Goal: Transaction & Acquisition: Purchase product/service

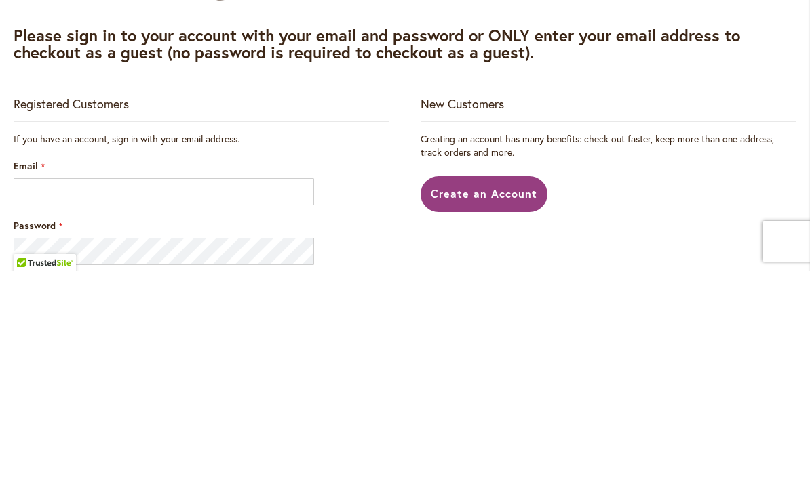
scroll to position [1, 0]
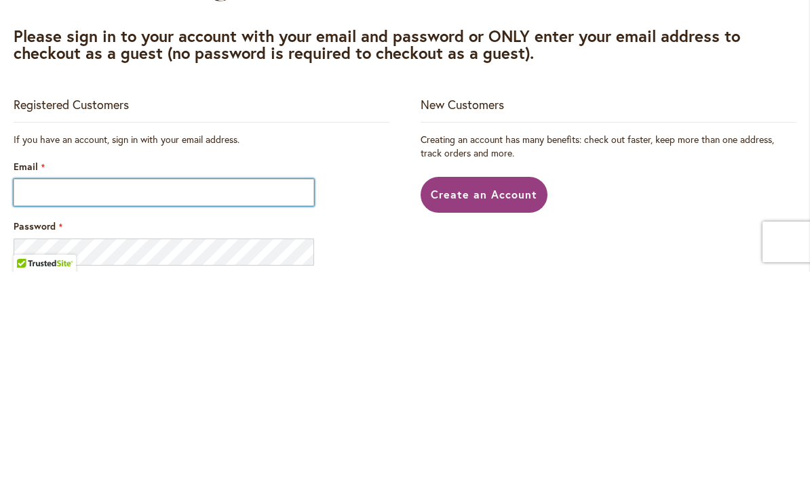
type input "**********"
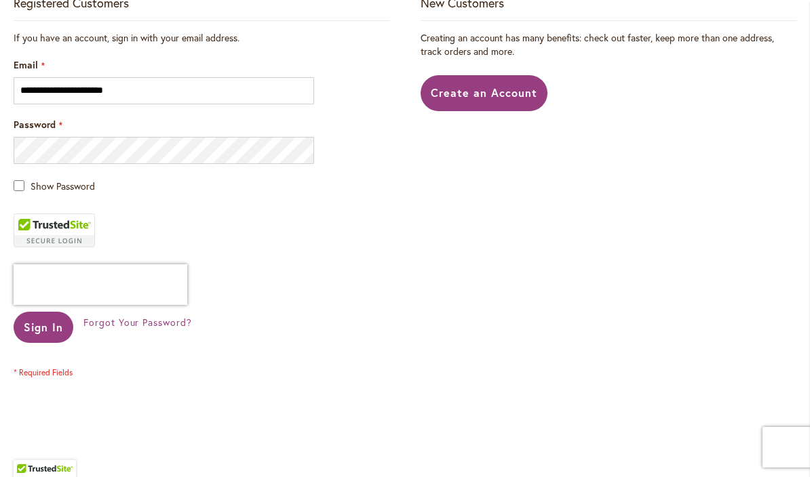
scroll to position [318, 0]
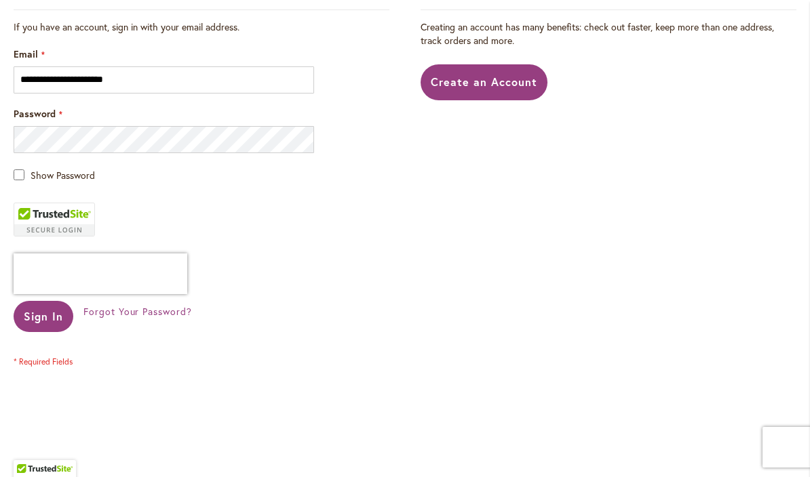
click at [45, 315] on span "Sign In" at bounding box center [43, 316] width 39 height 14
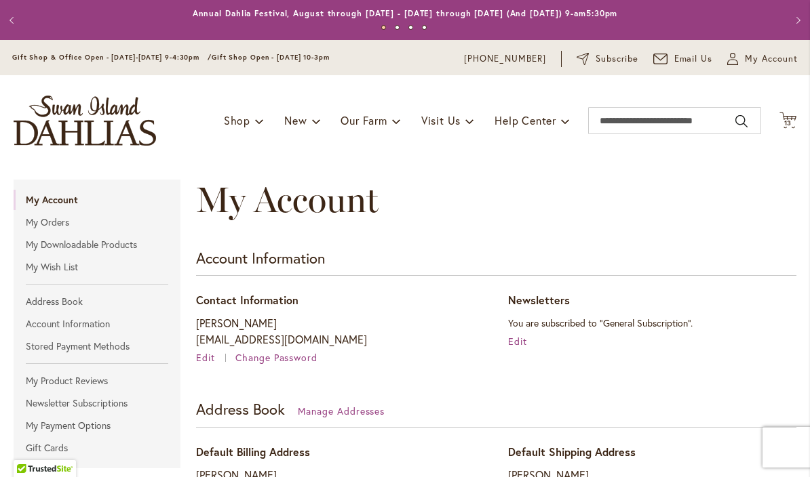
click at [795, 127] on icon "Cart .cls-1 { fill: #231f20; }" at bounding box center [787, 120] width 17 height 17
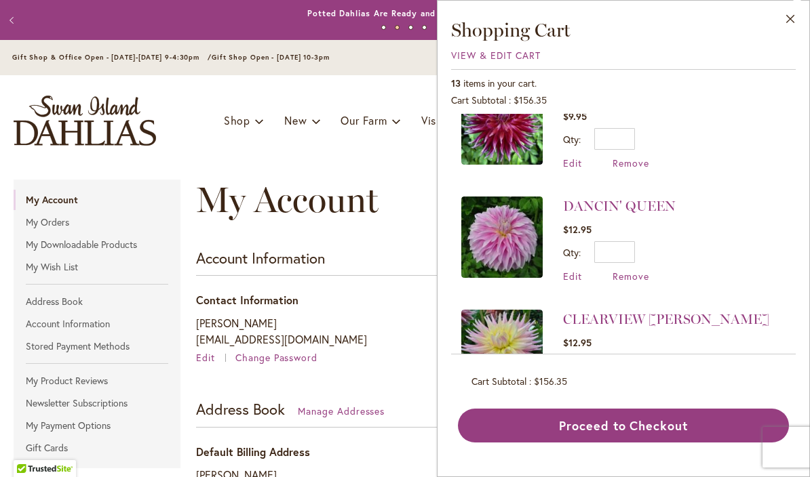
scroll to position [946, 0]
click at [640, 385] on span "Remove" at bounding box center [630, 390] width 37 height 13
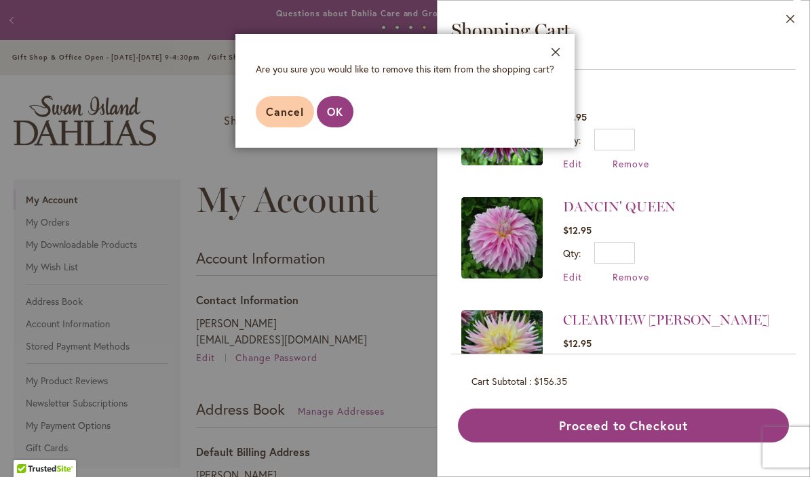
click at [338, 117] on span "OK" at bounding box center [335, 111] width 16 height 14
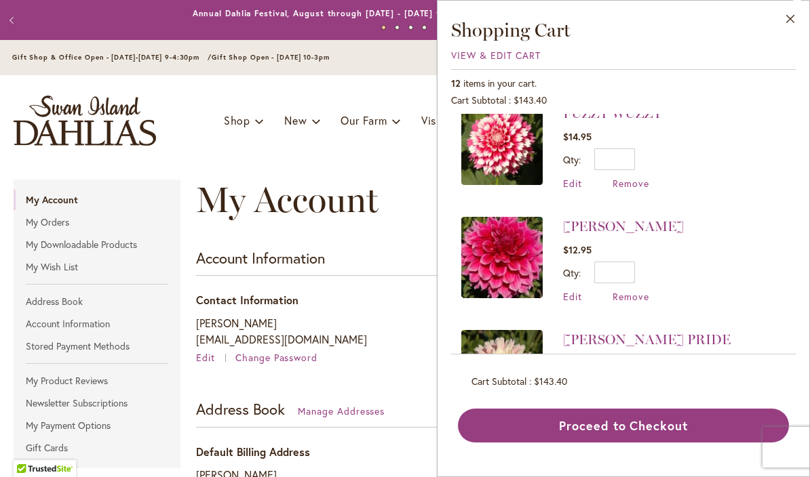
scroll to position [20, 0]
click at [640, 297] on span "Remove" at bounding box center [630, 297] width 37 height 13
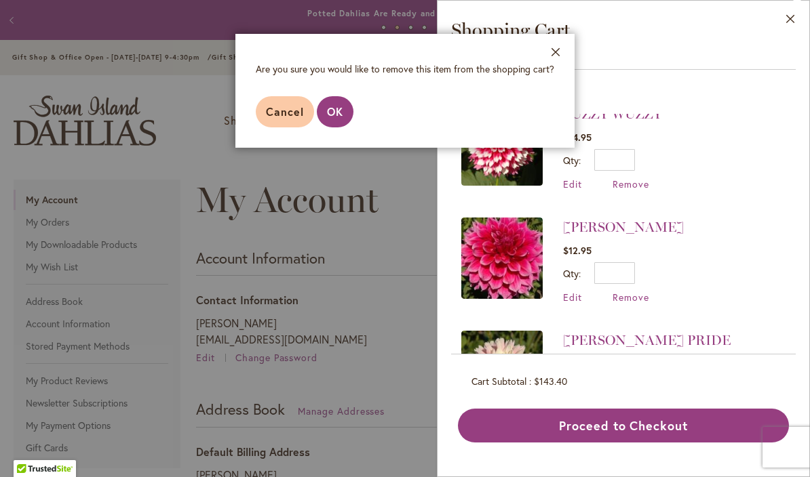
click at [333, 112] on span "OK" at bounding box center [335, 111] width 16 height 14
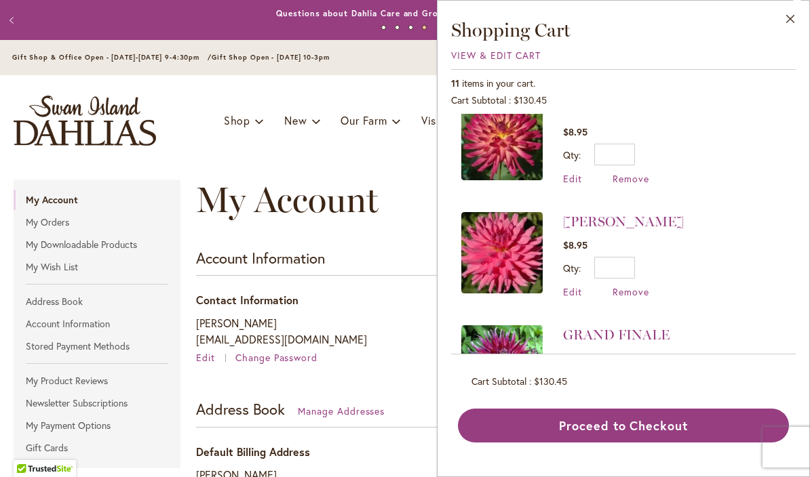
scroll to position [593, 0]
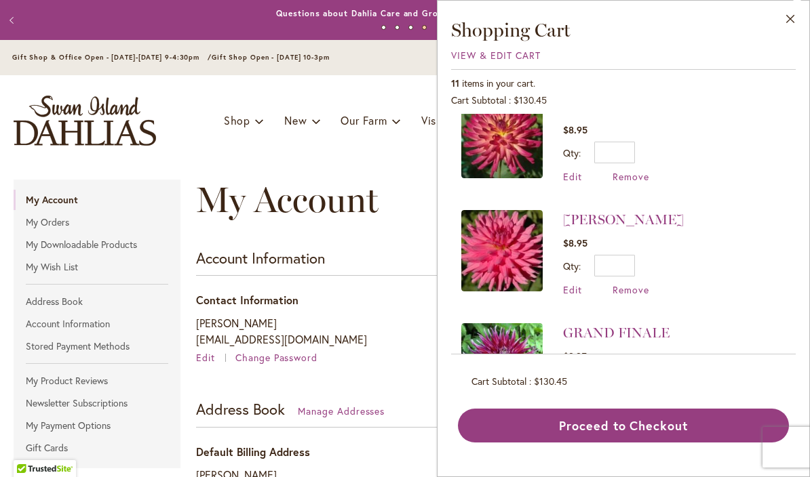
click at [634, 291] on span "Remove" at bounding box center [630, 289] width 37 height 13
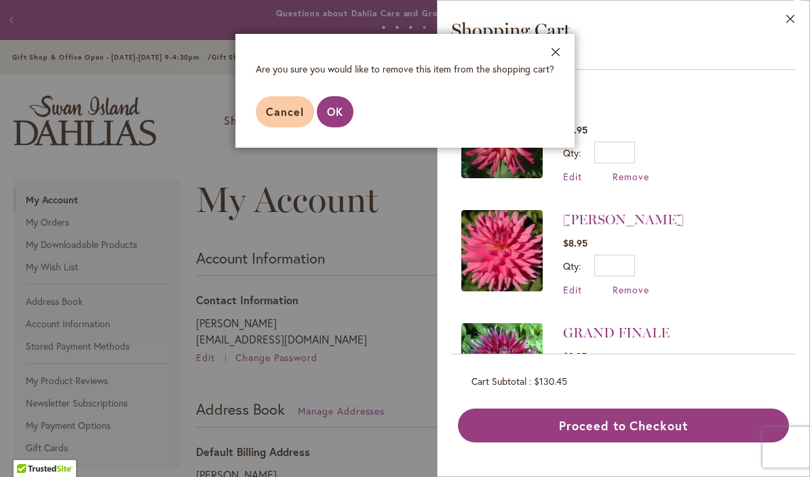
click at [341, 117] on span "OK" at bounding box center [335, 111] width 16 height 14
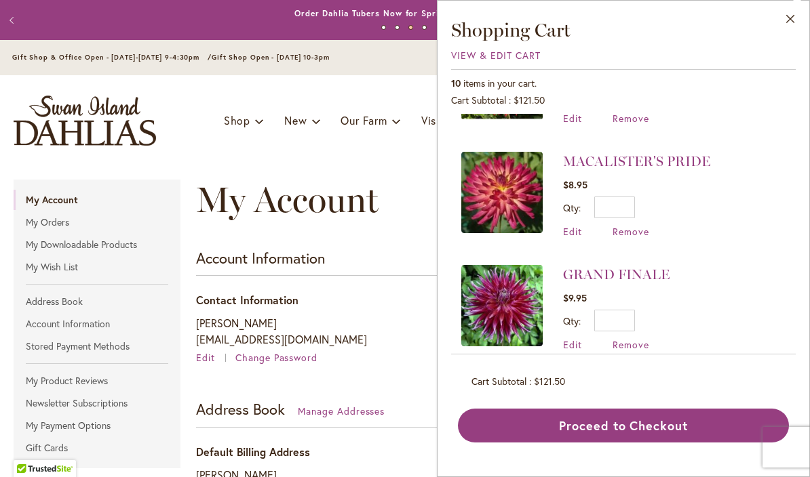
scroll to position [532, 0]
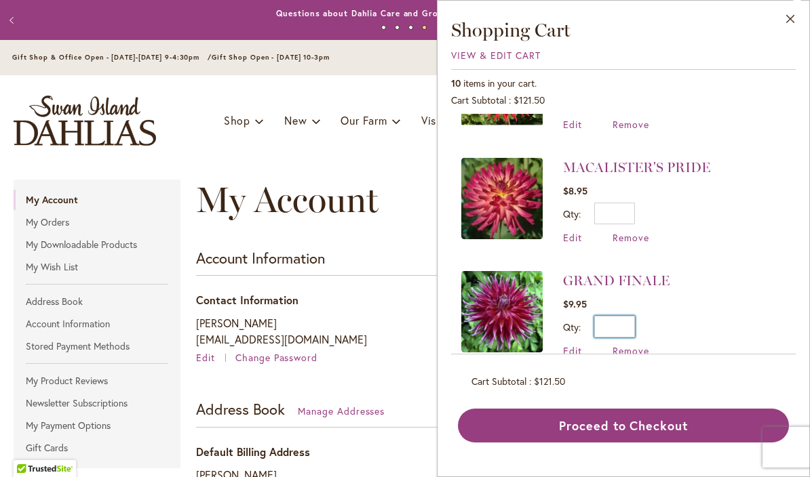
click at [631, 321] on input "*" at bounding box center [614, 327] width 41 height 22
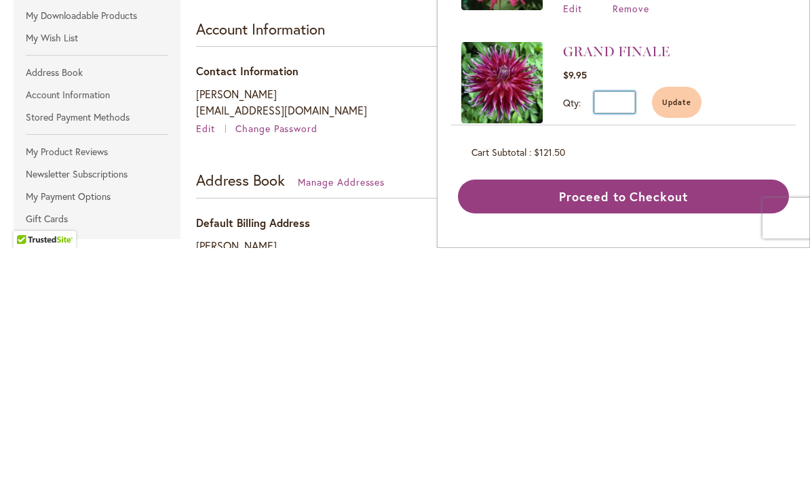
type input "*"
click at [680, 316] on button "Update" at bounding box center [677, 331] width 50 height 31
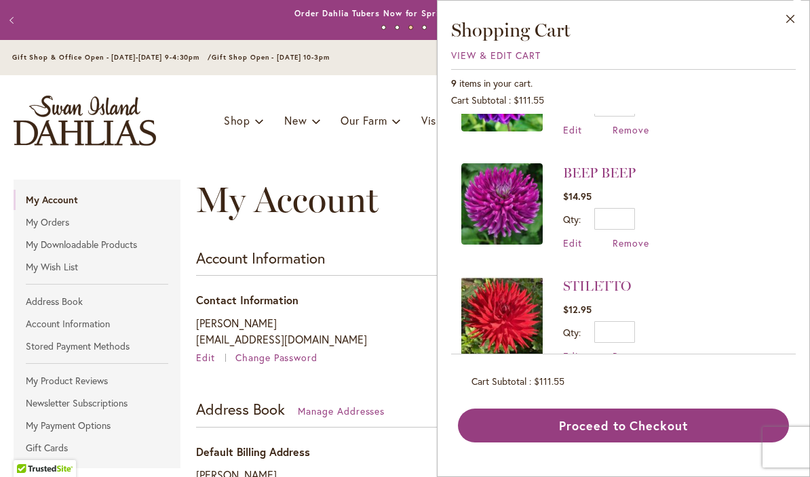
scroll to position [301, 0]
click at [627, 353] on span "Remove" at bounding box center [630, 355] width 37 height 13
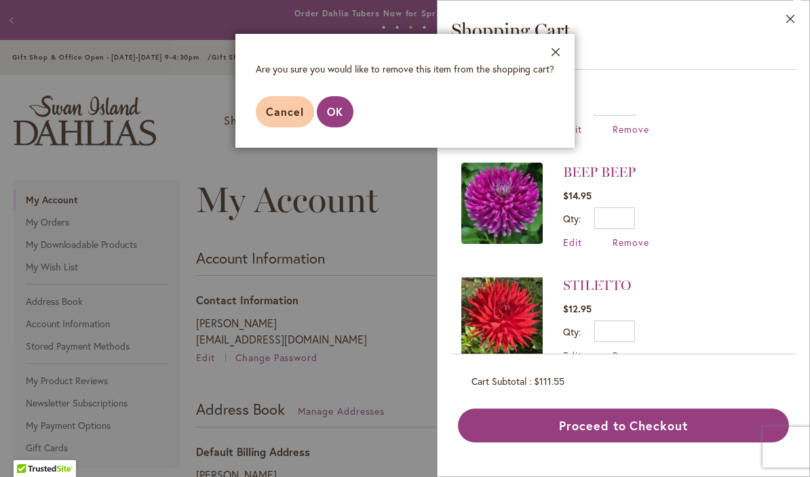
click at [338, 119] on button "OK" at bounding box center [335, 111] width 37 height 31
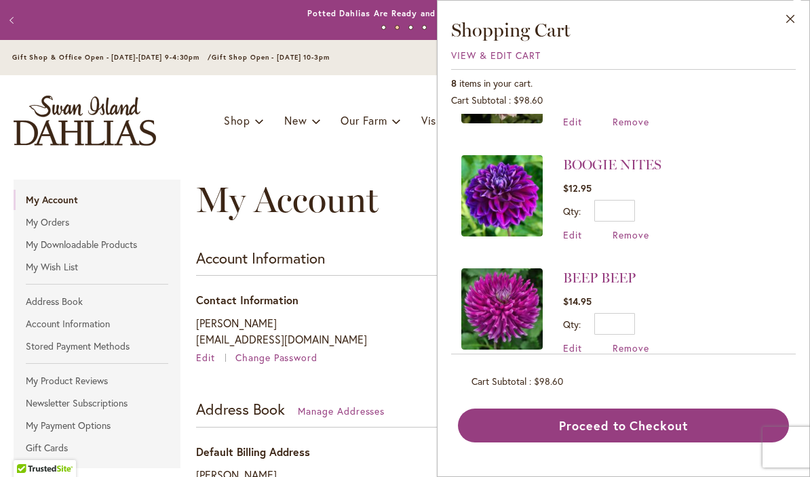
scroll to position [201, 0]
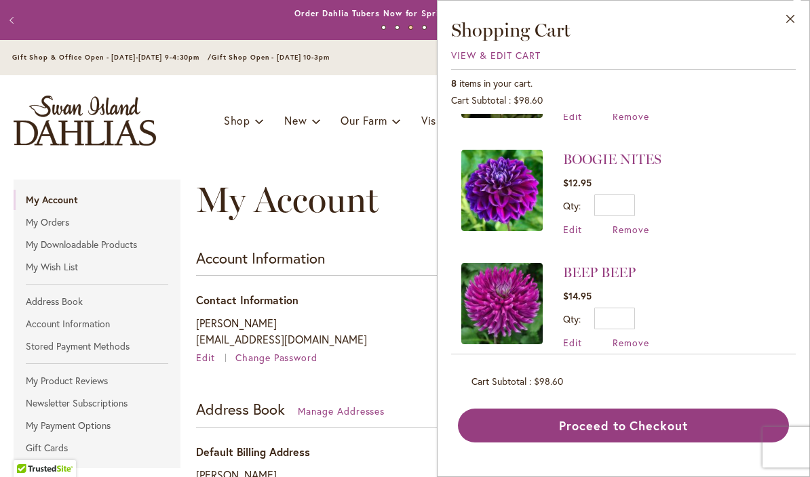
click at [641, 161] on link "BOOGIE NITES" at bounding box center [612, 159] width 98 height 16
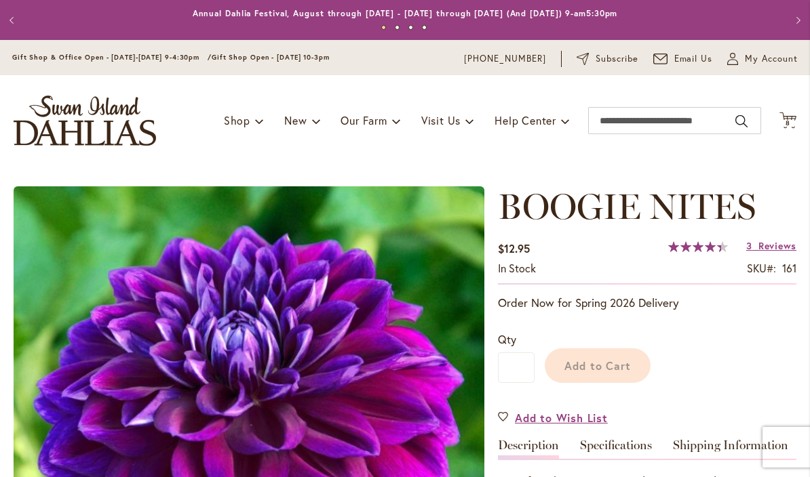
type input "****"
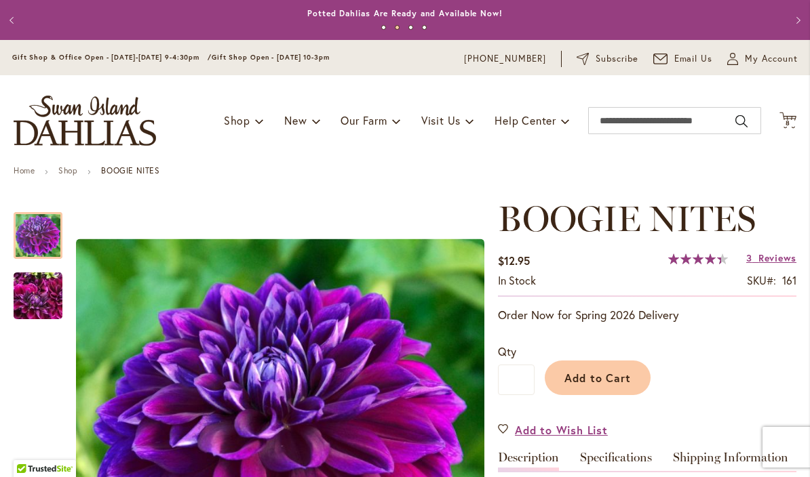
click at [789, 120] on span "8" at bounding box center [787, 123] width 5 height 9
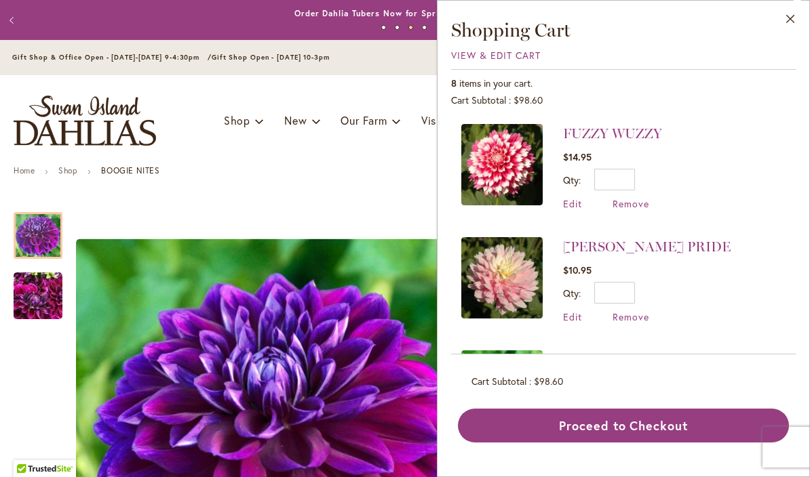
click at [606, 133] on link "FUZZY WUZZY" at bounding box center [612, 133] width 99 height 16
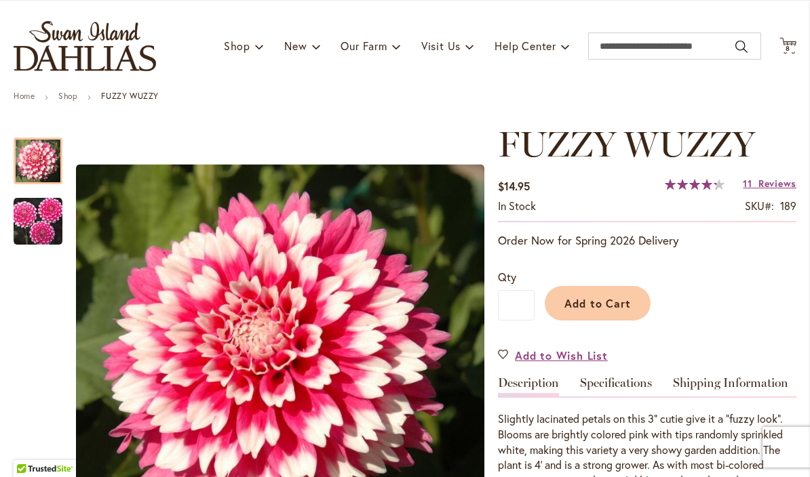
scroll to position [73, 0]
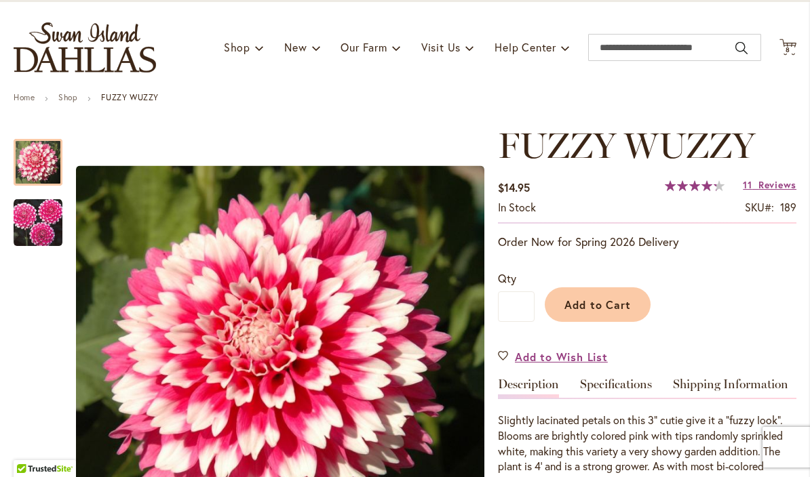
click at [790, 51] on span "8 8 items" at bounding box center [788, 50] width 14 height 7
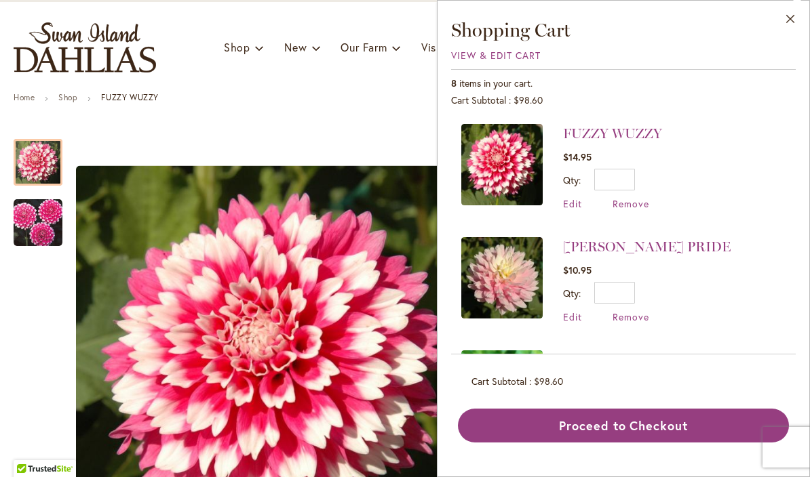
click at [640, 208] on span "Remove" at bounding box center [630, 203] width 37 height 13
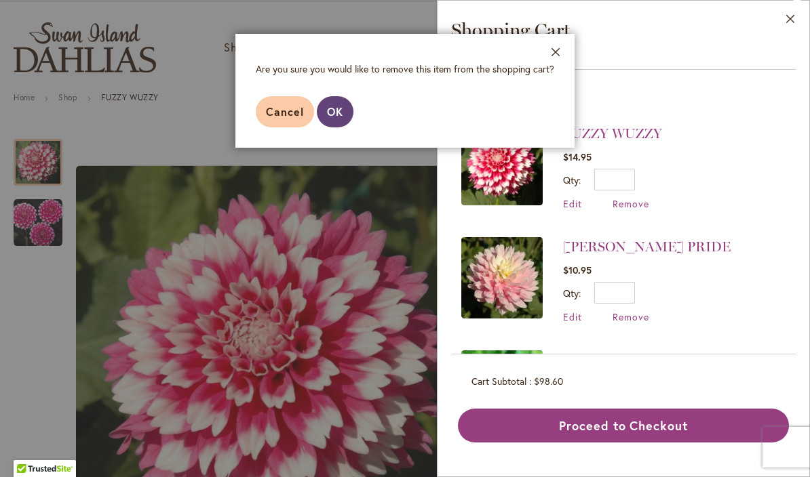
click at [345, 113] on button "OK" at bounding box center [335, 111] width 37 height 31
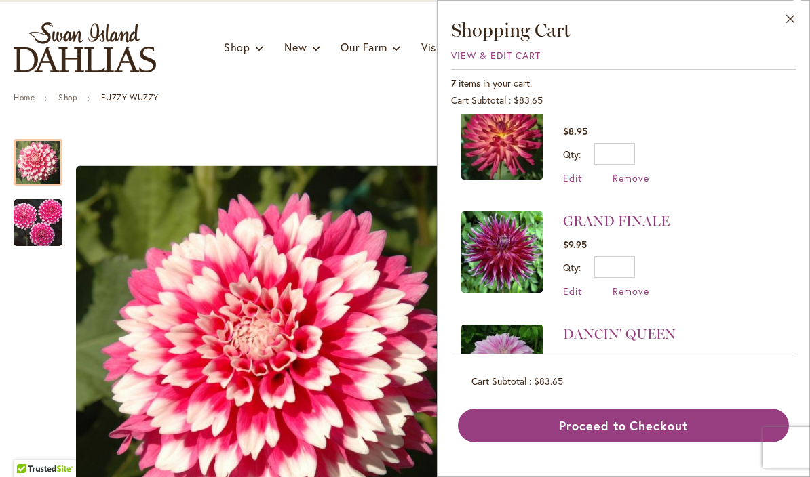
scroll to position [366, 0]
click at [638, 220] on link "GRAND FINALE" at bounding box center [616, 220] width 106 height 16
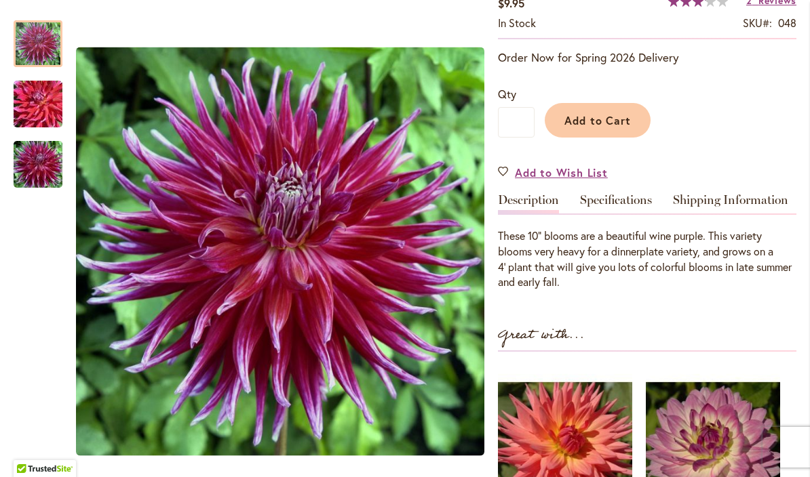
scroll to position [202, 0]
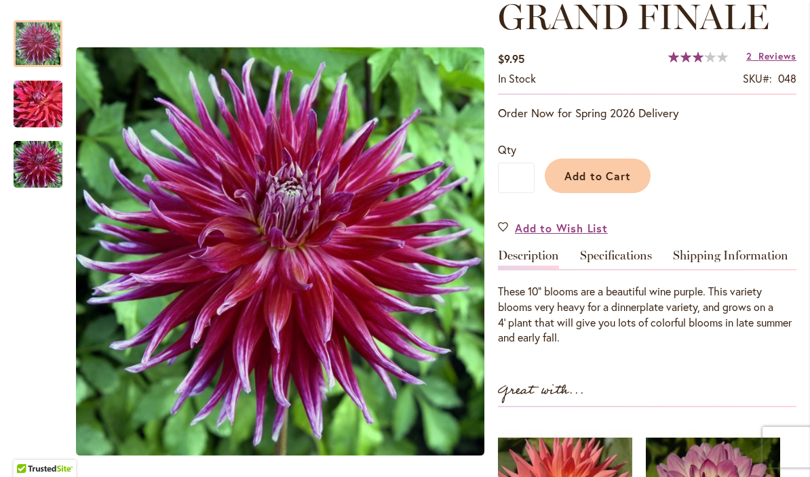
click at [772, 61] on span "Reviews" at bounding box center [777, 56] width 38 height 13
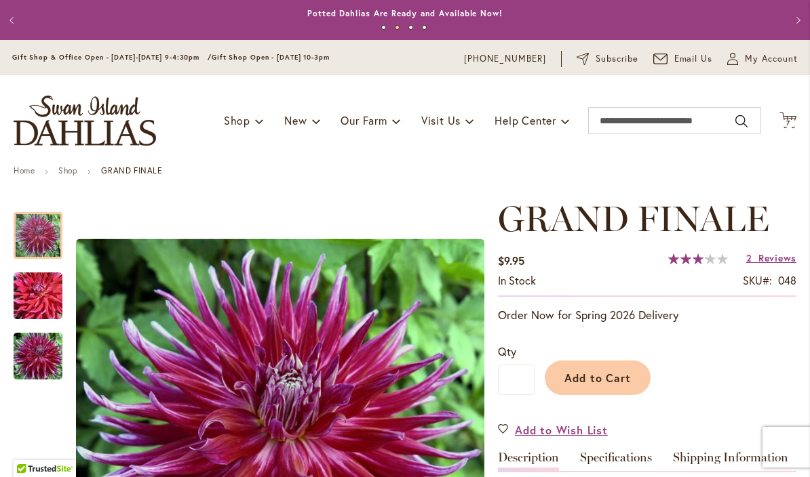
scroll to position [0, 0]
click at [762, 64] on span "My Account" at bounding box center [771, 59] width 53 height 14
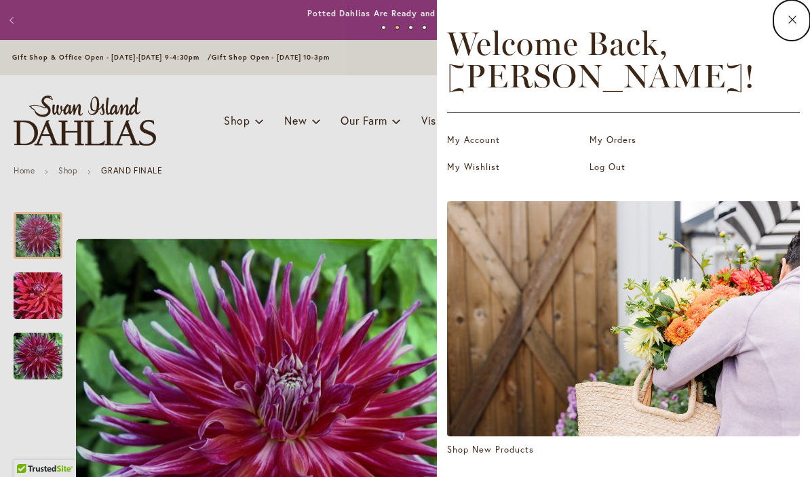
click at [793, 24] on icon at bounding box center [792, 20] width 11 height 12
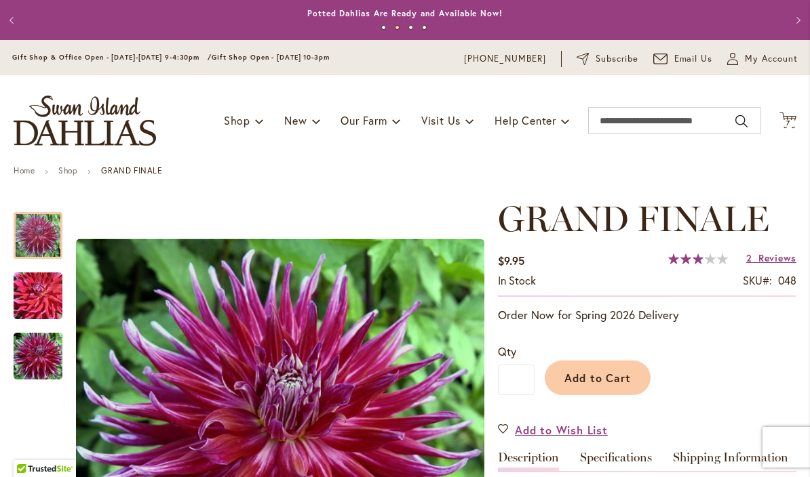
click at [752, 61] on span "My Account" at bounding box center [771, 59] width 53 height 14
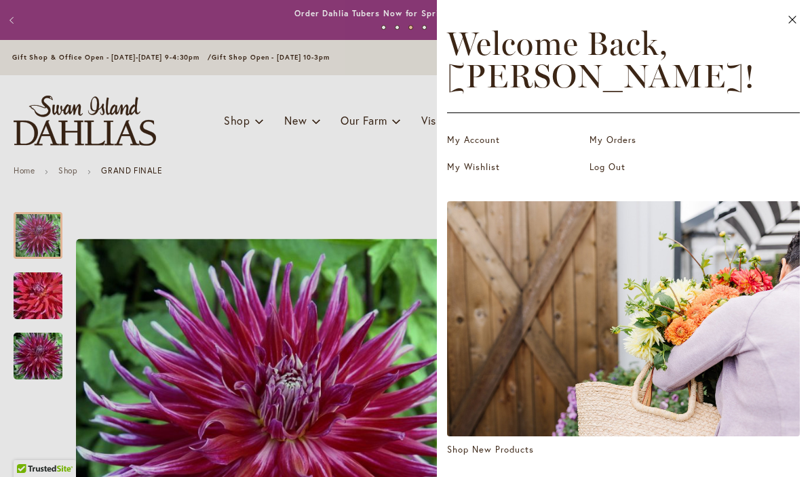
click at [789, 25] on icon at bounding box center [792, 20] width 11 height 12
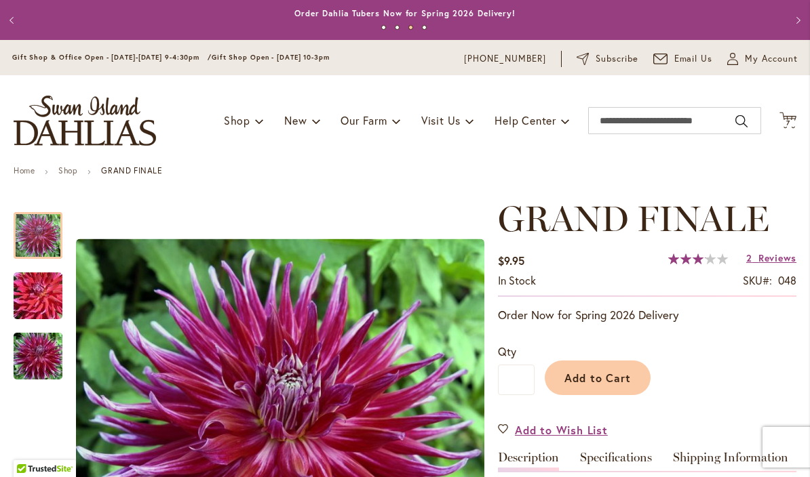
click at [790, 125] on span "7 7 items" at bounding box center [788, 123] width 14 height 7
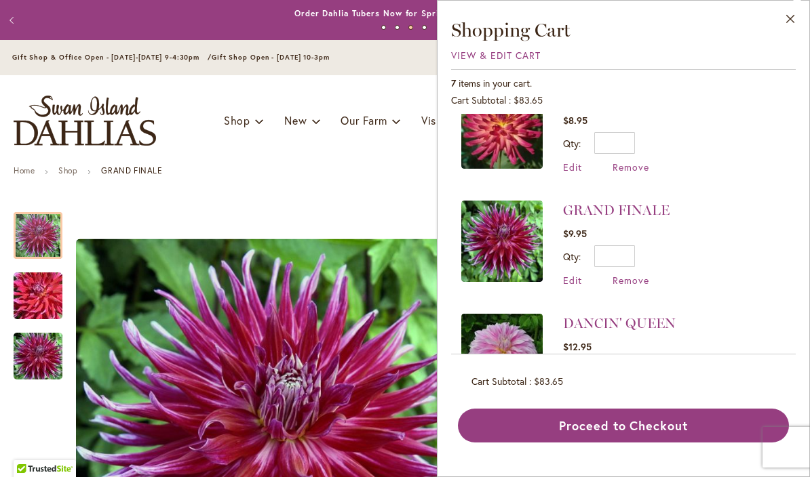
scroll to position [378, 0]
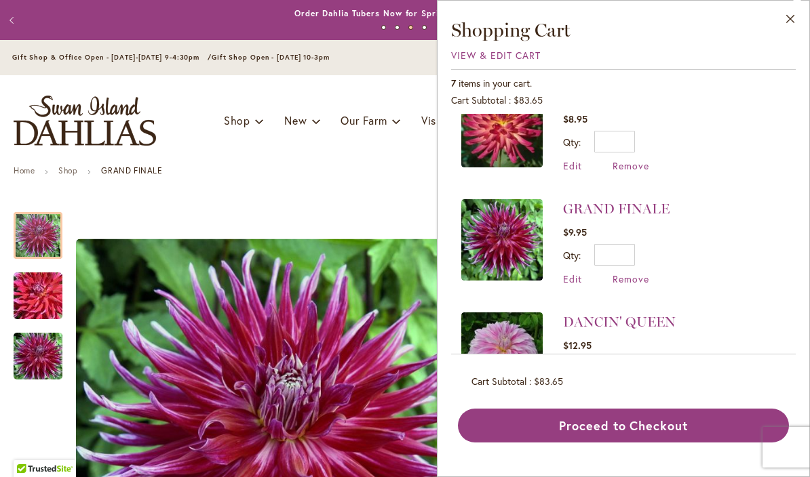
click at [639, 280] on span "Remove" at bounding box center [630, 279] width 37 height 13
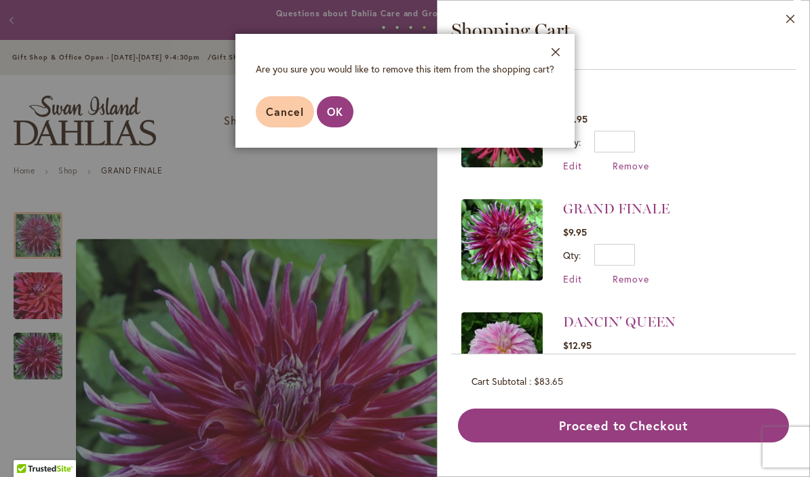
click at [330, 115] on span "OK" at bounding box center [335, 111] width 16 height 14
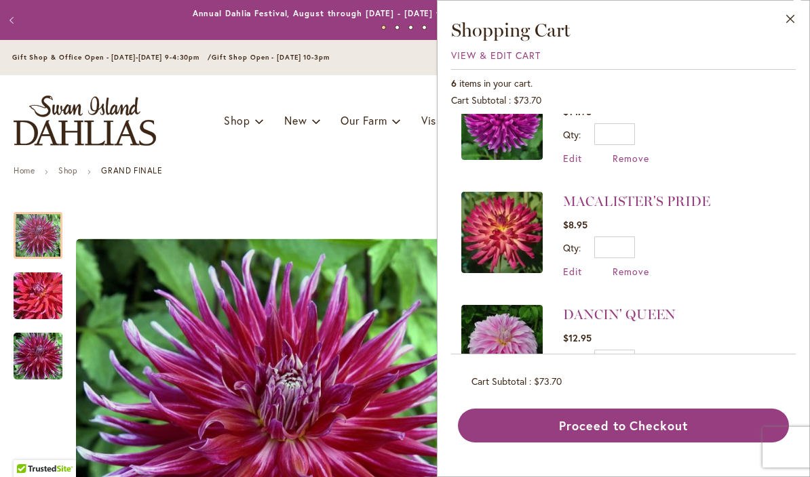
scroll to position [271, 0]
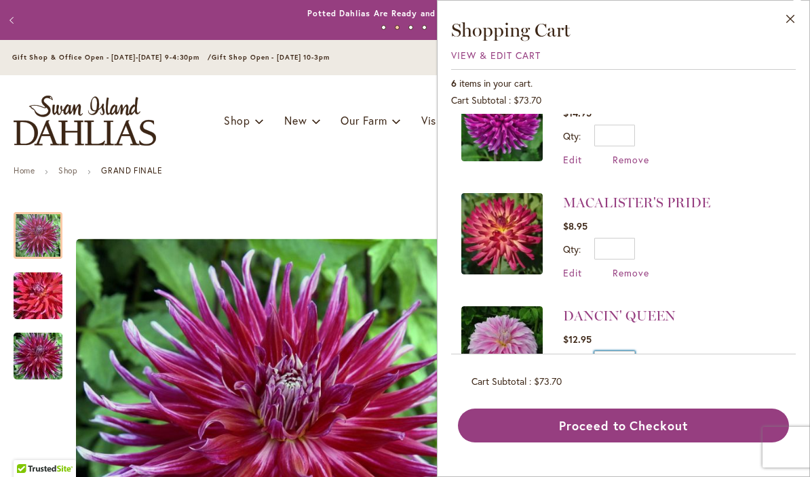
click at [631, 355] on input "*" at bounding box center [614, 362] width 41 height 22
type input "*"
click at [673, 357] on button "Update" at bounding box center [677, 366] width 50 height 31
click at [648, 311] on link "DANCIN' QUEEN" at bounding box center [619, 316] width 113 height 16
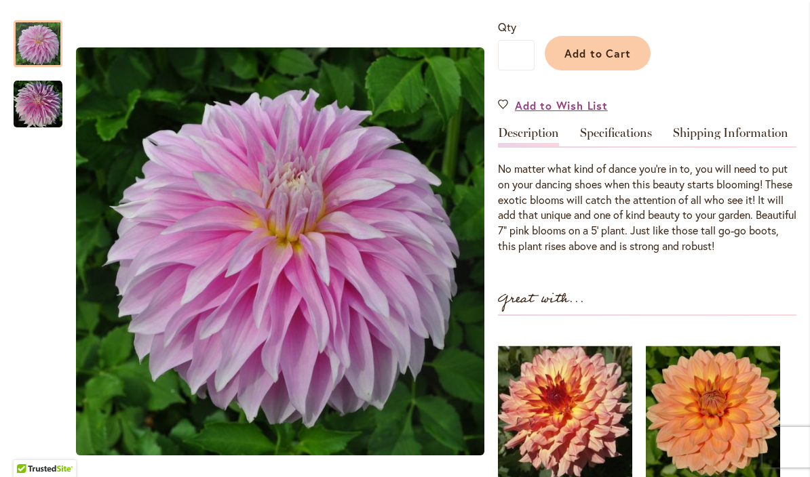
scroll to position [326, 0]
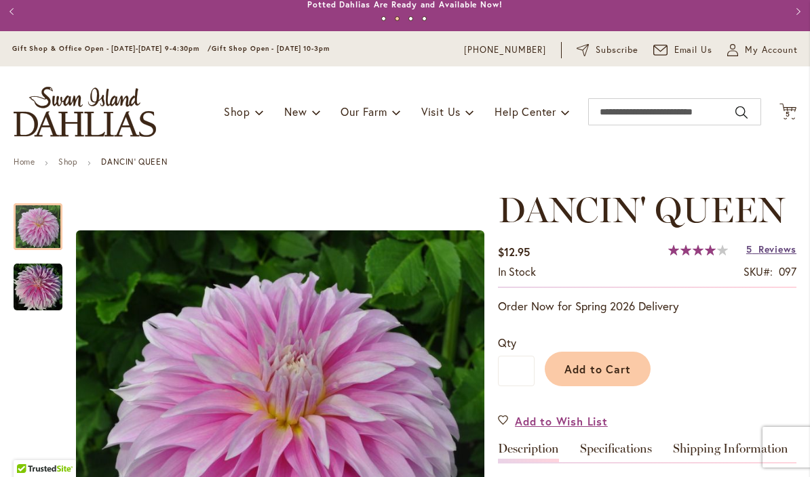
click at [780, 243] on span "Reviews" at bounding box center [777, 249] width 38 height 13
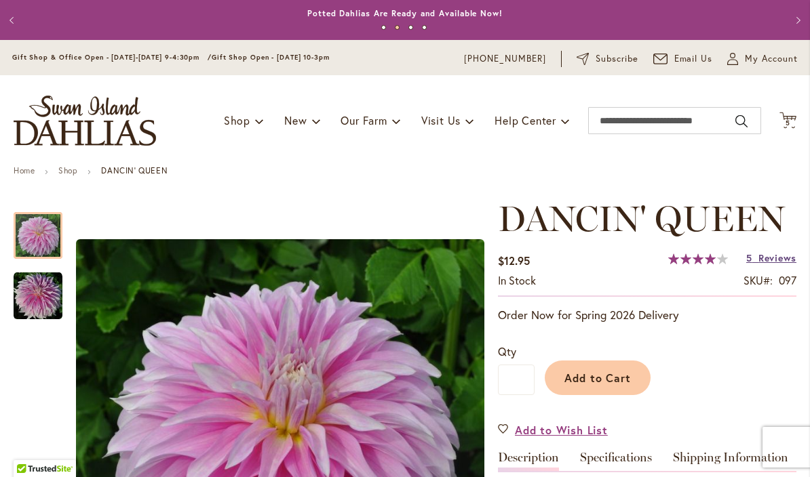
scroll to position [0, 0]
click at [792, 120] on span "5 5 items" at bounding box center [788, 123] width 14 height 7
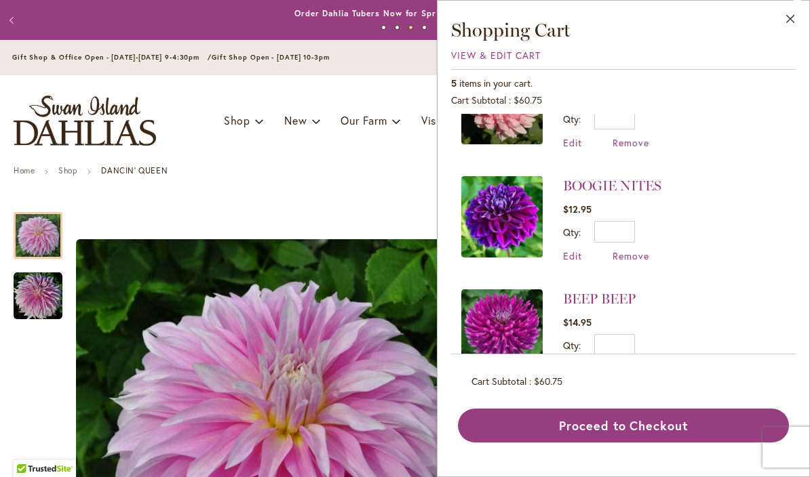
scroll to position [62, 0]
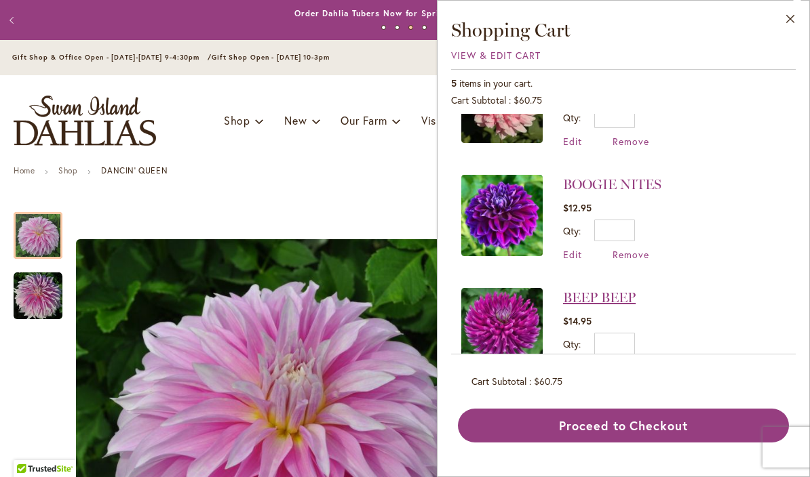
click at [620, 290] on link "BEEP BEEP" at bounding box center [599, 298] width 73 height 16
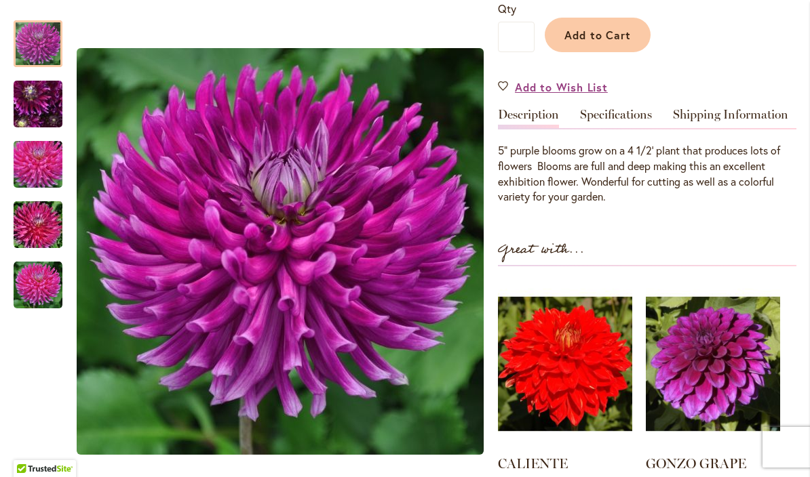
scroll to position [344, 0]
click at [43, 103] on img "BEEP BEEP" at bounding box center [38, 104] width 98 height 73
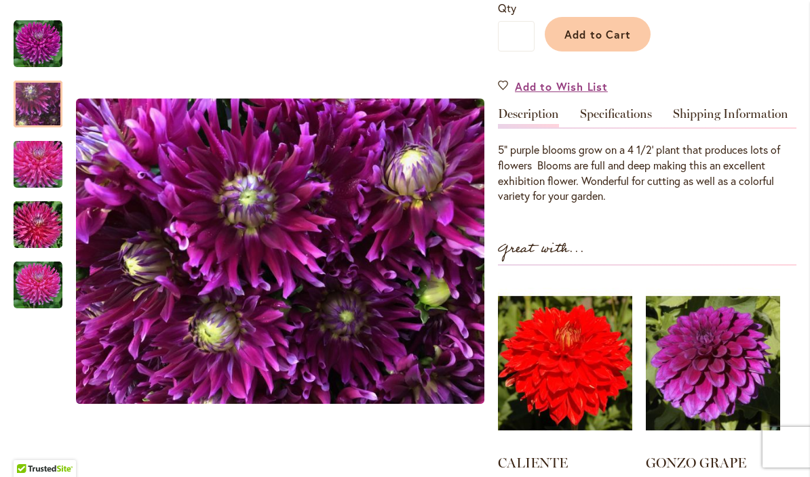
click at [37, 159] on img "BEEP BEEP" at bounding box center [38, 164] width 98 height 65
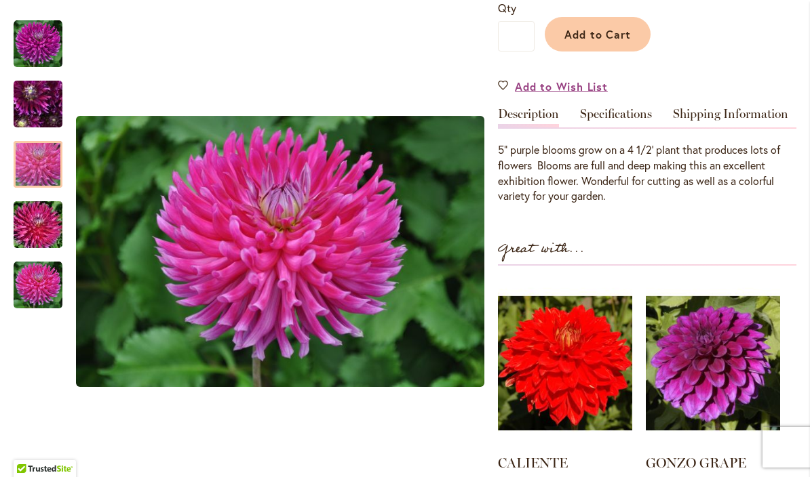
click at [36, 222] on img "BEEP BEEP" at bounding box center [38, 225] width 98 height 65
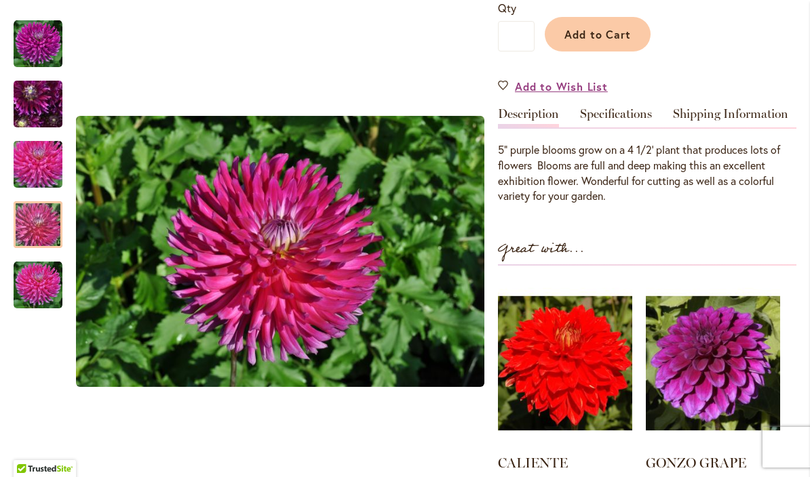
click at [35, 285] on img "BEEP BEEP" at bounding box center [38, 285] width 49 height 49
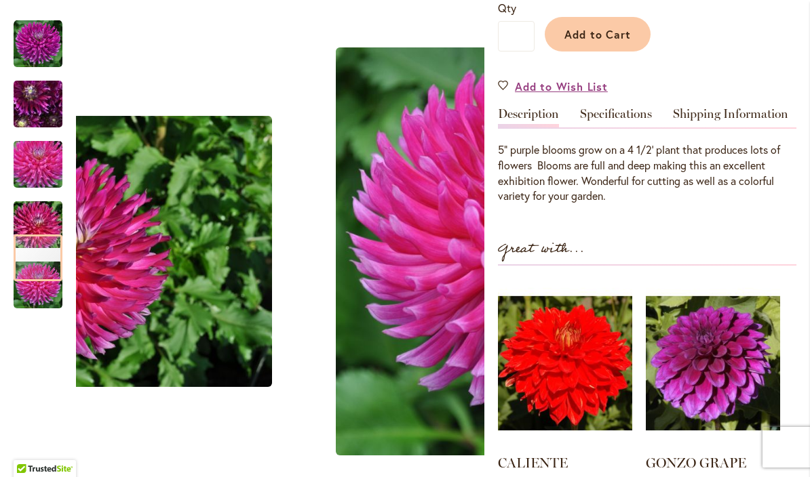
click at [34, 37] on img "BEEP BEEP" at bounding box center [38, 44] width 49 height 49
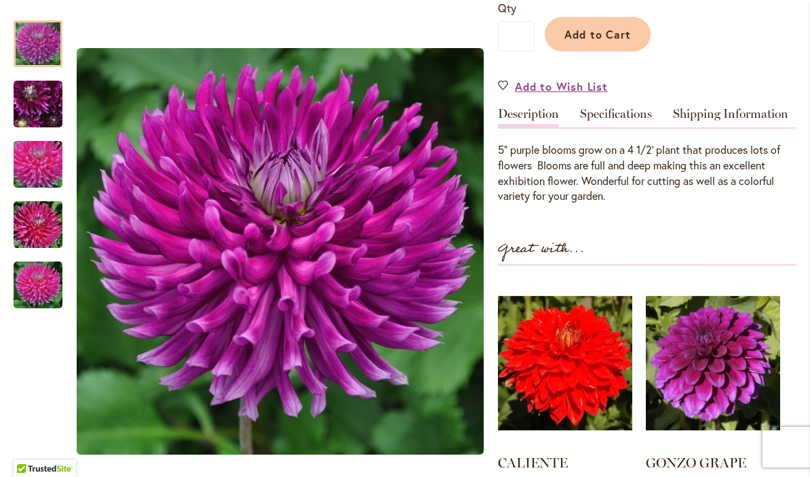
click at [32, 107] on img "BEEP BEEP" at bounding box center [38, 104] width 98 height 73
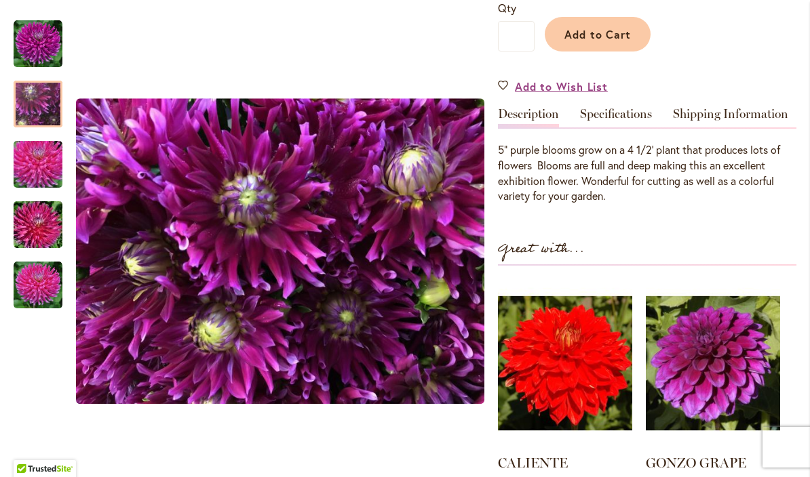
click at [39, 165] on img "BEEP BEEP" at bounding box center [38, 164] width 98 height 65
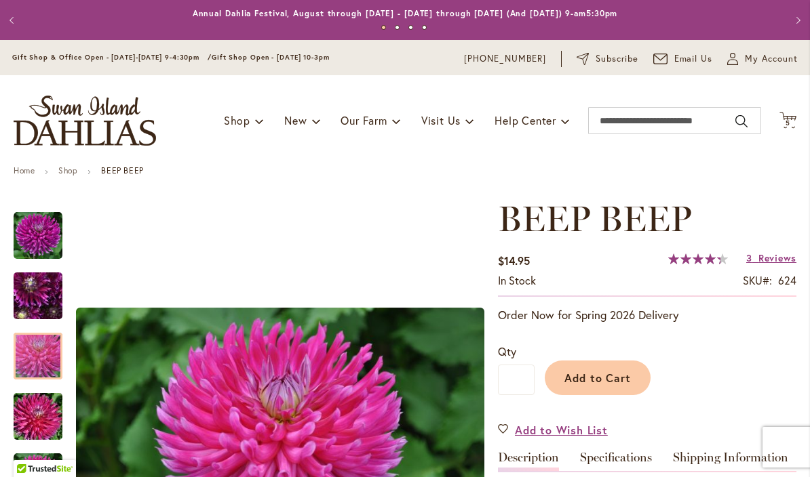
scroll to position [0, 0]
click at [792, 123] on span "5 5 items" at bounding box center [788, 123] width 14 height 7
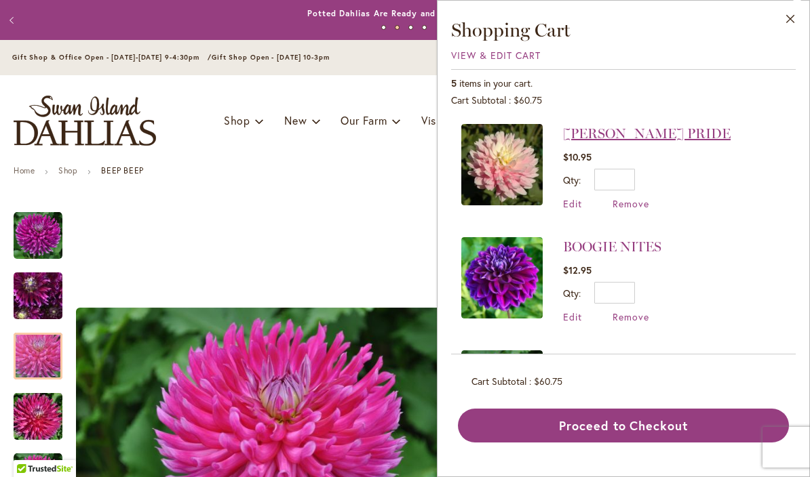
click at [641, 134] on link "[PERSON_NAME] PRIDE" at bounding box center [647, 133] width 168 height 16
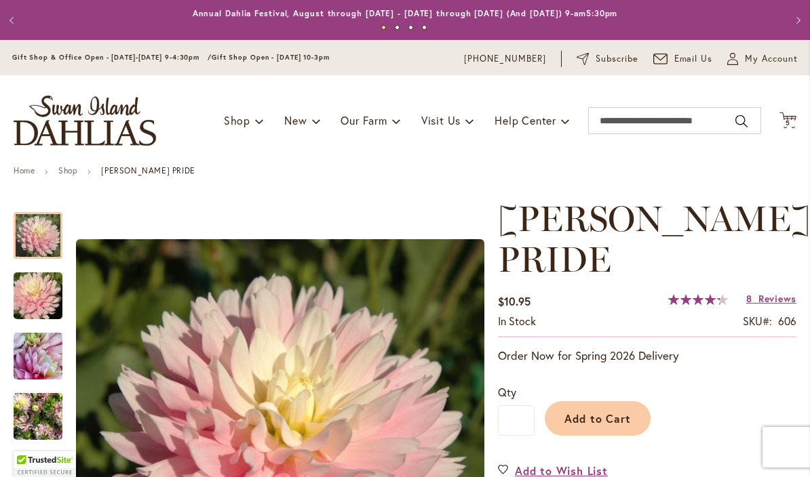
click at [42, 235] on div at bounding box center [38, 235] width 49 height 47
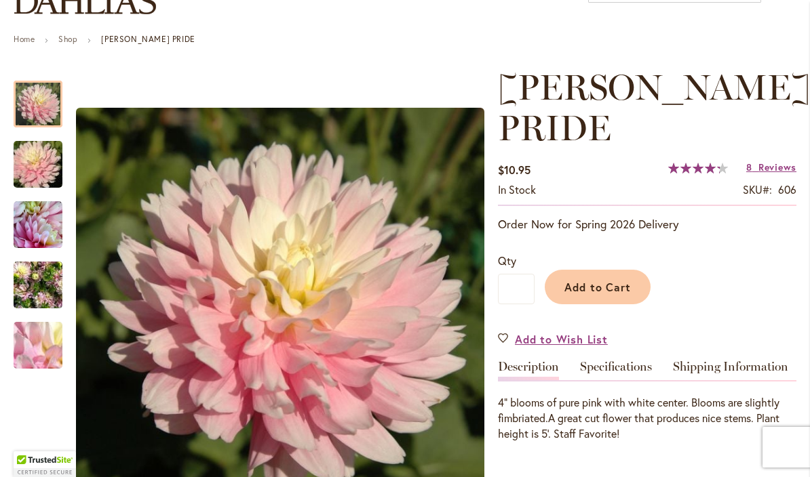
scroll to position [132, 0]
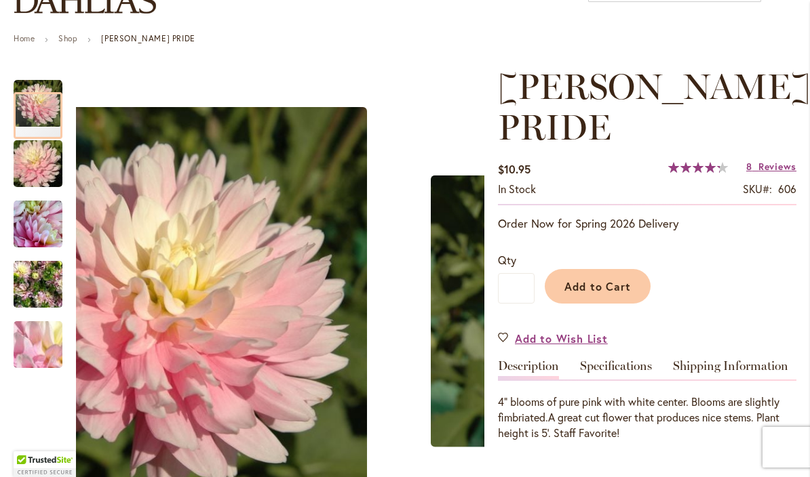
click at [41, 155] on img "CHILSON'S PRIDE" at bounding box center [38, 164] width 98 height 65
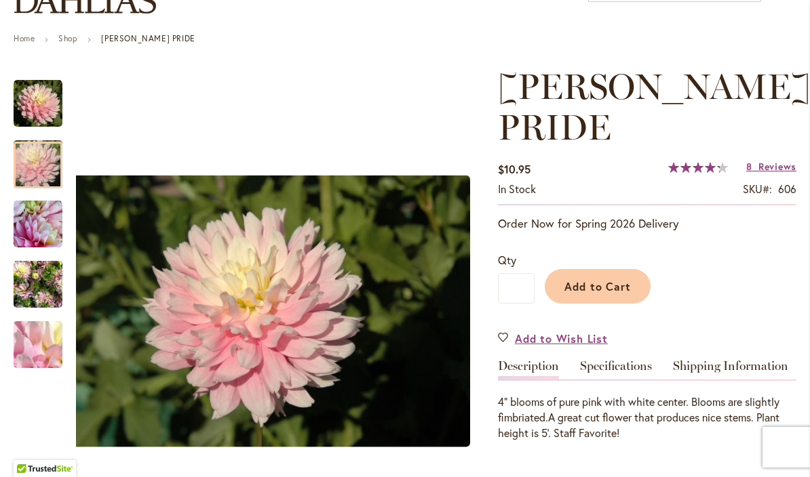
click at [37, 229] on img "CHILSON'S PRIDE" at bounding box center [38, 224] width 49 height 49
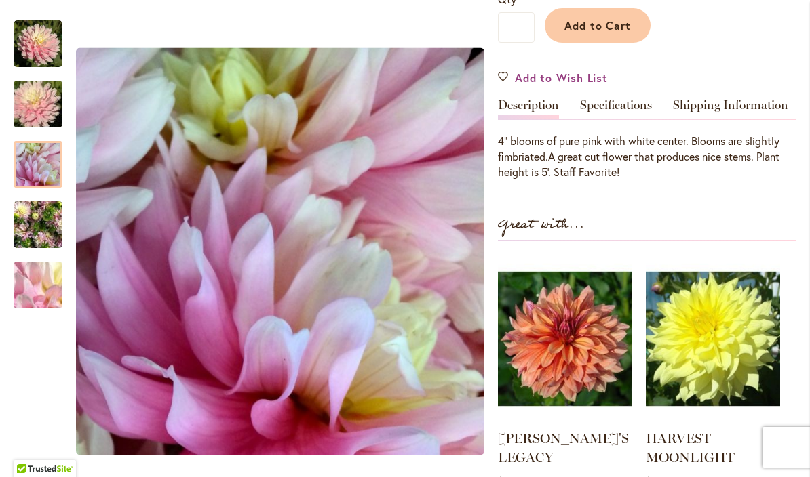
scroll to position [401, 0]
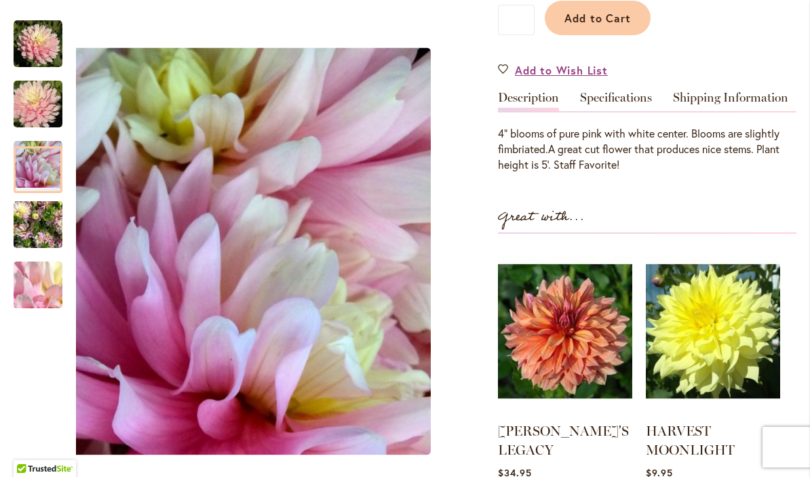
click at [41, 228] on img "CHILSON'S PRIDE" at bounding box center [38, 225] width 49 height 65
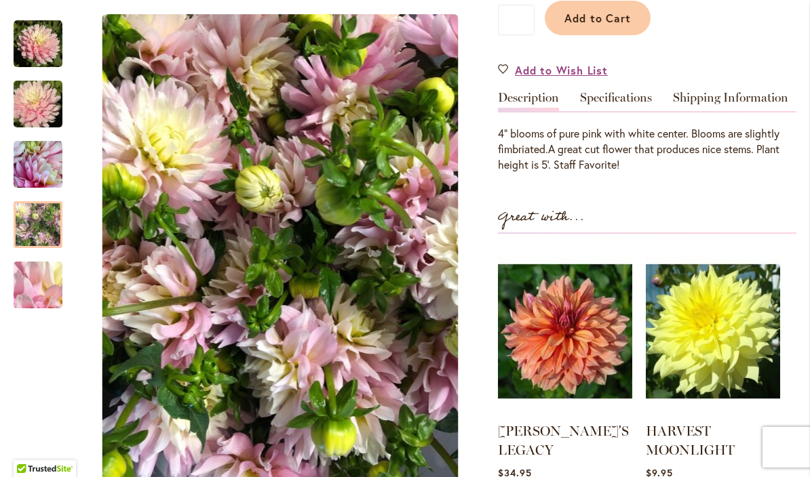
click at [34, 282] on img "CHILSON'S PRIDE" at bounding box center [38, 285] width 98 height 73
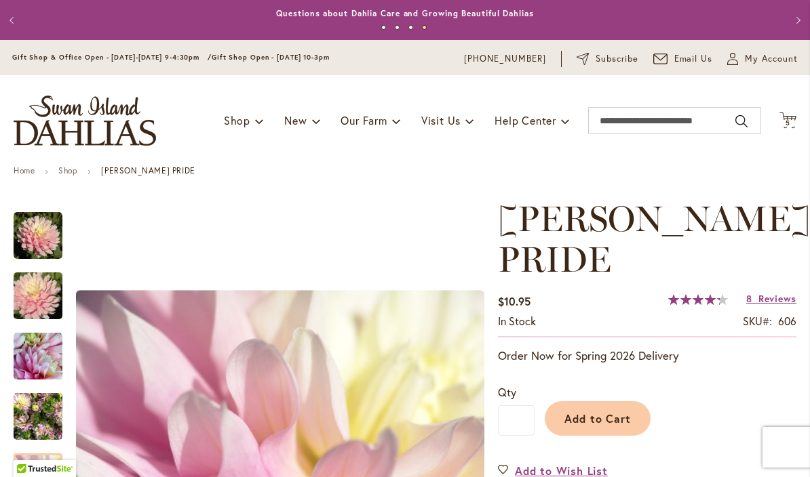
scroll to position [0, 0]
click at [795, 116] on icon at bounding box center [787, 120] width 17 height 16
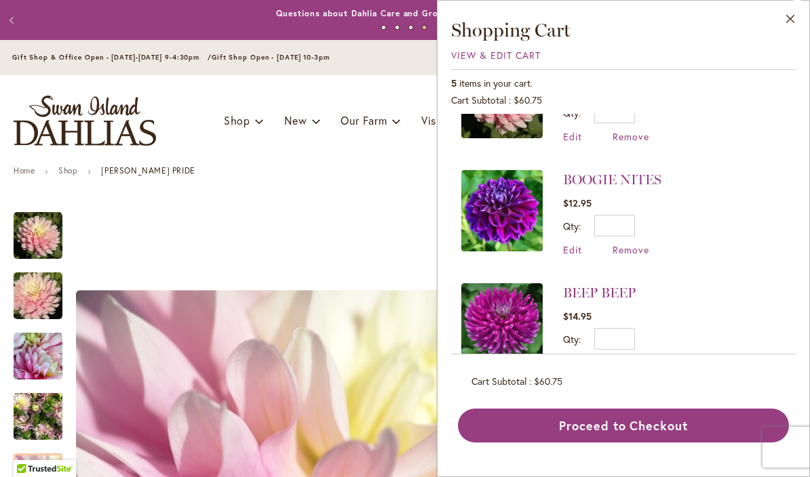
scroll to position [62, 0]
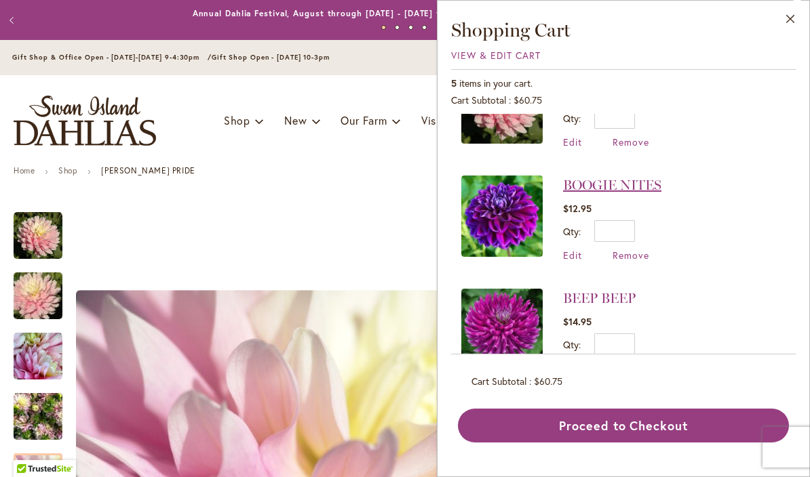
click at [635, 183] on link "BOOGIE NITES" at bounding box center [612, 185] width 98 height 16
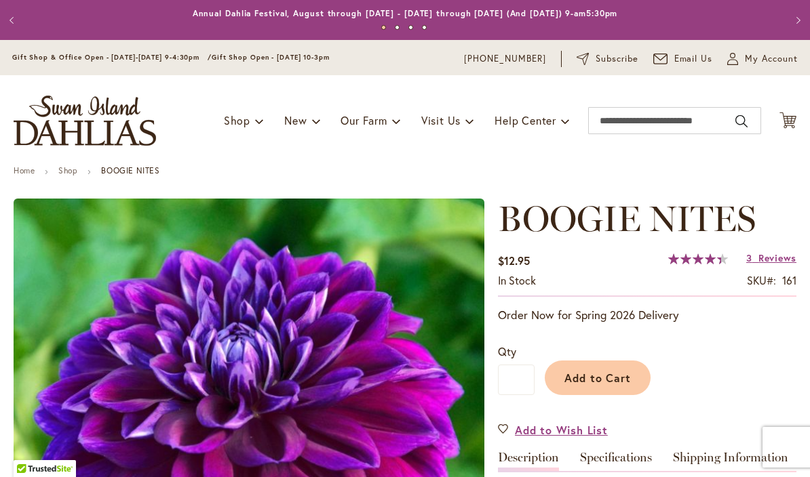
type input "****"
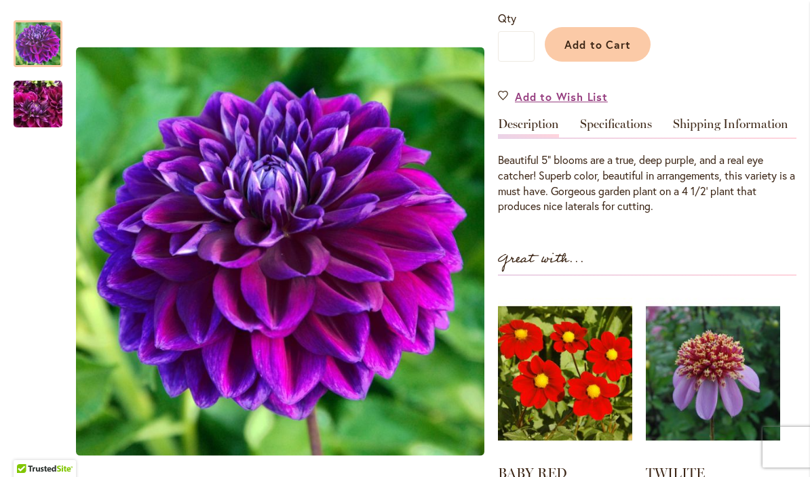
scroll to position [337, 0]
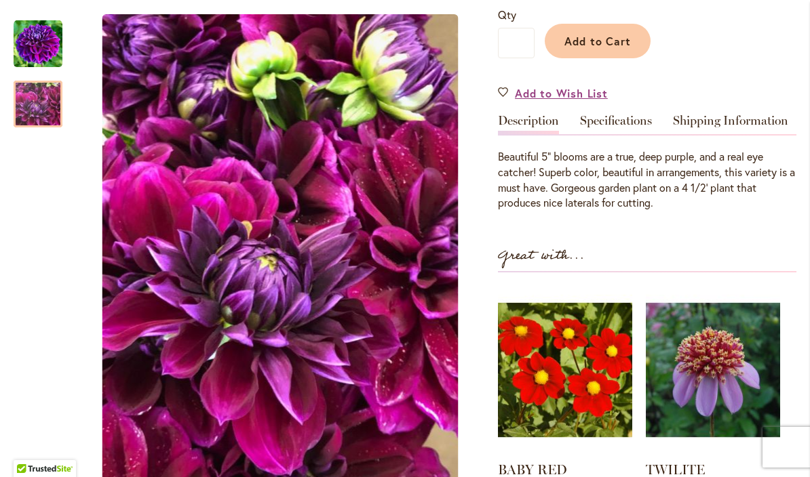
click at [52, 103] on img "BOOGIE NITES" at bounding box center [38, 104] width 49 height 65
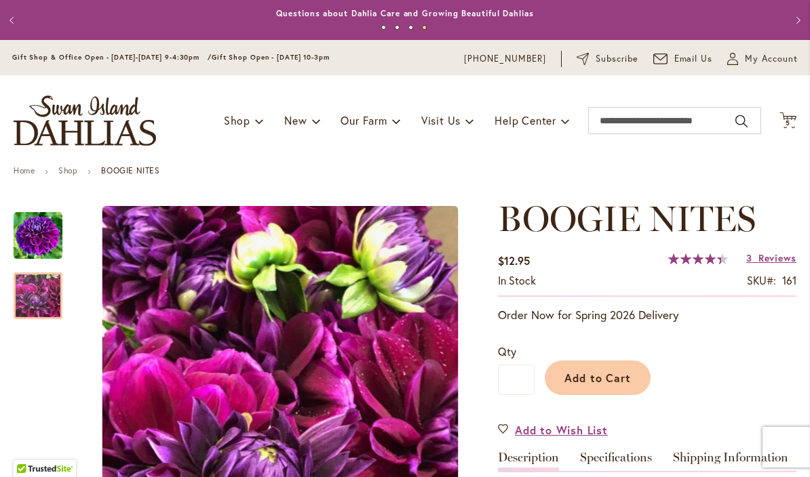
scroll to position [0, 0]
click at [789, 120] on span "5" at bounding box center [787, 123] width 5 height 9
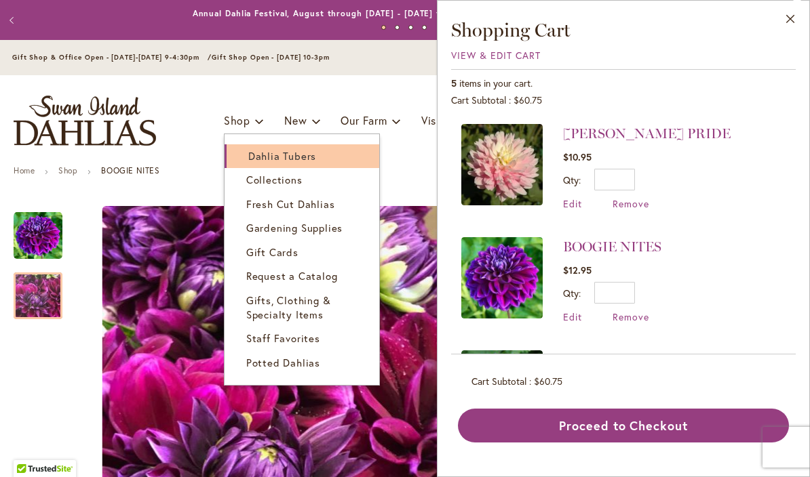
click at [253, 154] on span "Dahlia Tubers" at bounding box center [282, 156] width 68 height 14
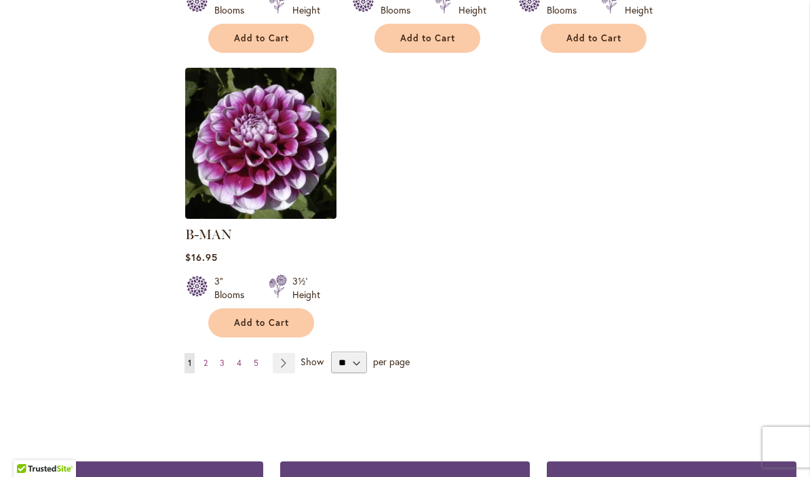
scroll to position [1730, 0]
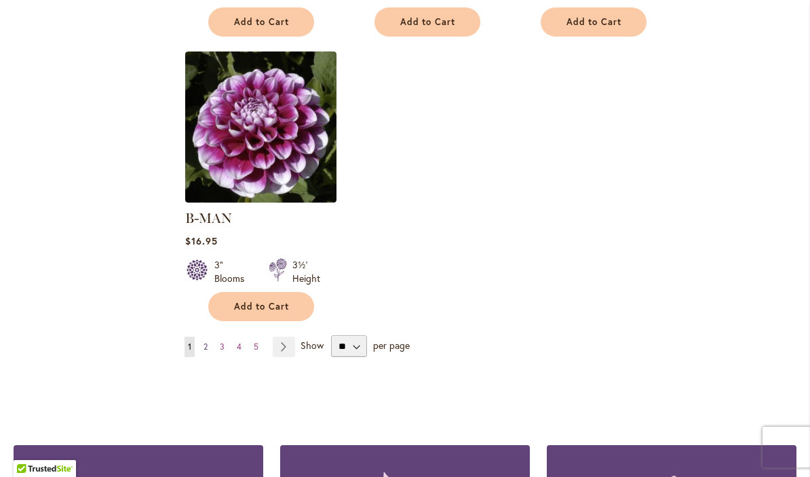
click at [204, 338] on link "Page 2" at bounding box center [205, 347] width 11 height 20
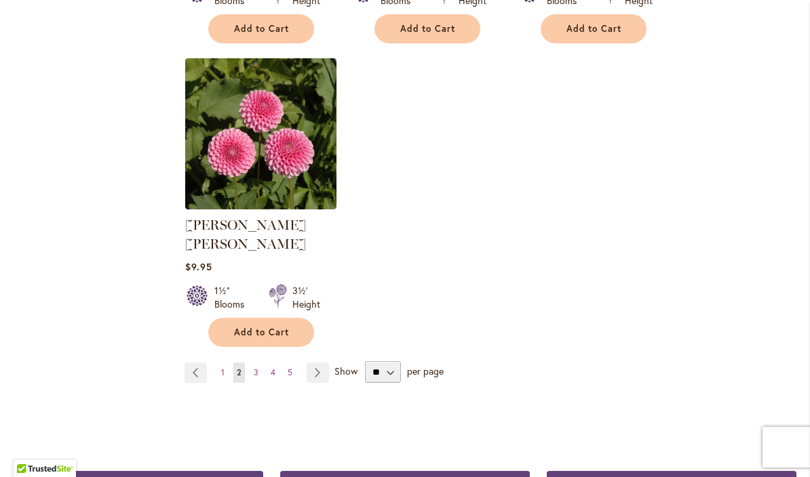
scroll to position [1709, 0]
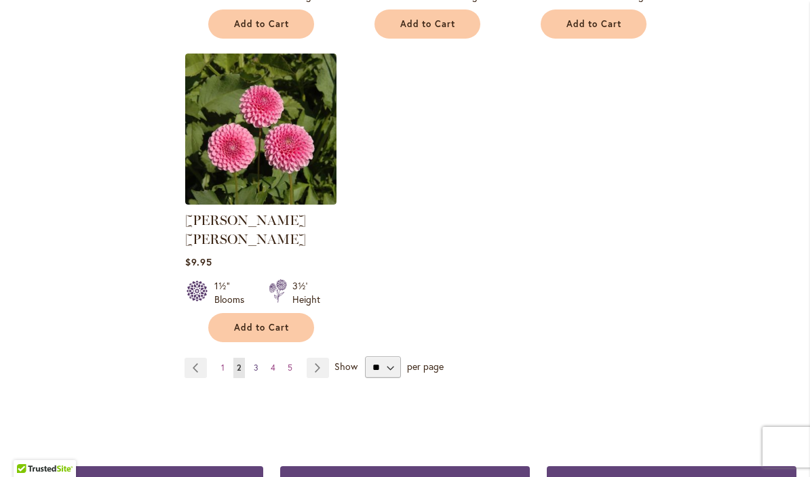
click at [254, 363] on span "3" at bounding box center [256, 368] width 5 height 10
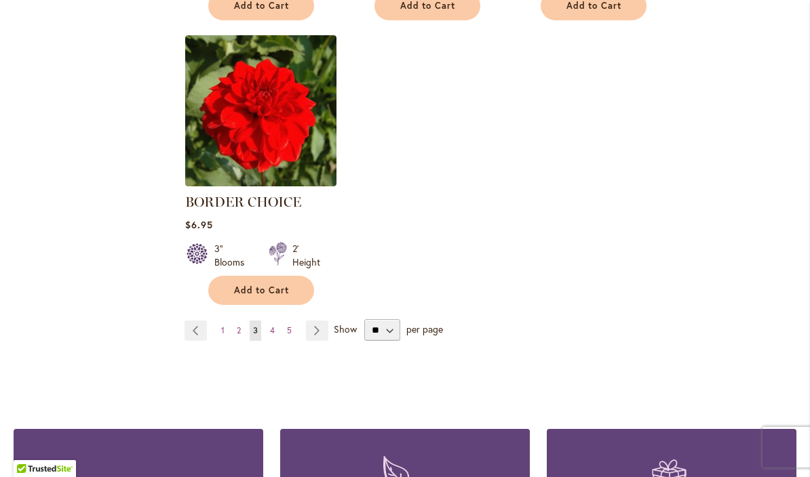
scroll to position [1742, 0]
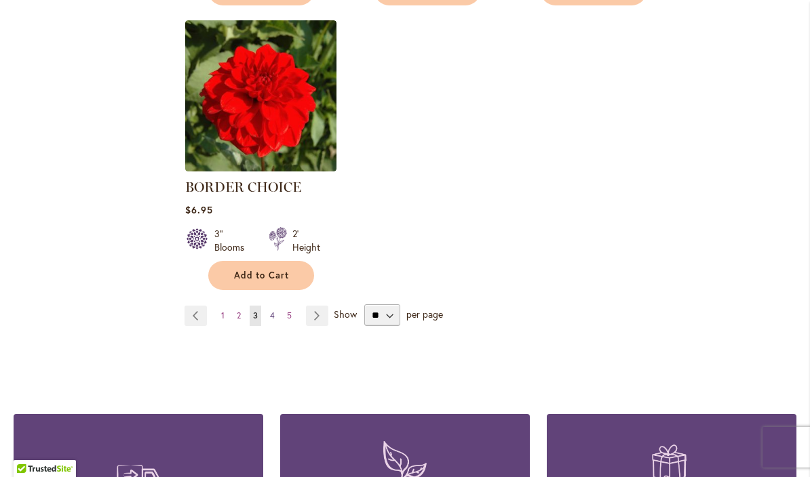
click at [273, 320] on span "4" at bounding box center [272, 316] width 5 height 10
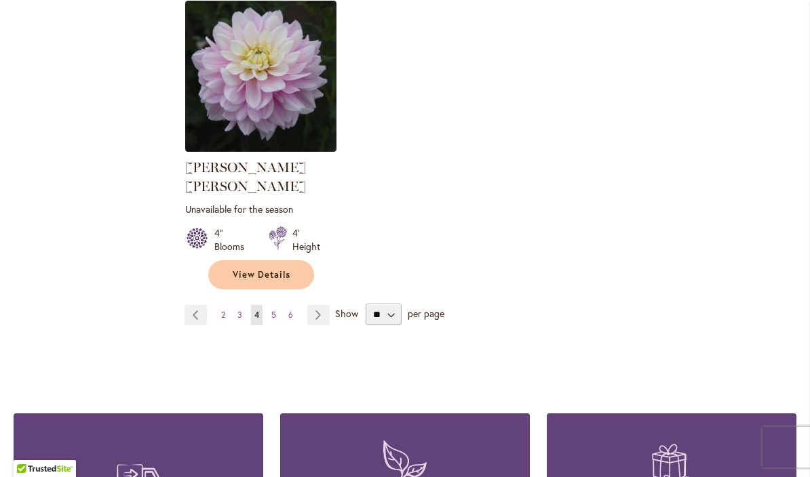
scroll to position [1782, 0]
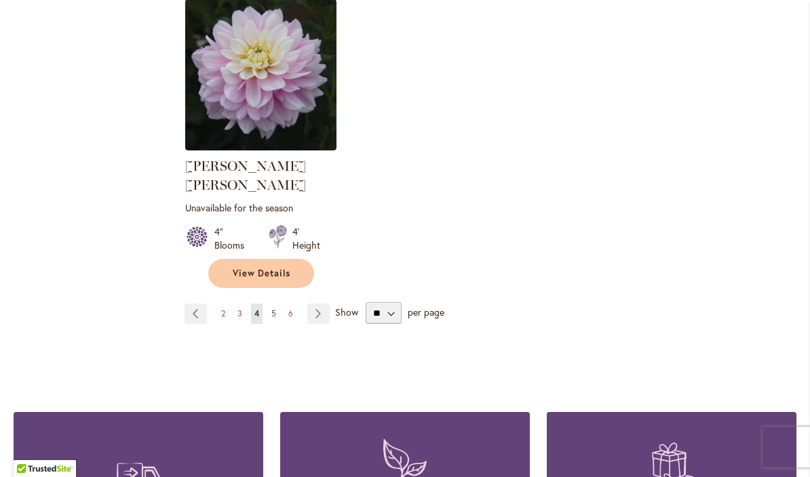
click at [275, 309] on span "5" at bounding box center [273, 314] width 5 height 10
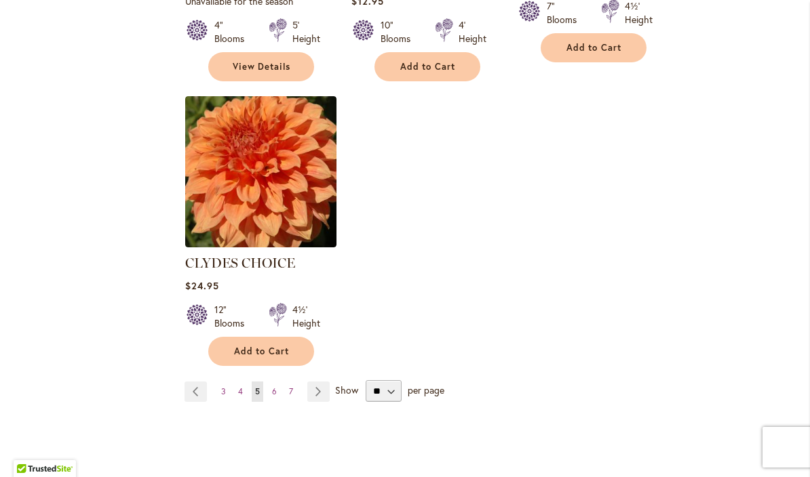
scroll to position [1707, 0]
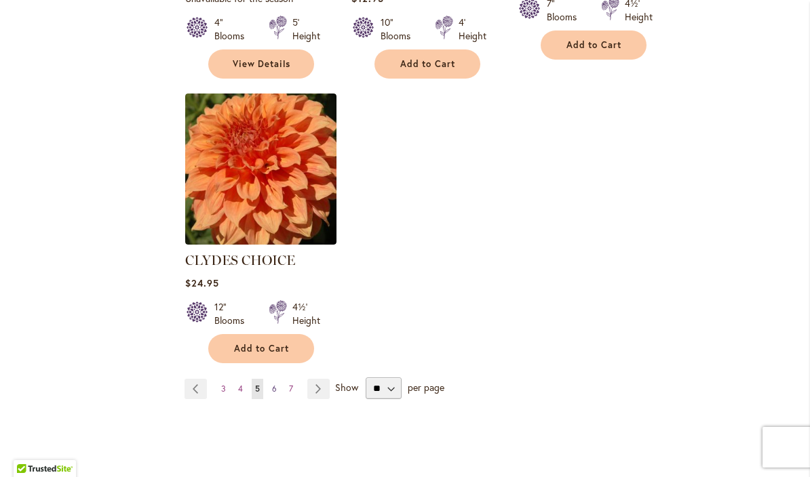
click at [277, 379] on link "Page 6" at bounding box center [275, 389] width 12 height 20
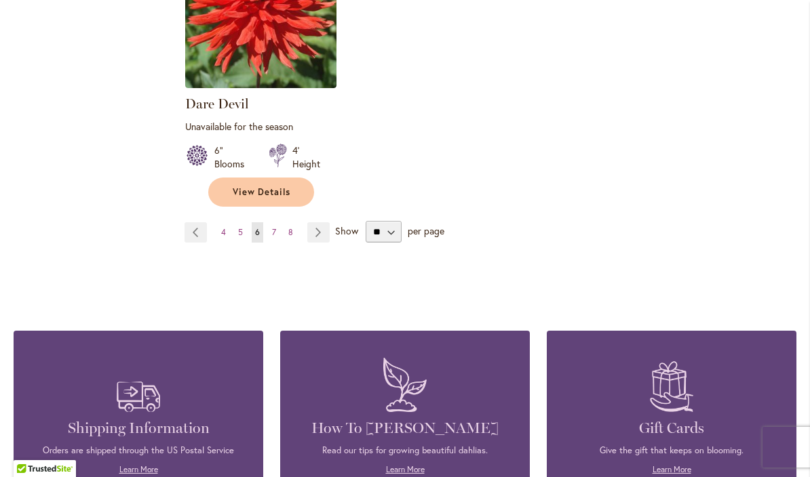
scroll to position [1878, 0]
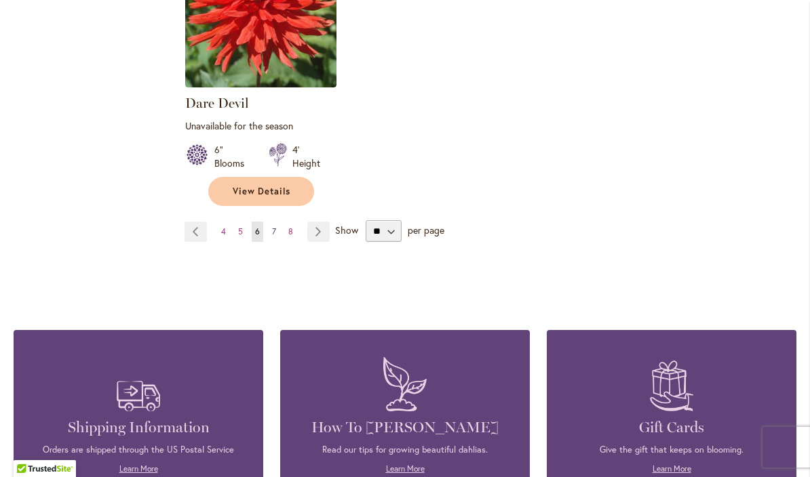
click at [274, 227] on span "7" at bounding box center [274, 232] width 4 height 10
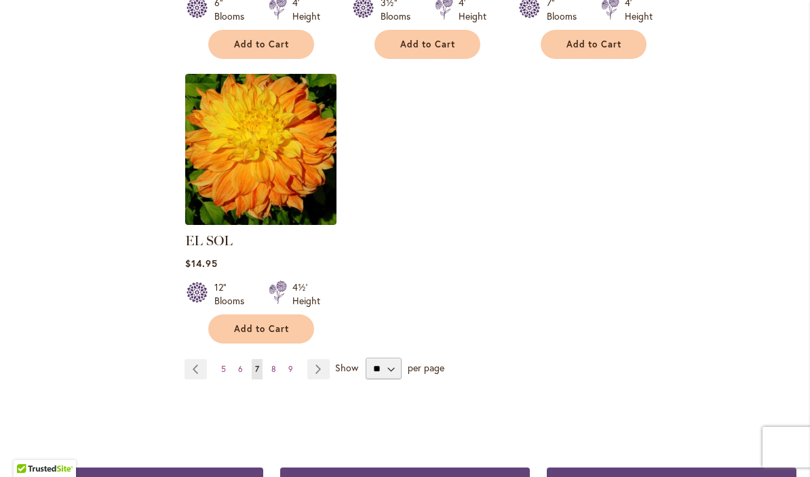
scroll to position [1714, 0]
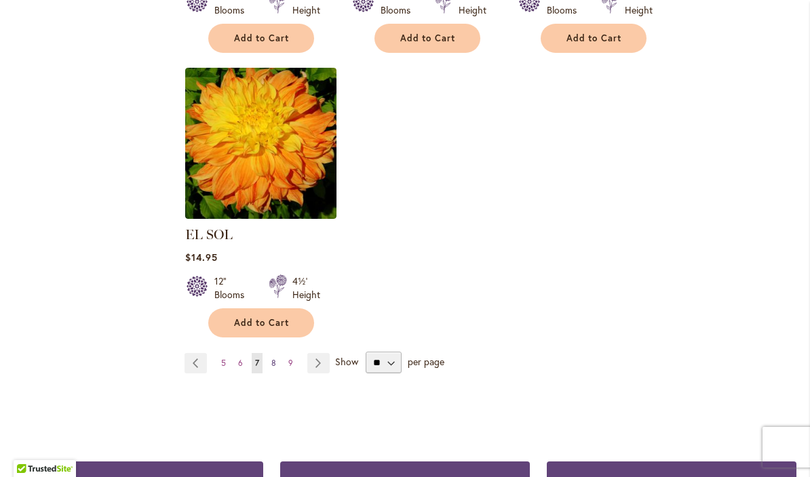
click at [278, 353] on link "Page 8" at bounding box center [274, 363] width 12 height 20
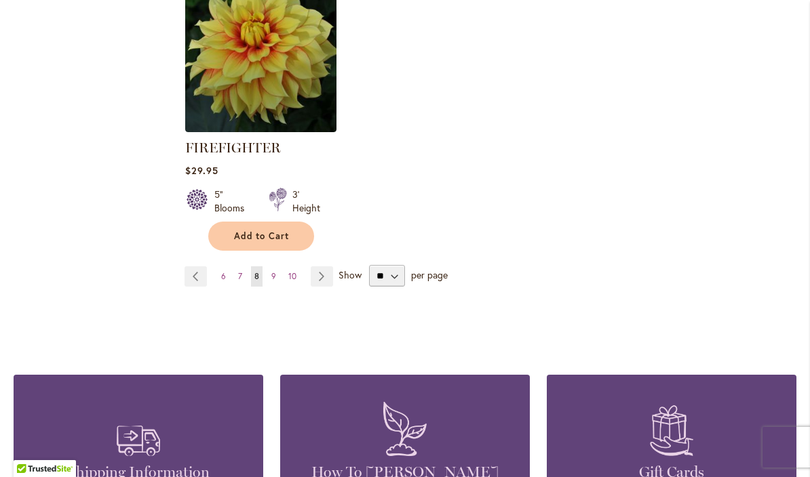
scroll to position [1847, 0]
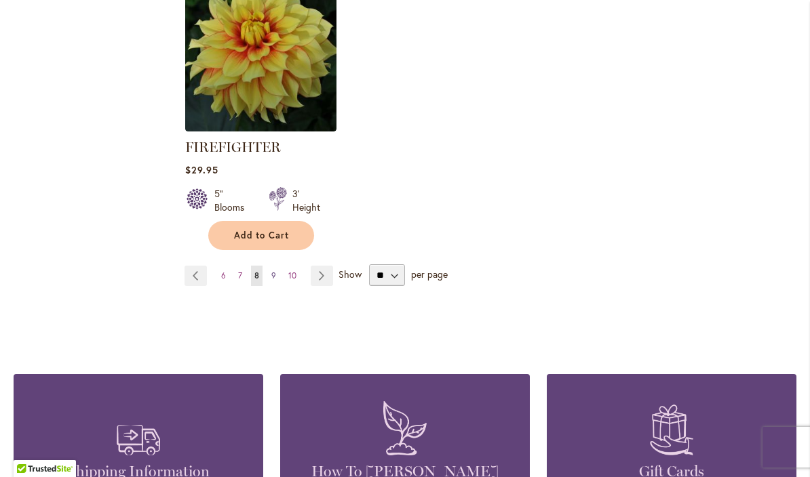
click at [269, 273] on link "Page 9" at bounding box center [274, 276] width 12 height 20
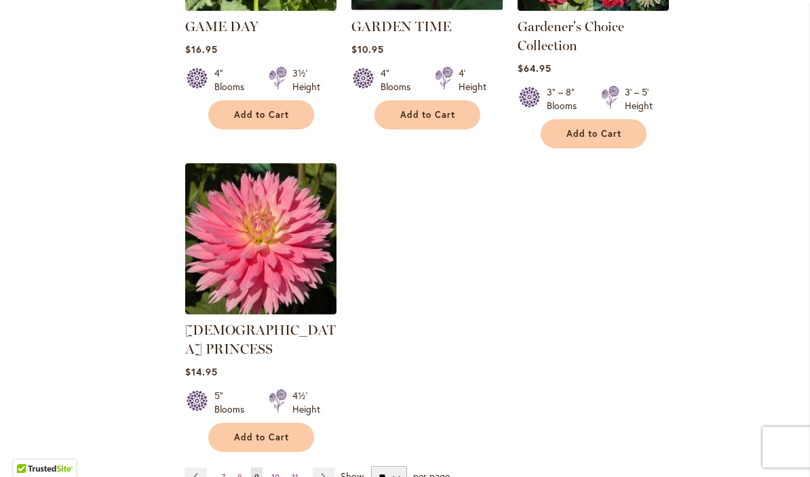
scroll to position [1681, 0]
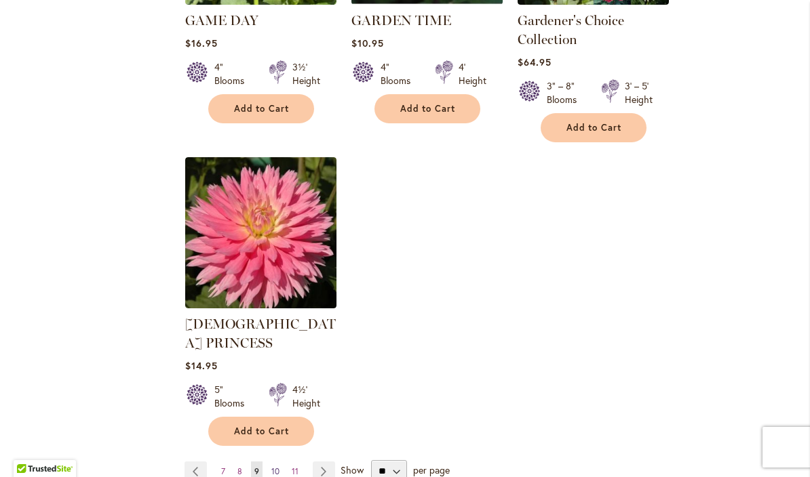
click at [271, 467] on span "10" at bounding box center [275, 472] width 8 height 10
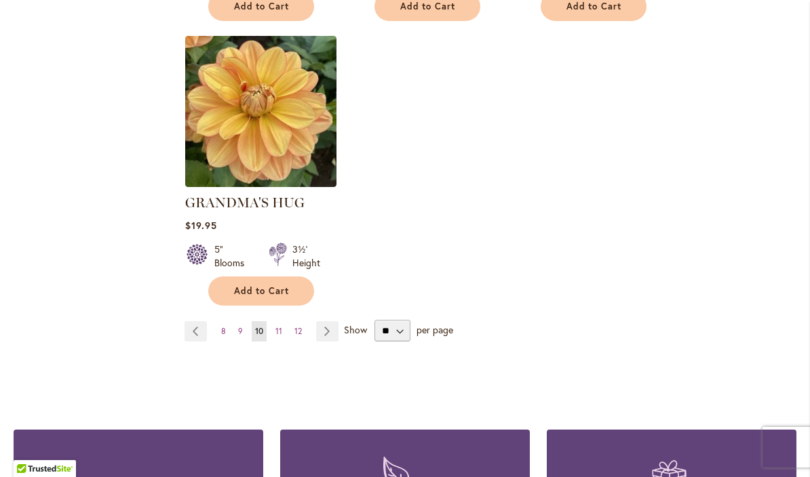
scroll to position [1753, 0]
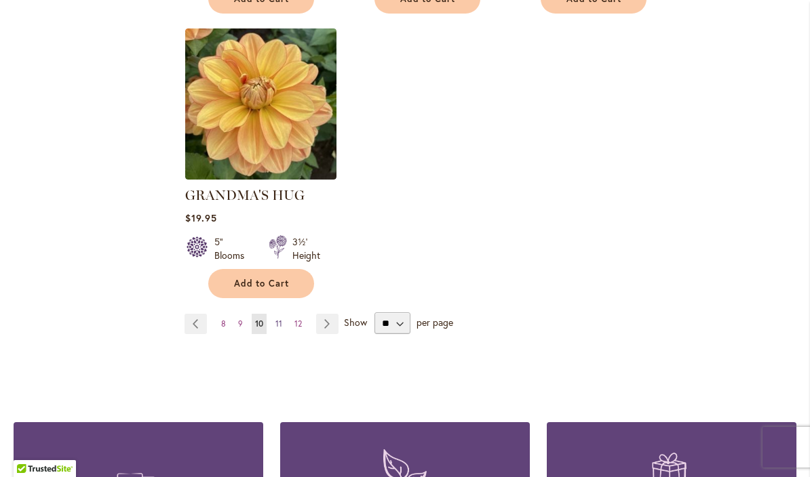
click at [283, 314] on link "Page 11" at bounding box center [279, 324] width 14 height 20
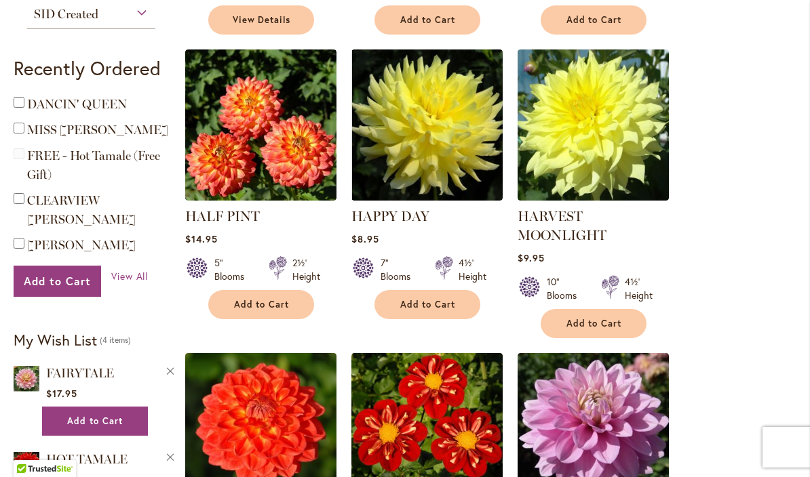
scroll to position [576, 0]
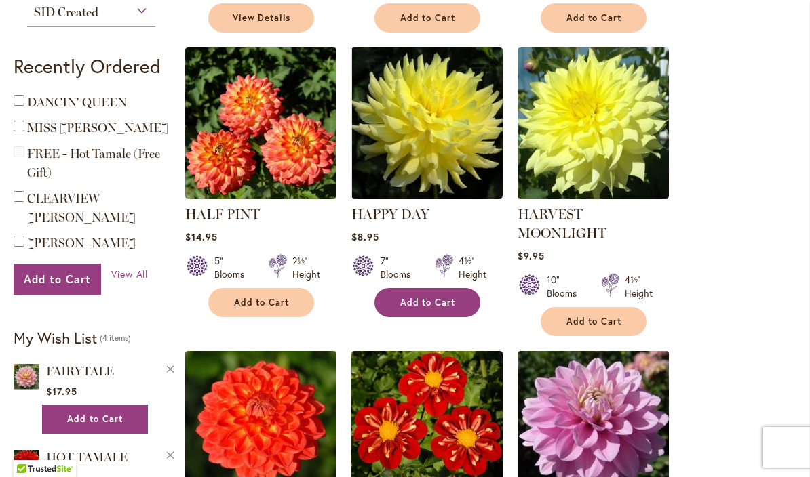
click at [446, 296] on button "Add to Cart" at bounding box center [427, 302] width 106 height 29
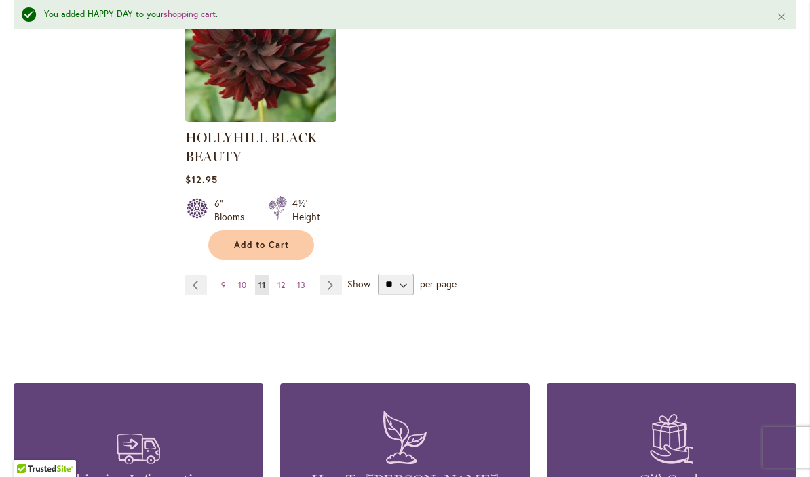
scroll to position [1881, 0]
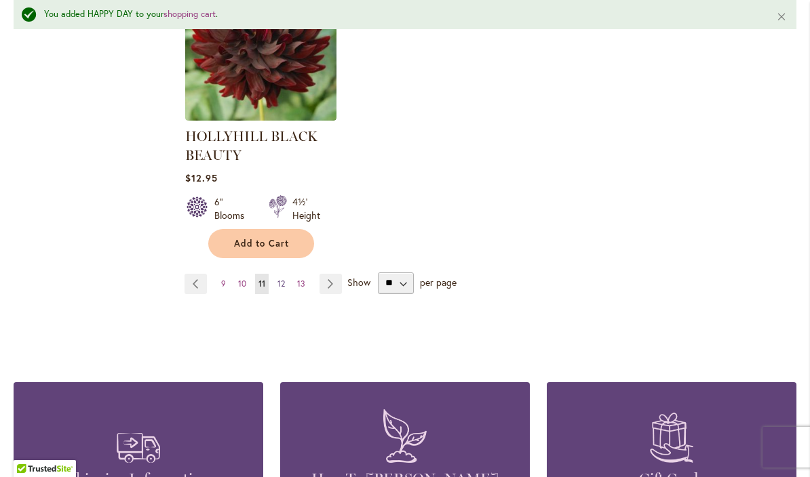
click at [279, 283] on span "12" at bounding box center [280, 284] width 7 height 10
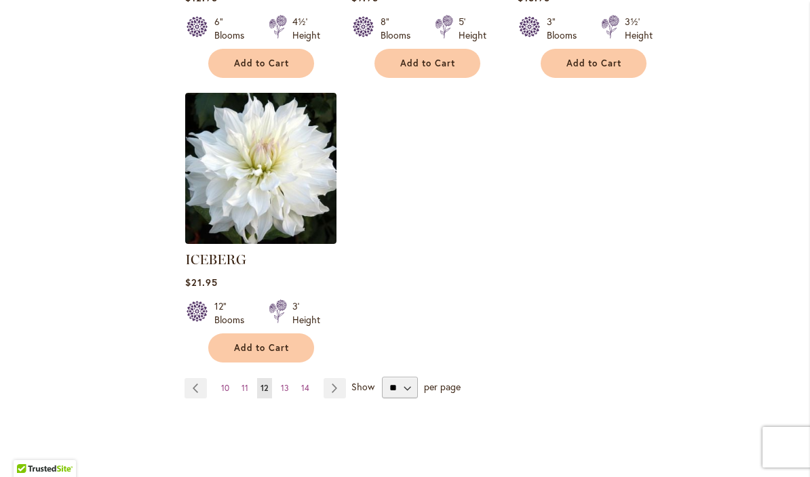
scroll to position [1712, 0]
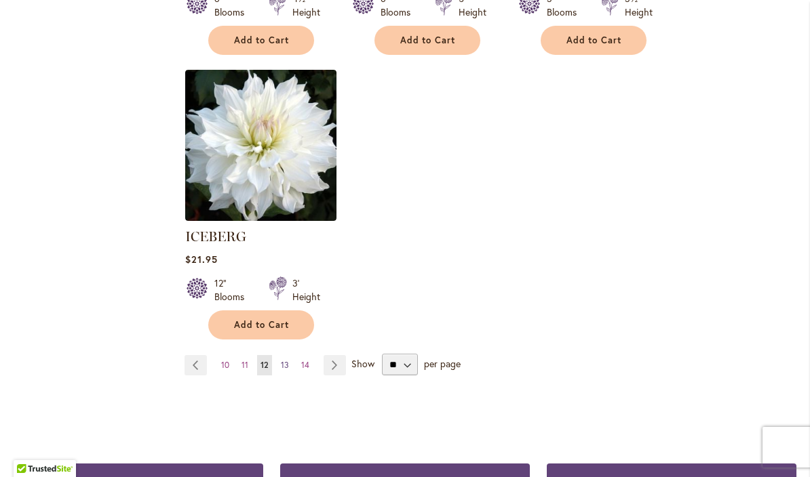
click at [282, 355] on link "Page 13" at bounding box center [284, 365] width 15 height 20
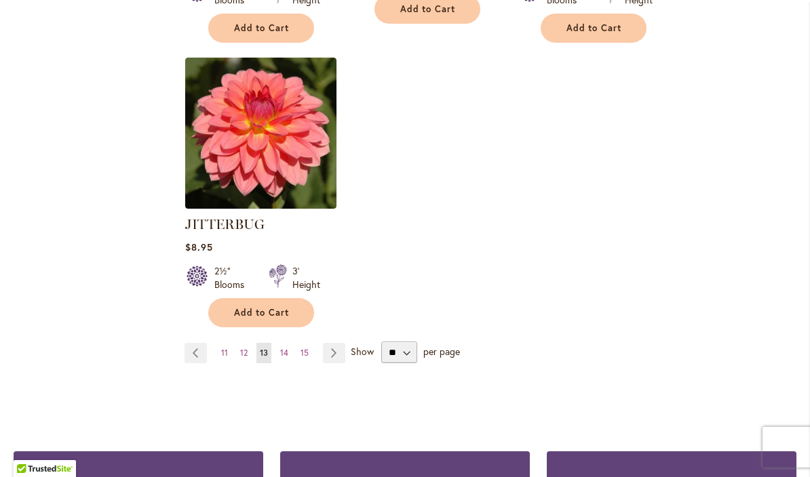
scroll to position [1760, 0]
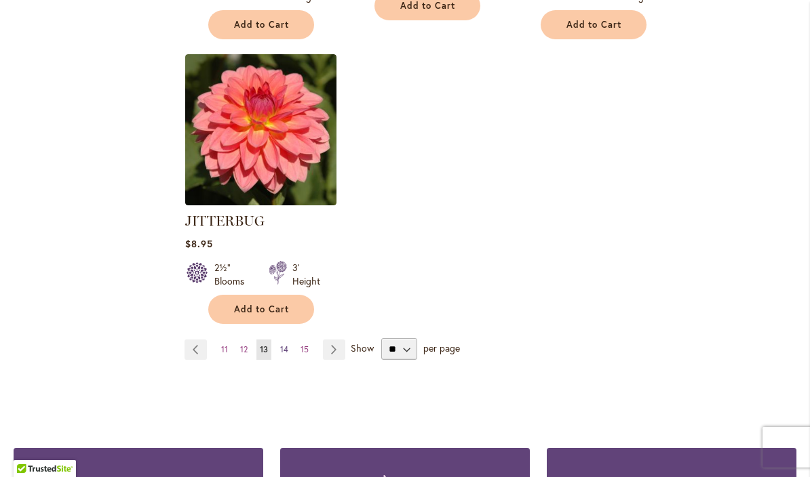
click at [282, 345] on span "14" at bounding box center [284, 350] width 8 height 10
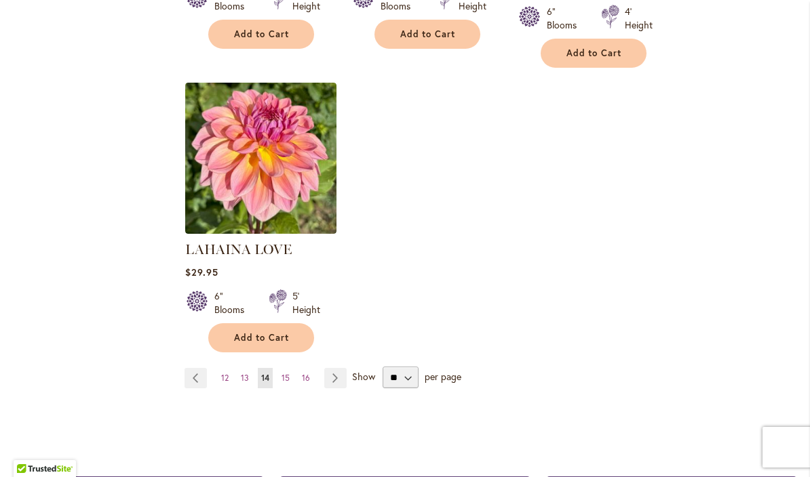
scroll to position [1698, 0]
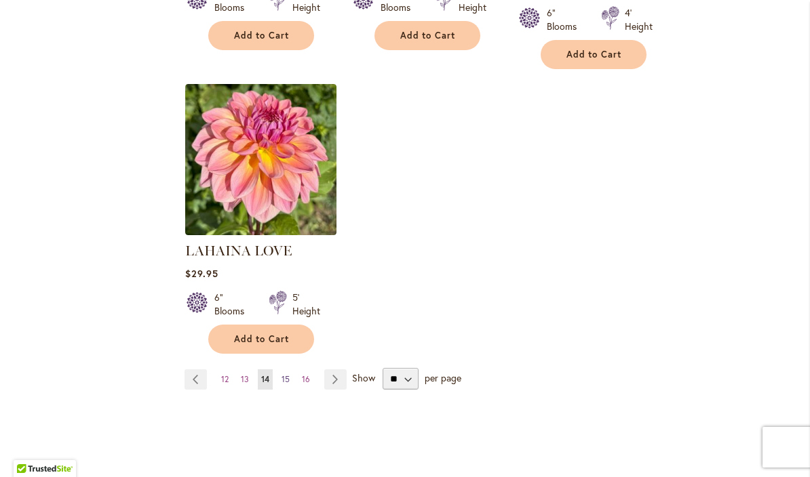
click at [291, 370] on link "Page 15" at bounding box center [285, 380] width 15 height 20
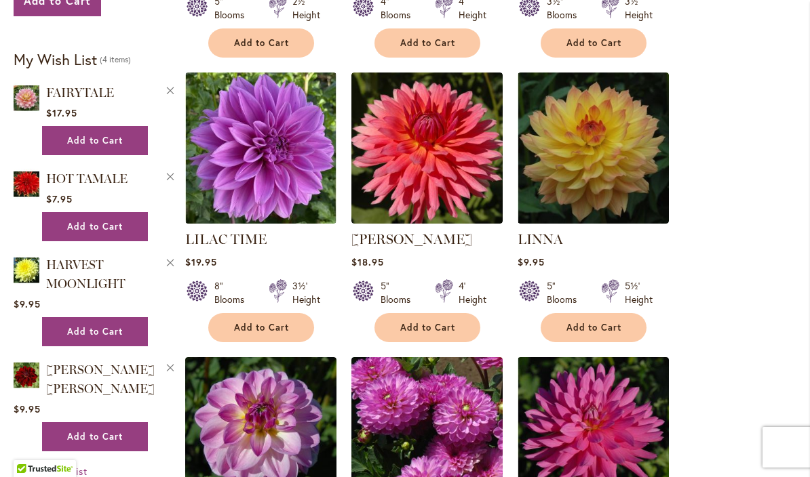
scroll to position [869, 0]
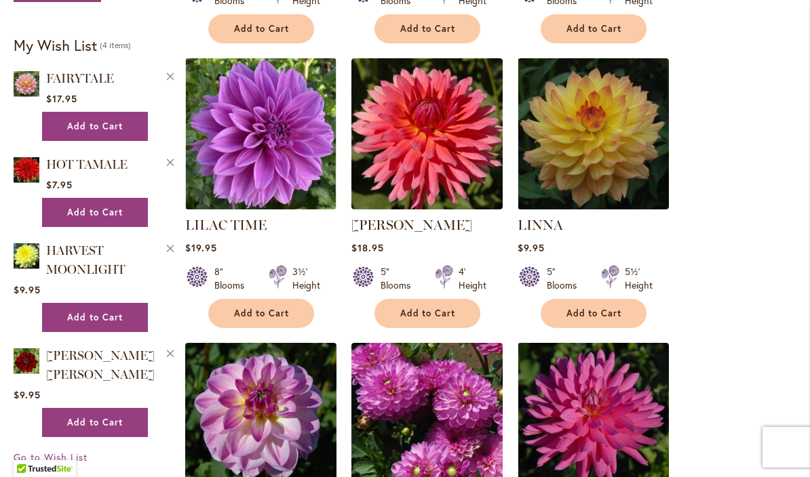
click at [616, 308] on span "Add to Cart" at bounding box center [594, 314] width 56 height 12
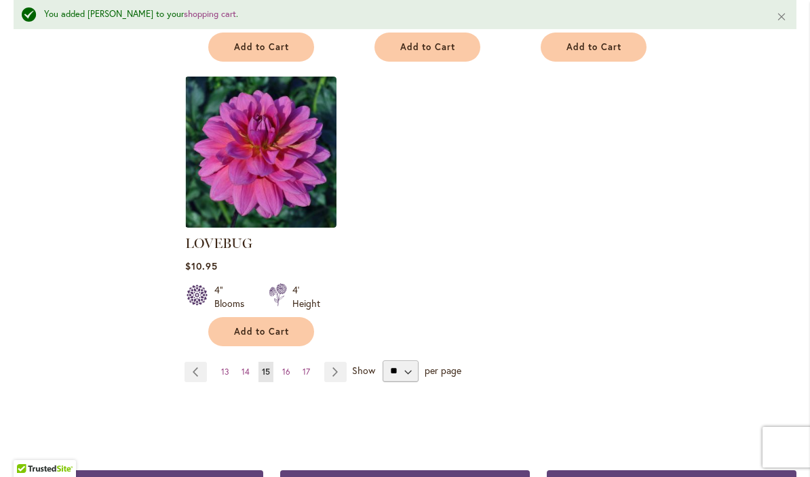
scroll to position [1759, 0]
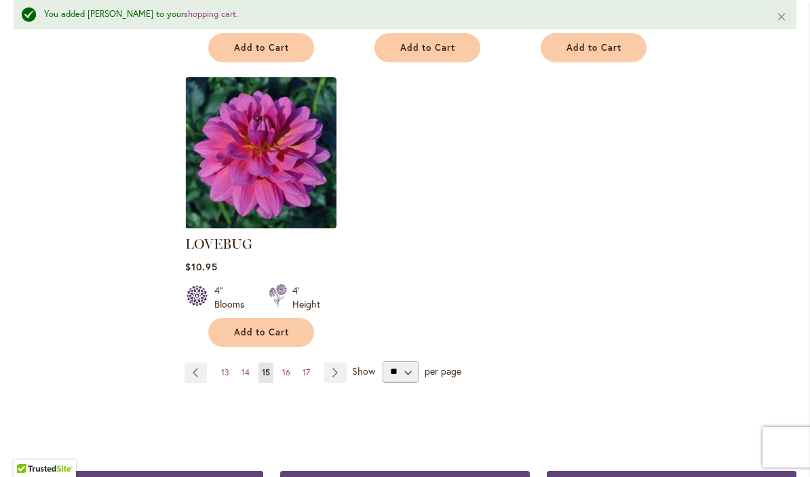
click at [292, 363] on link "Page 16" at bounding box center [286, 373] width 15 height 20
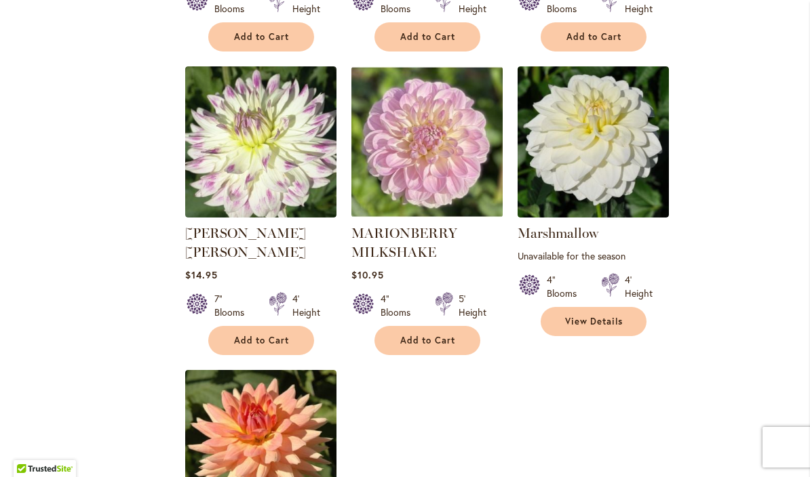
scroll to position [1430, 0]
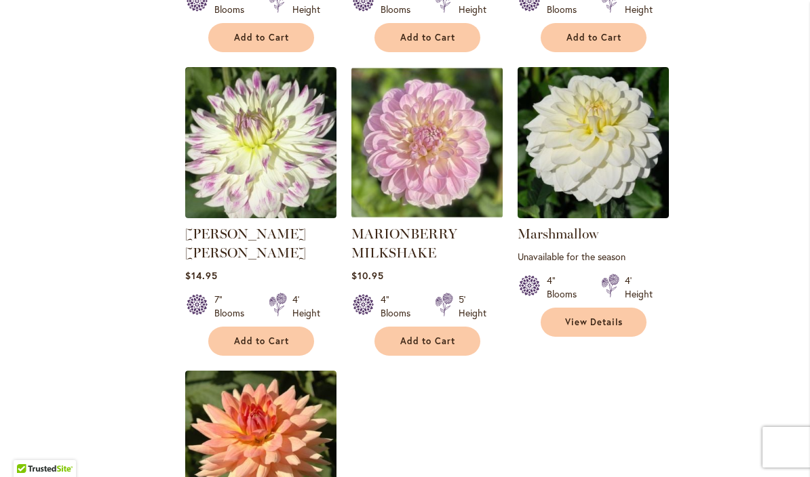
click at [235, 327] on button "Add to Cart" at bounding box center [261, 341] width 106 height 29
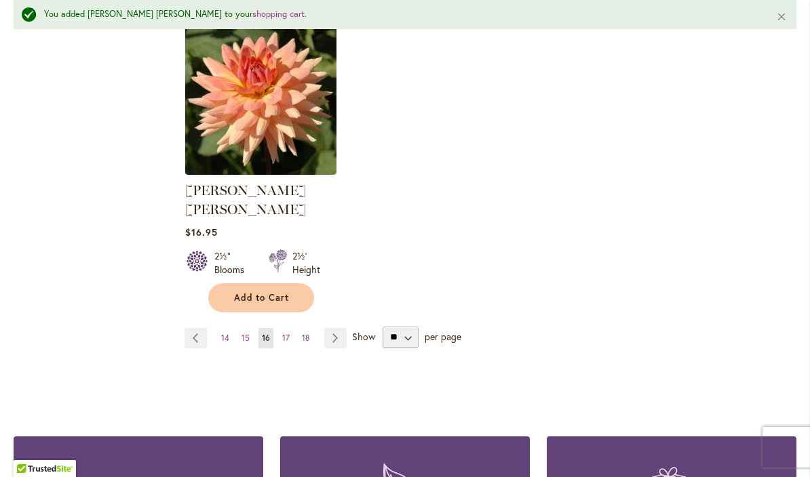
scroll to position [1812, 0]
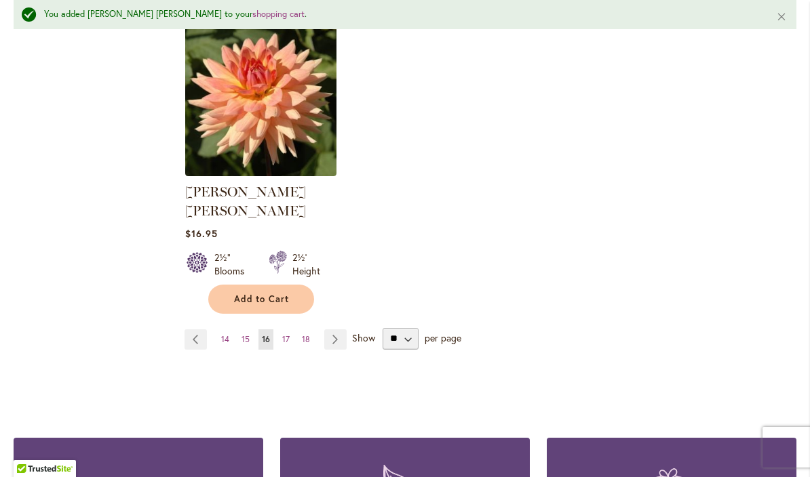
click at [284, 330] on link "Page 17" at bounding box center [286, 340] width 14 height 20
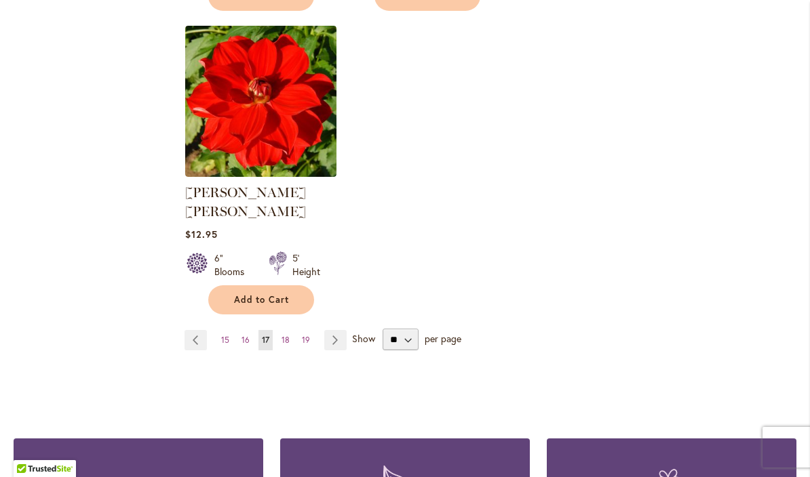
scroll to position [1763, 0]
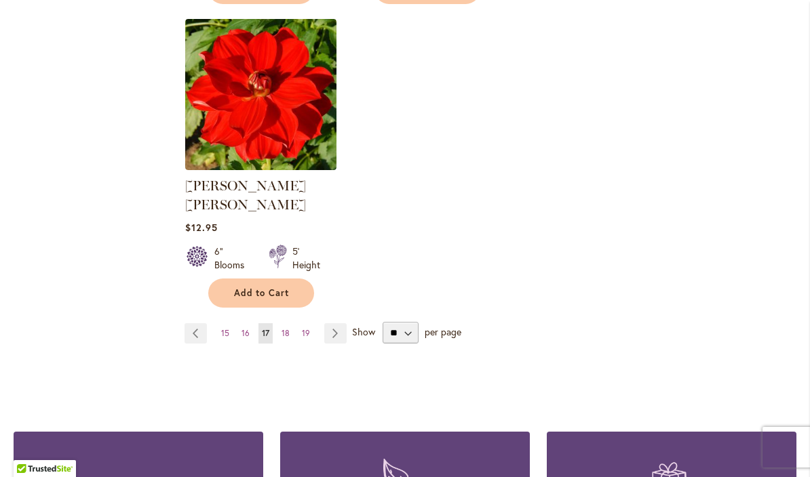
click at [283, 324] on link "Page 18" at bounding box center [285, 334] width 15 height 20
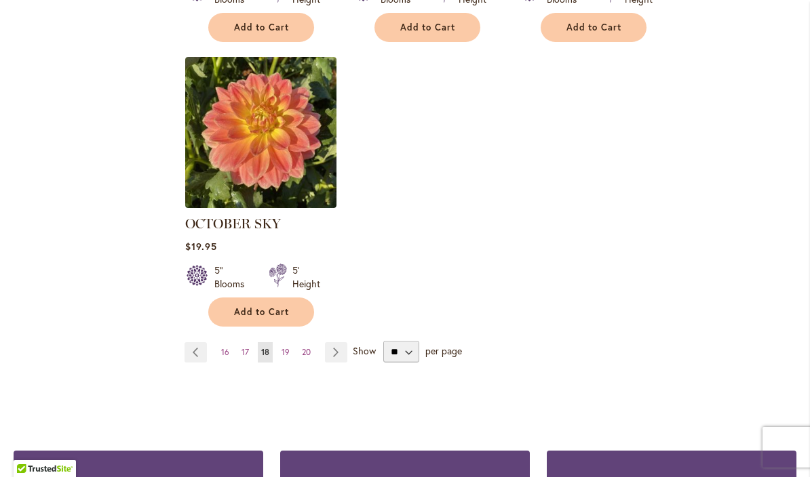
scroll to position [1758, 0]
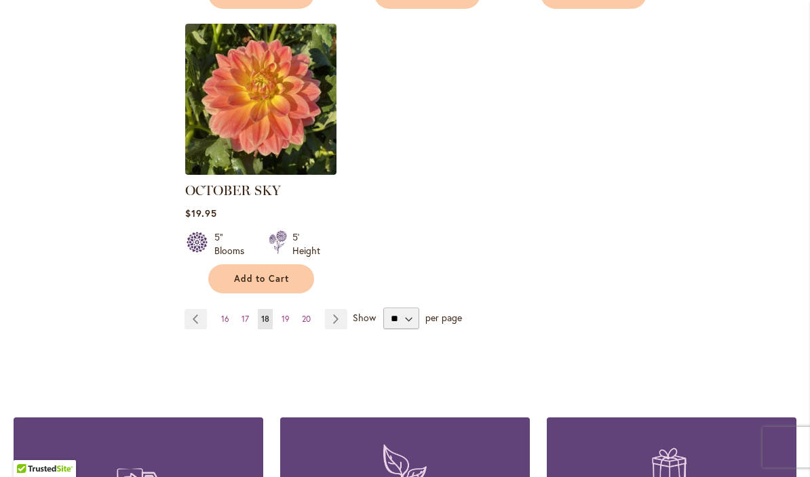
click at [283, 309] on link "Page 19" at bounding box center [285, 319] width 15 height 20
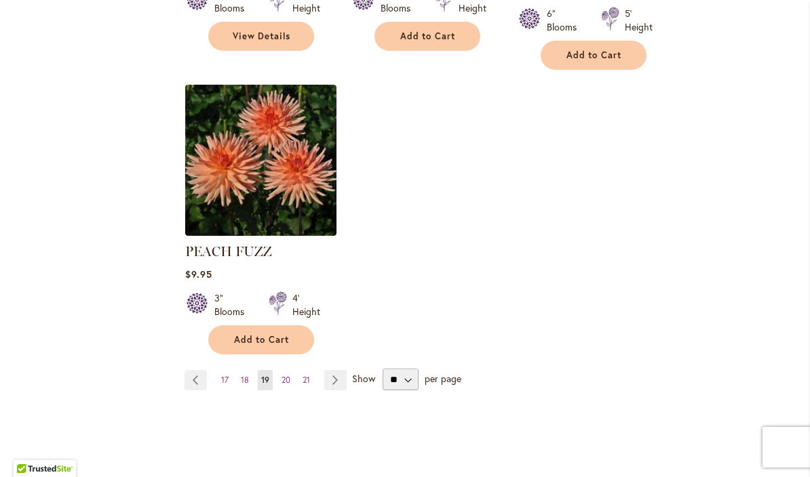
scroll to position [1717, 0]
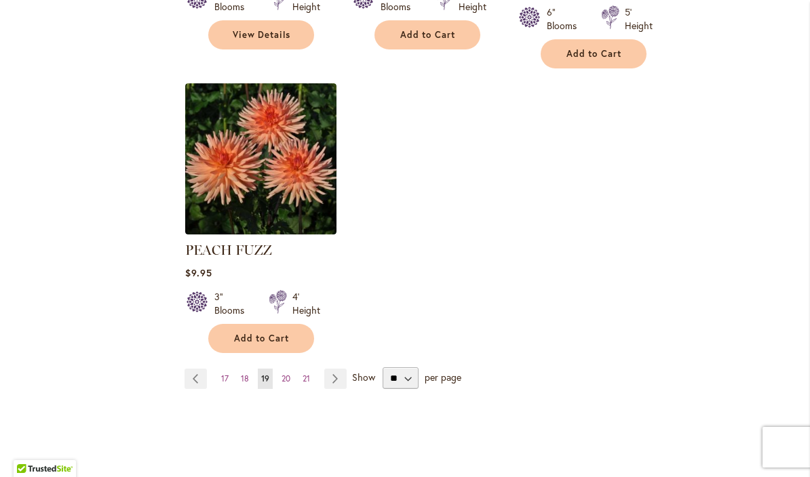
click at [283, 369] on link "Page 20" at bounding box center [286, 379] width 16 height 20
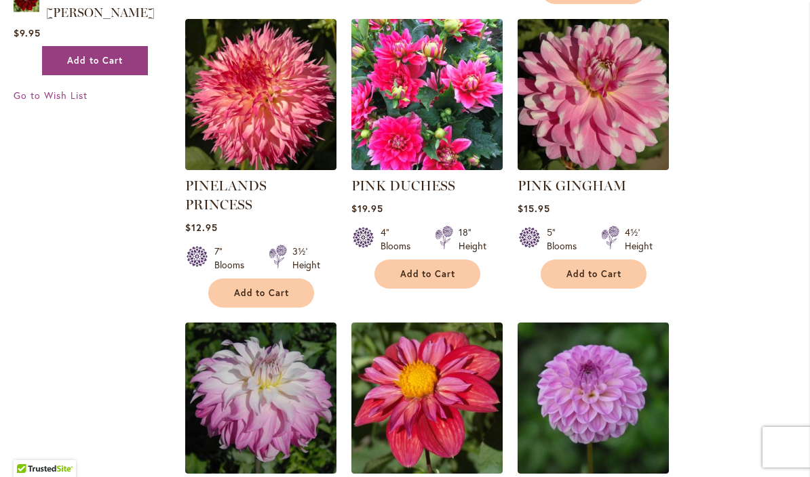
scroll to position [1229, 0]
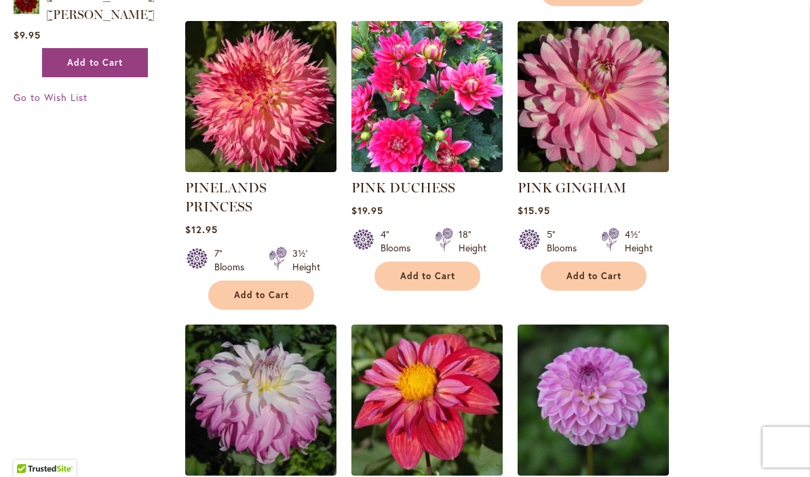
click at [612, 262] on button "Add to Cart" at bounding box center [594, 276] width 106 height 29
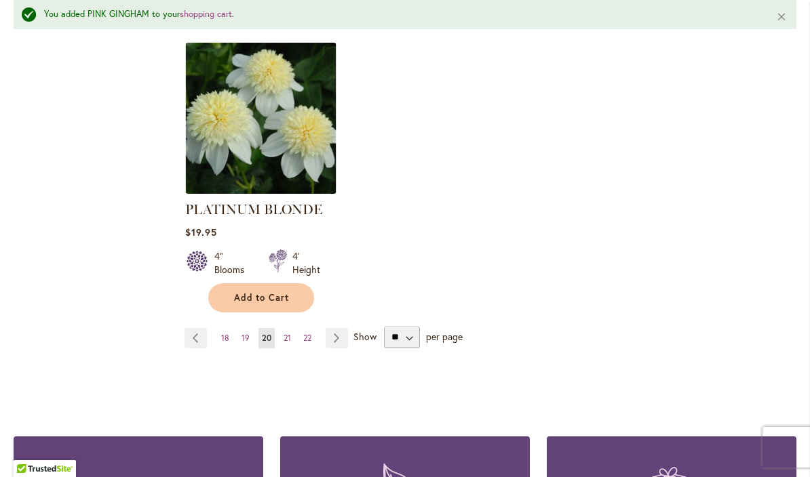
scroll to position [1831, 0]
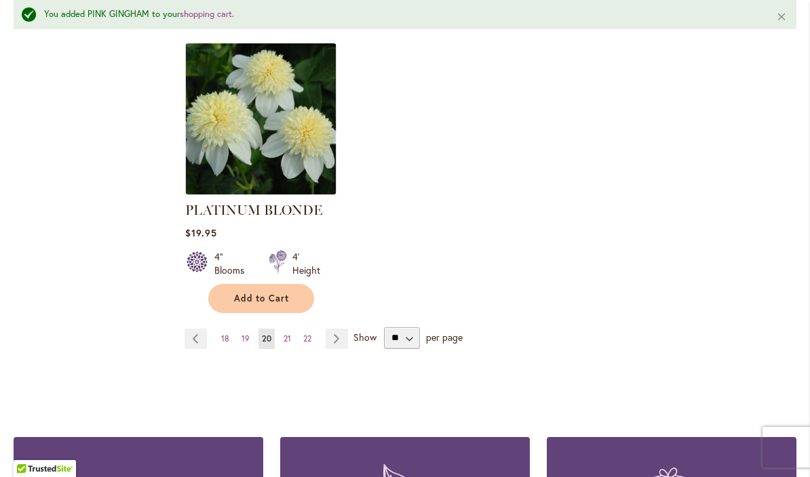
click at [280, 329] on link "Page 21" at bounding box center [287, 339] width 14 height 20
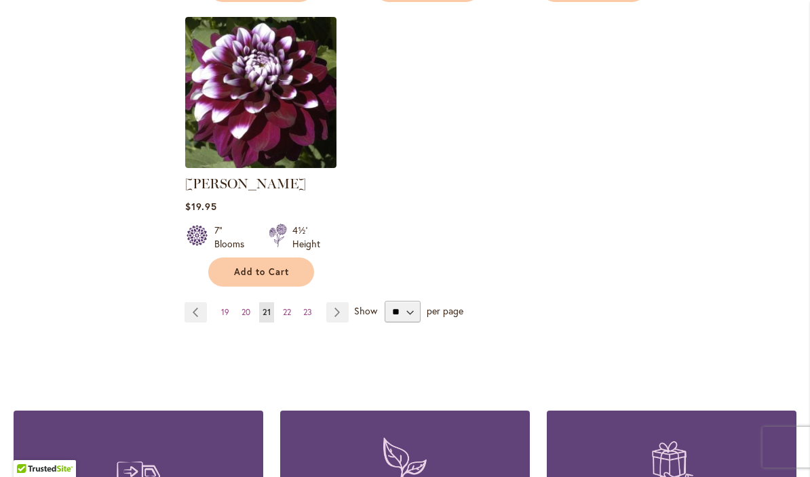
scroll to position [1764, 0]
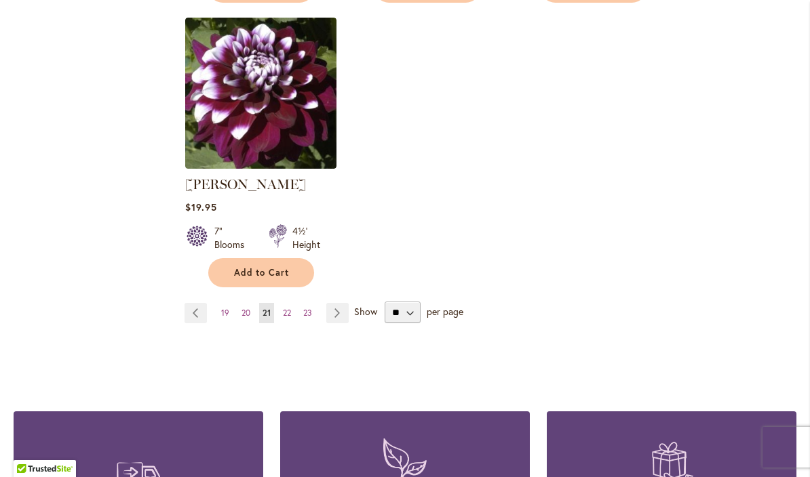
click at [294, 305] on link "Page 22" at bounding box center [286, 313] width 15 height 20
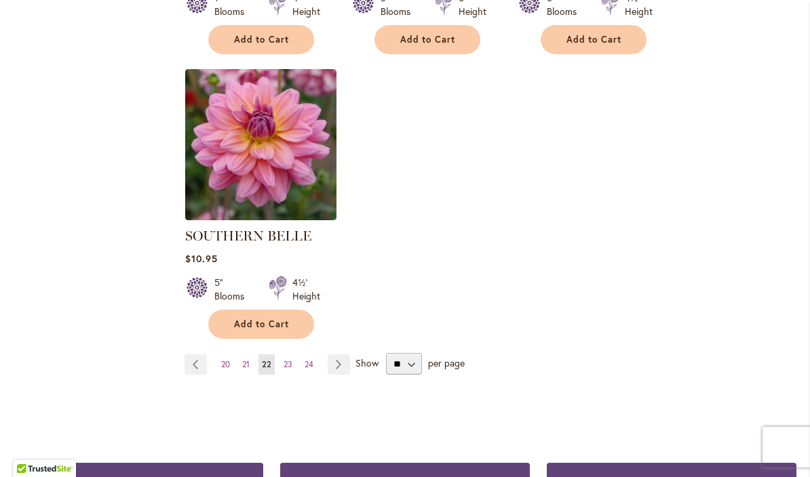
scroll to position [1714, 0]
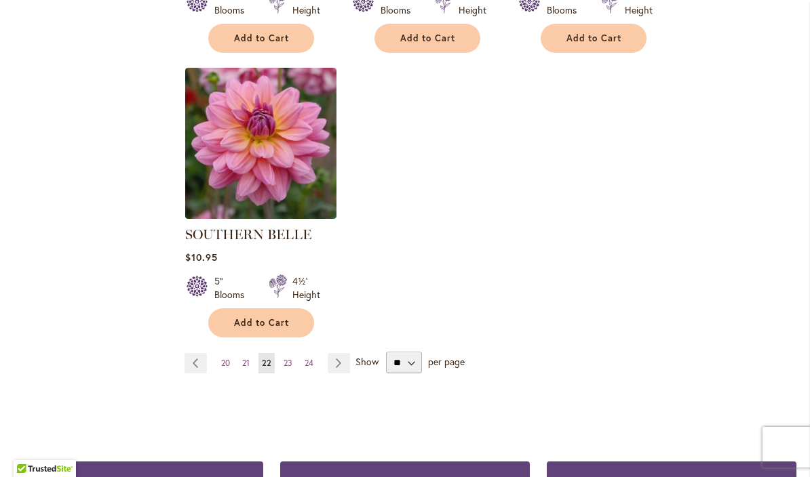
click at [294, 353] on link "Page 23" at bounding box center [288, 363] width 16 height 20
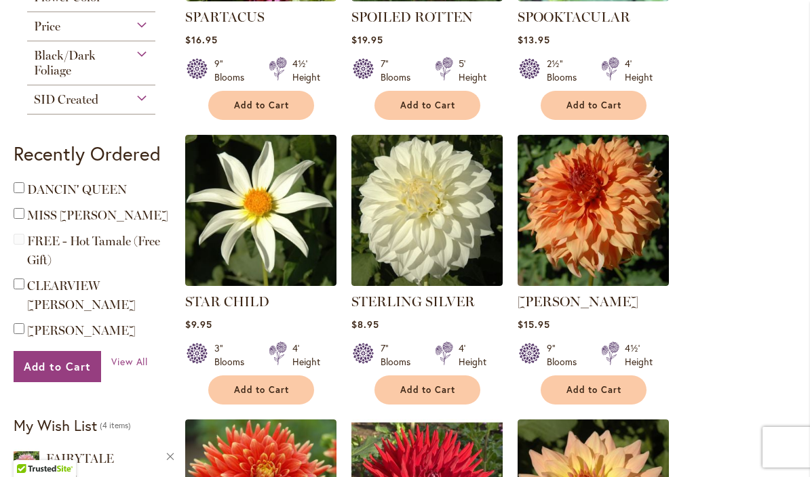
scroll to position [490, 0]
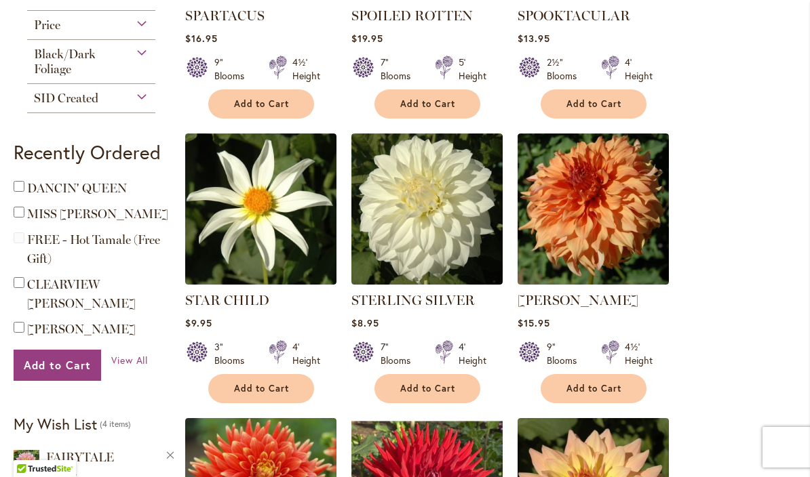
click at [439, 387] on span "Add to Cart" at bounding box center [428, 389] width 56 height 12
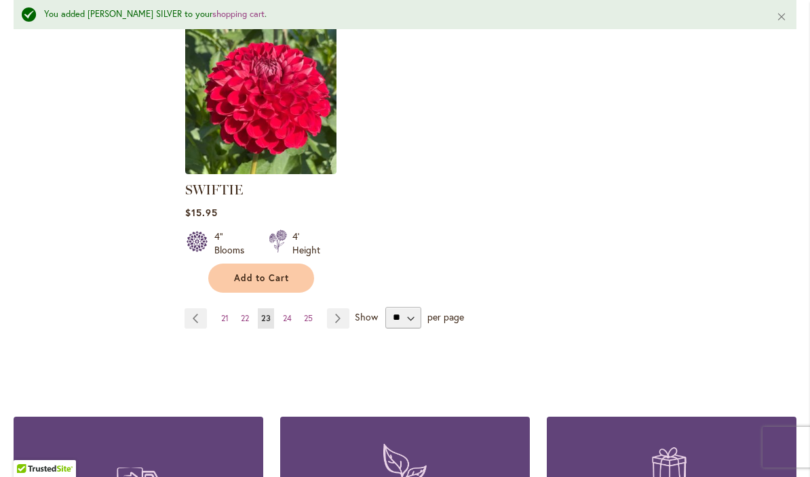
scroll to position [1795, 0]
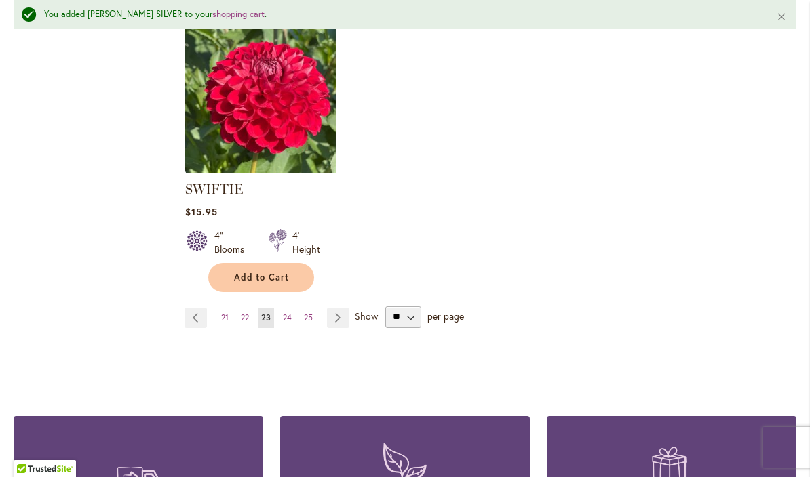
click at [294, 317] on link "Page 24" at bounding box center [287, 318] width 16 height 20
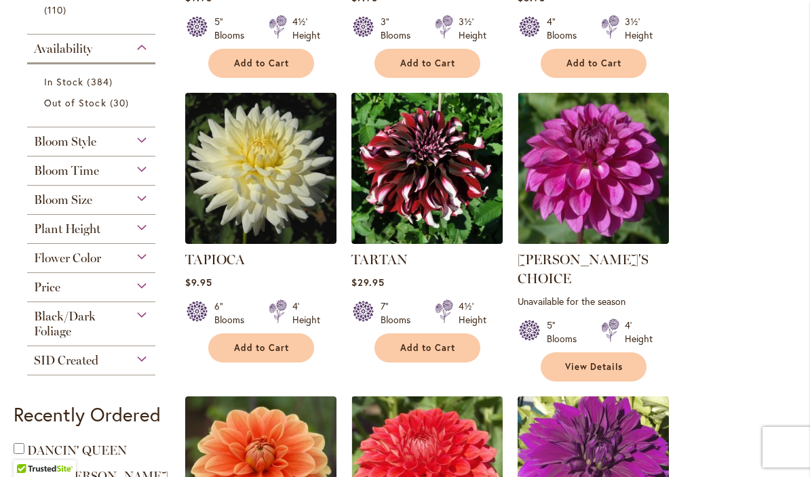
scroll to position [532, 0]
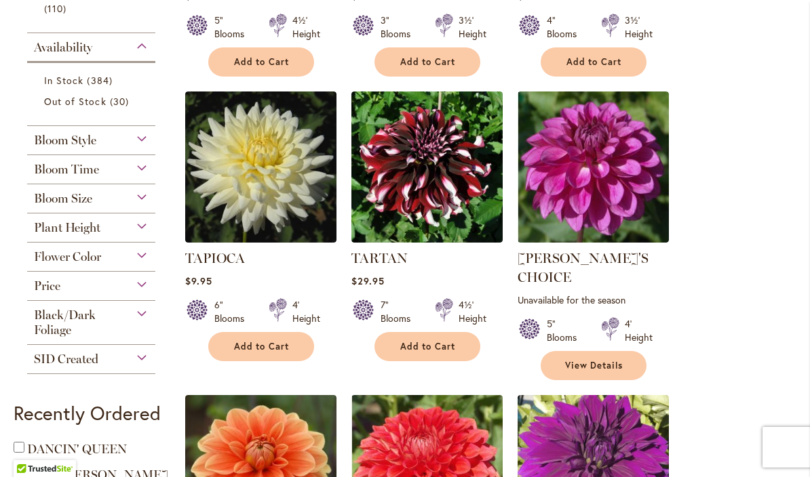
click at [258, 169] on img at bounding box center [260, 167] width 151 height 151
click at [214, 242] on img at bounding box center [260, 167] width 151 height 151
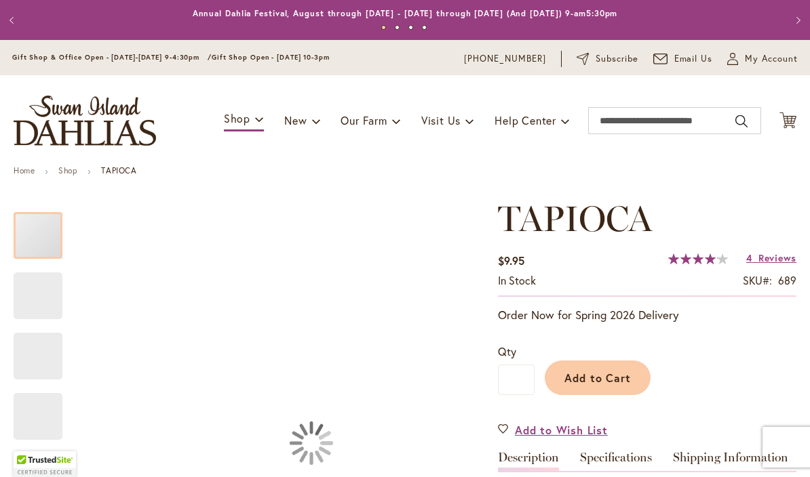
type input "****"
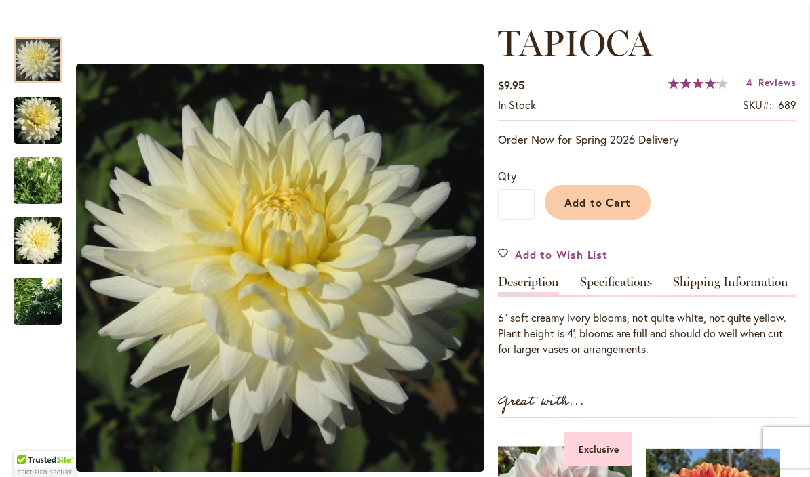
scroll to position [176, 0]
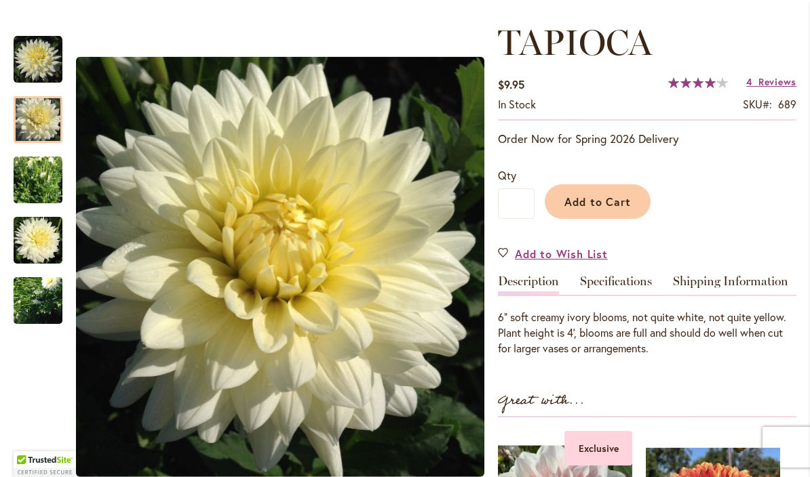
click at [32, 119] on img "TAPIOCA" at bounding box center [38, 119] width 49 height 50
click at [28, 181] on img "TAPIOCA" at bounding box center [38, 179] width 49 height 69
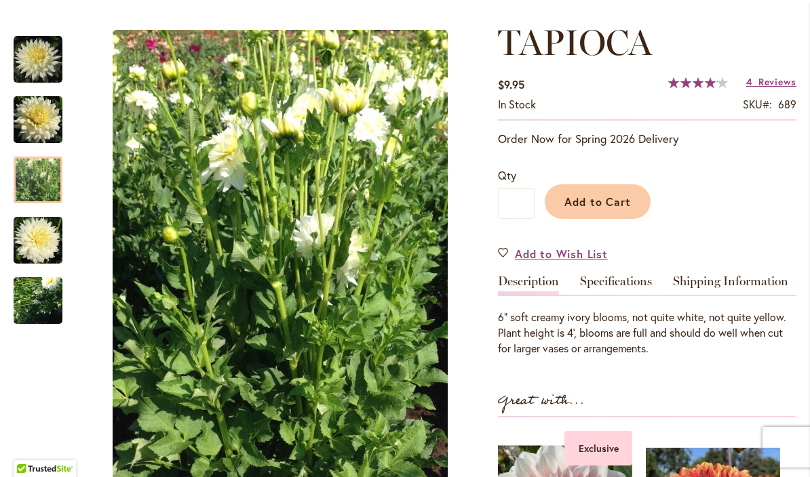
click at [33, 245] on img "TAPIOCA" at bounding box center [38, 240] width 49 height 53
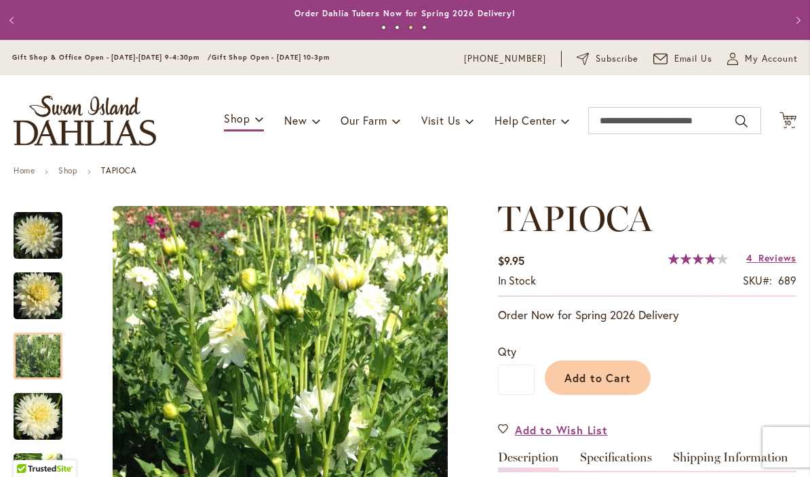
scroll to position [0, 0]
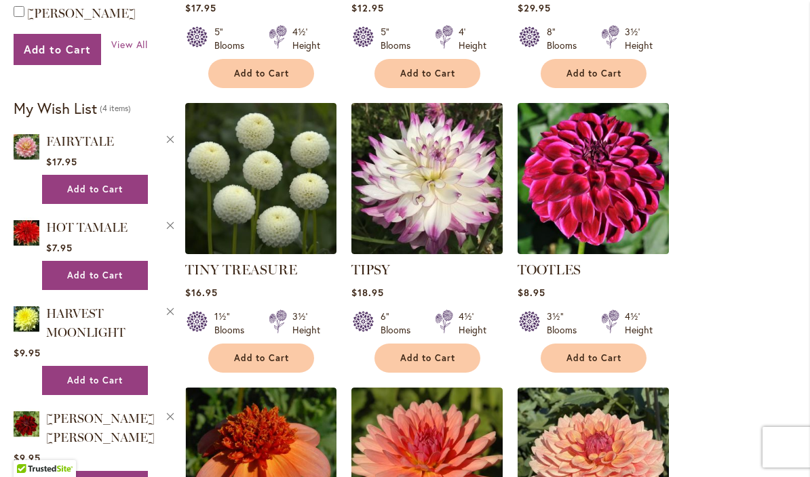
scroll to position [1112, 0]
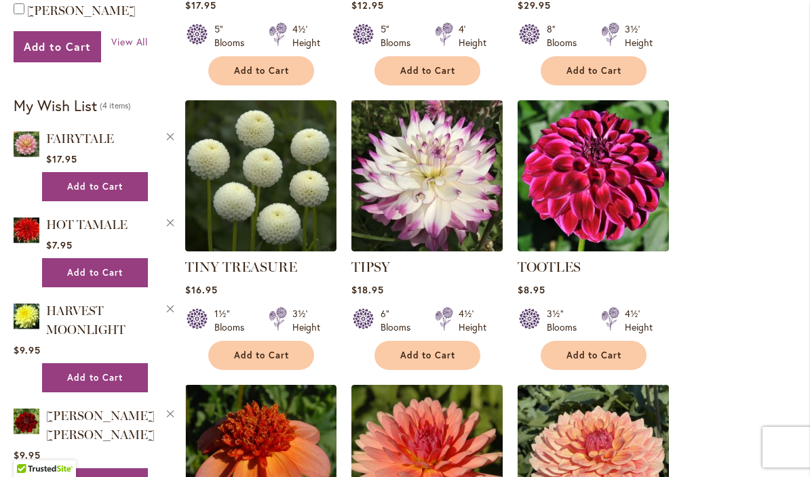
click at [433, 350] on span "Add to Cart" at bounding box center [428, 356] width 56 height 12
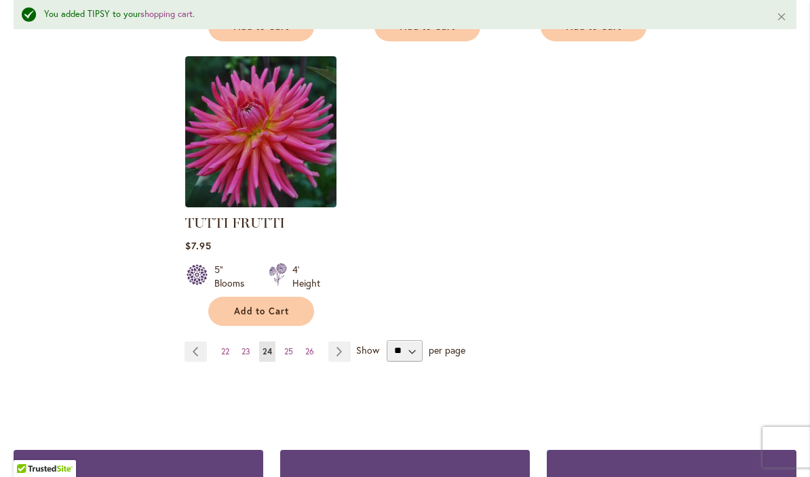
scroll to position [1763, 0]
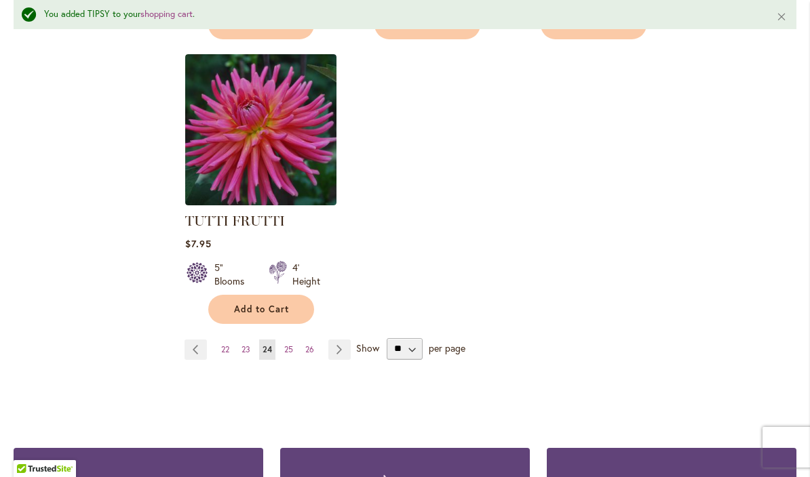
click at [288, 345] on span "25" at bounding box center [288, 350] width 9 height 10
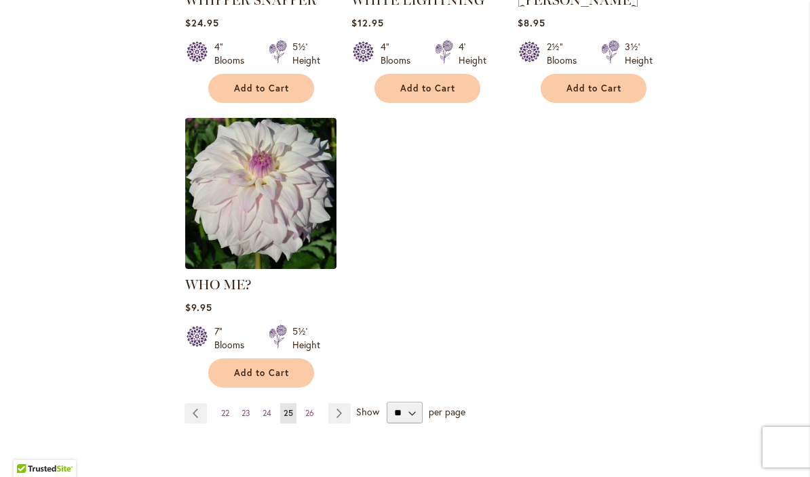
scroll to position [1665, 0]
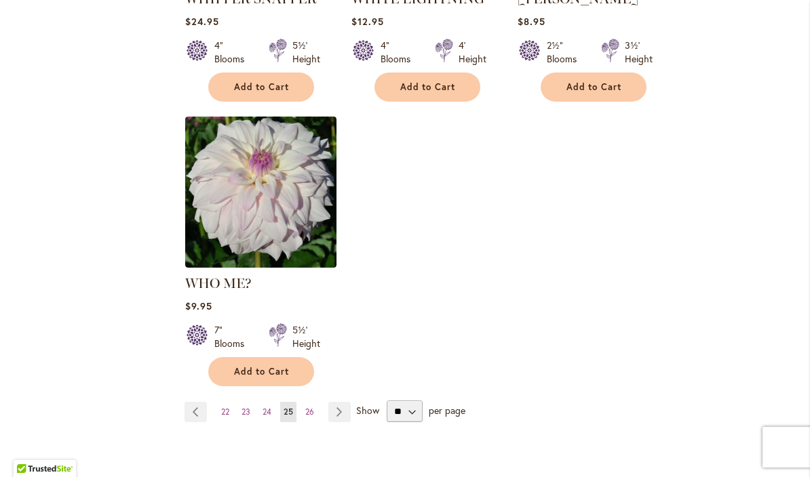
click at [305, 407] on span "26" at bounding box center [309, 412] width 9 height 10
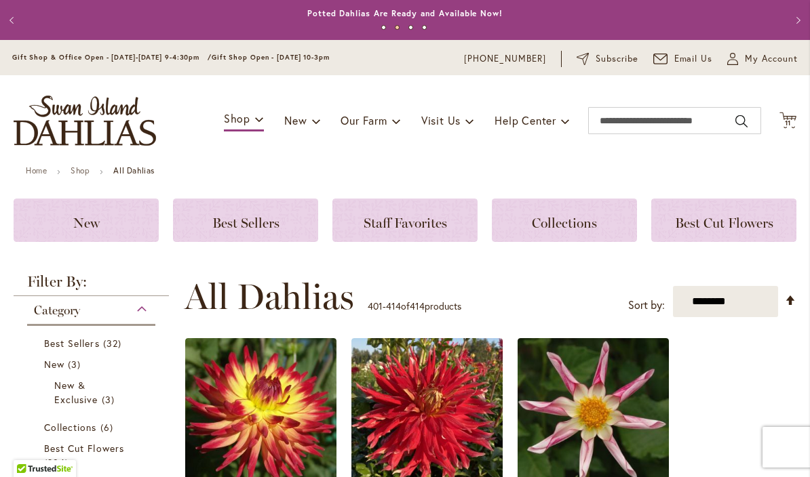
click at [788, 120] on span "11" at bounding box center [788, 123] width 7 height 9
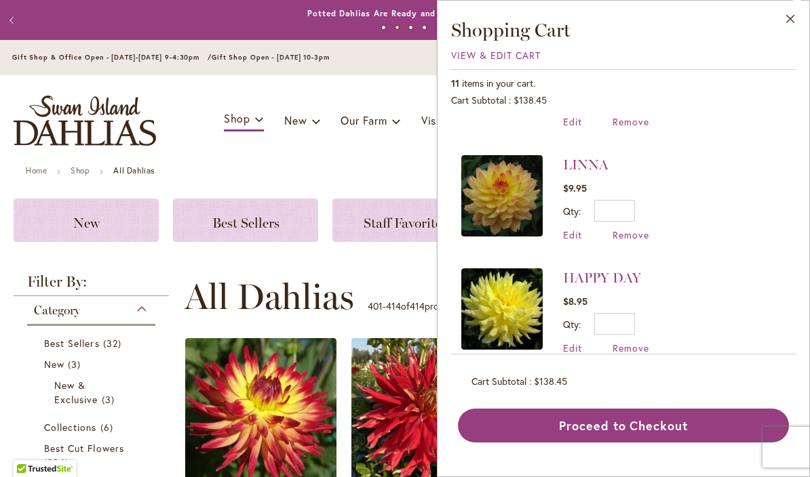
scroll to position [442, 0]
click at [631, 228] on span "Remove" at bounding box center [630, 234] width 37 height 13
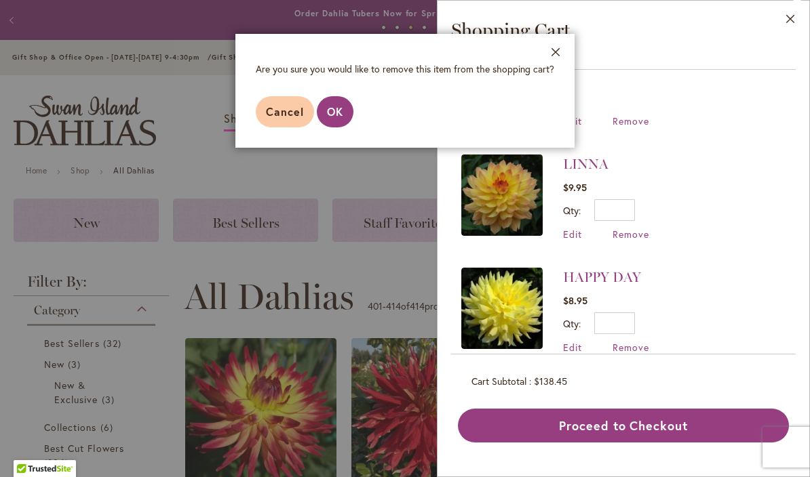
click at [342, 117] on span "OK" at bounding box center [335, 111] width 16 height 14
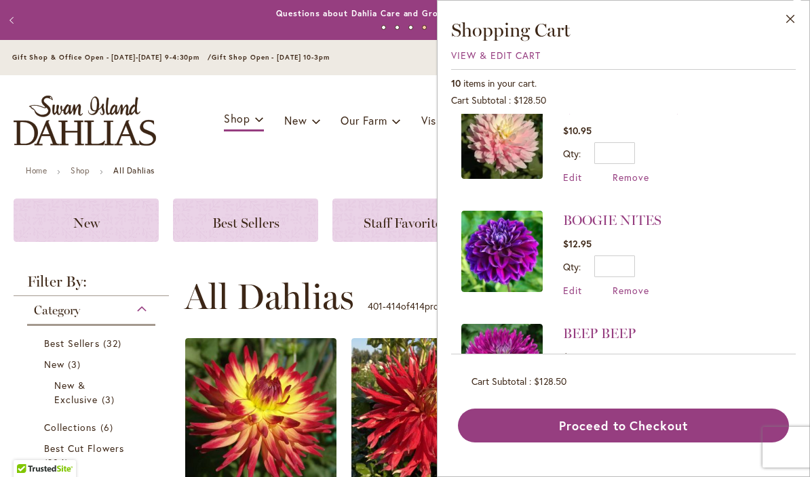
scroll to position [612, 0]
click at [643, 283] on span "Remove" at bounding box center [630, 289] width 37 height 13
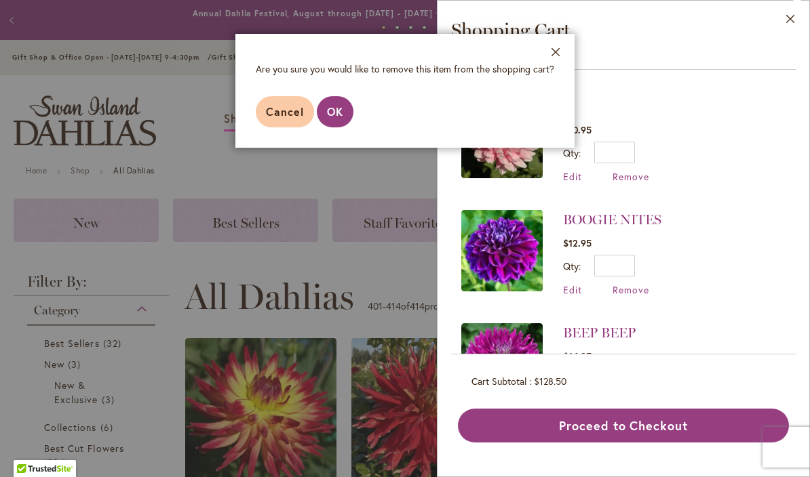
click at [339, 120] on button "OK" at bounding box center [335, 111] width 37 height 31
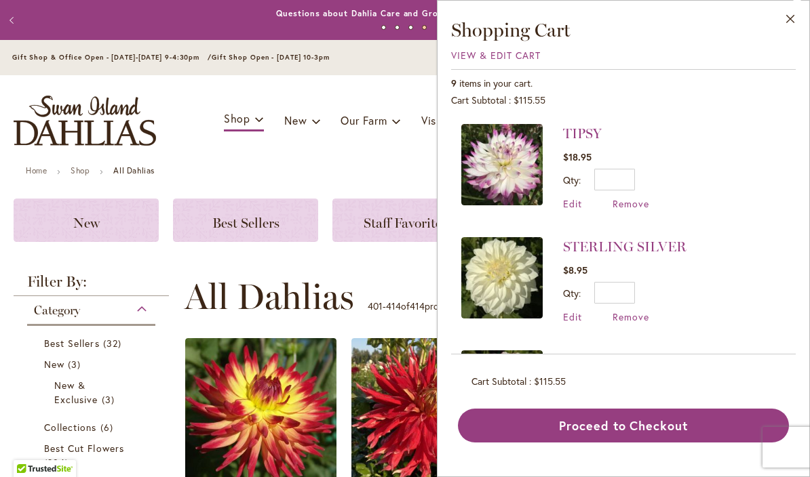
scroll to position [0, 0]
click at [638, 312] on span "Remove" at bounding box center [630, 317] width 37 height 13
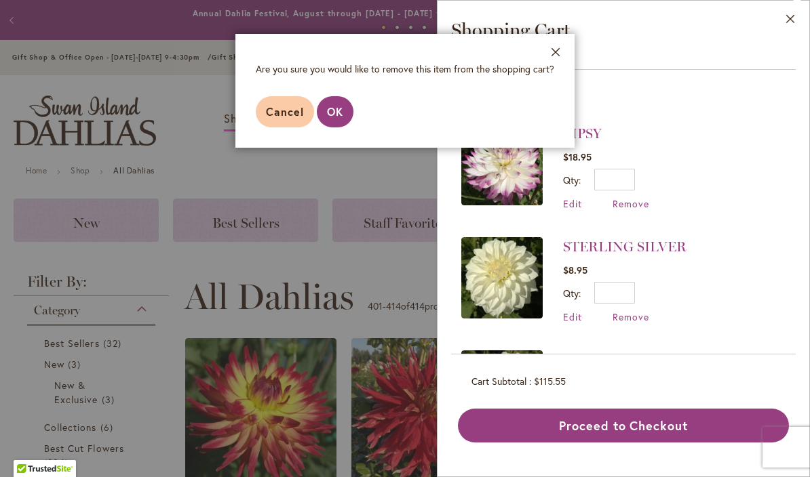
click at [345, 113] on button "OK" at bounding box center [335, 111] width 37 height 31
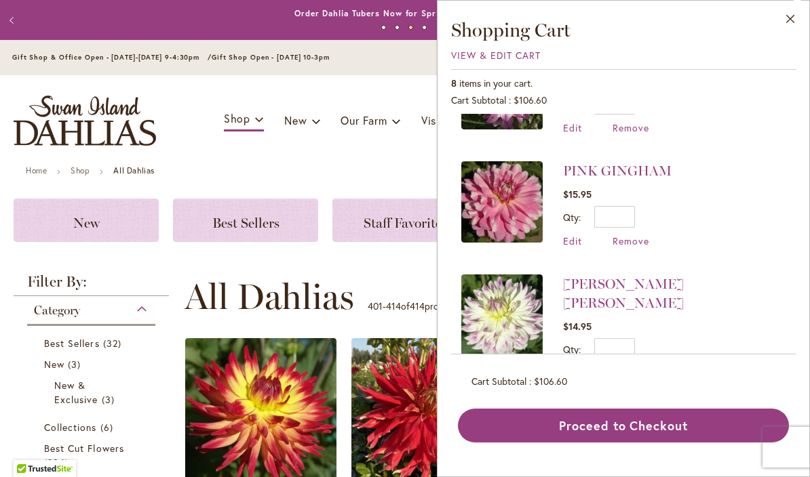
scroll to position [75, 0]
click at [658, 283] on link "MARGARET ELLEN" at bounding box center [623, 294] width 121 height 35
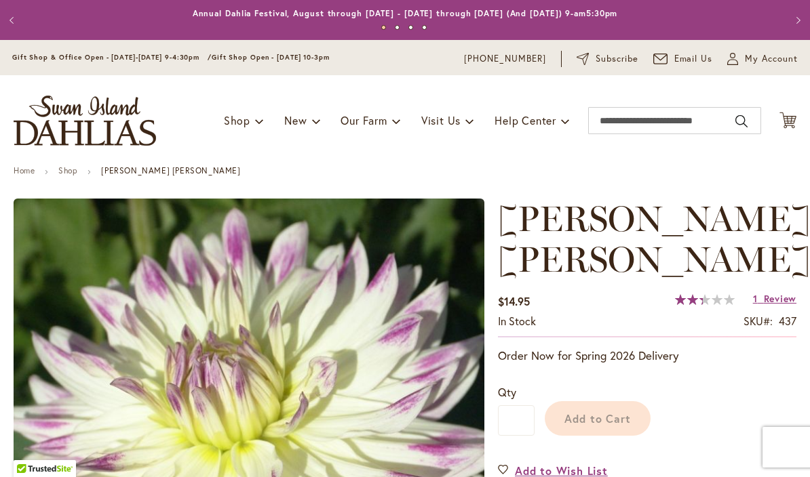
type input "****"
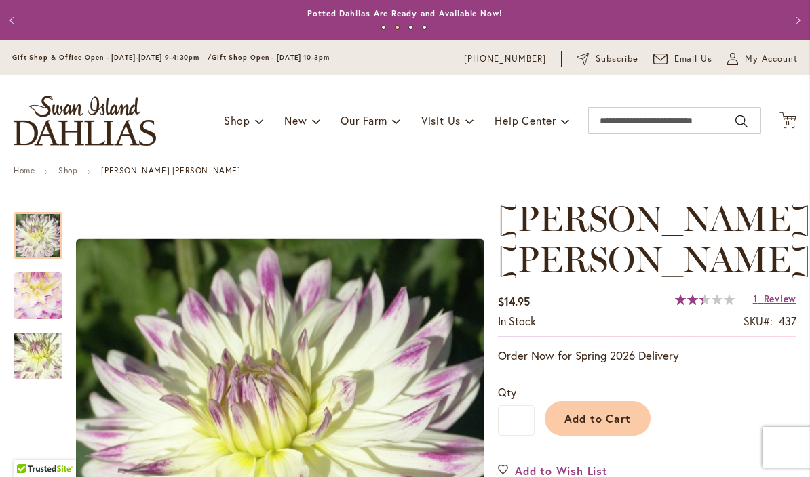
click at [788, 129] on span "Cart .cls-1 { fill: #231f20; }" at bounding box center [787, 121] width 17 height 18
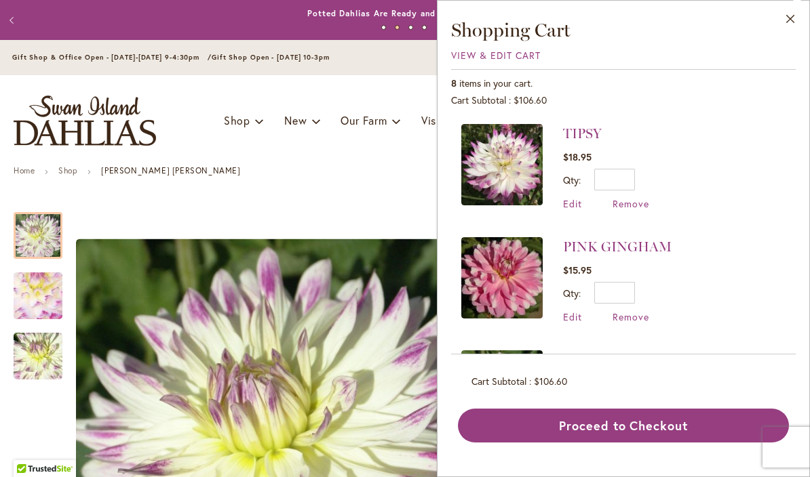
click at [796, 20] on button "Close" at bounding box center [790, 22] width 37 height 43
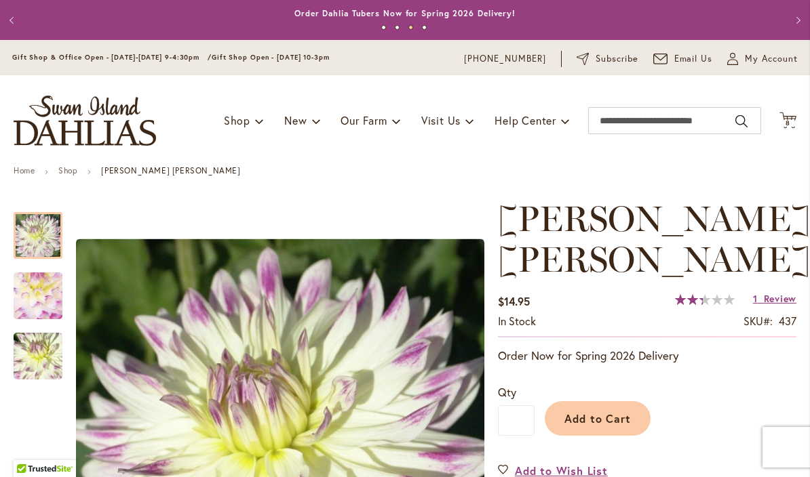
click at [789, 126] on icon "Cart .cls-1 { fill: #231f20; }" at bounding box center [787, 120] width 17 height 17
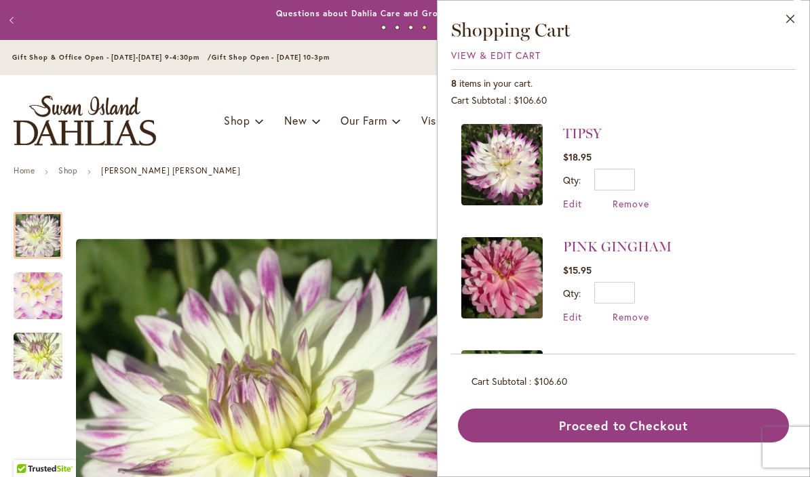
click at [588, 133] on link "TIPSY" at bounding box center [582, 133] width 39 height 16
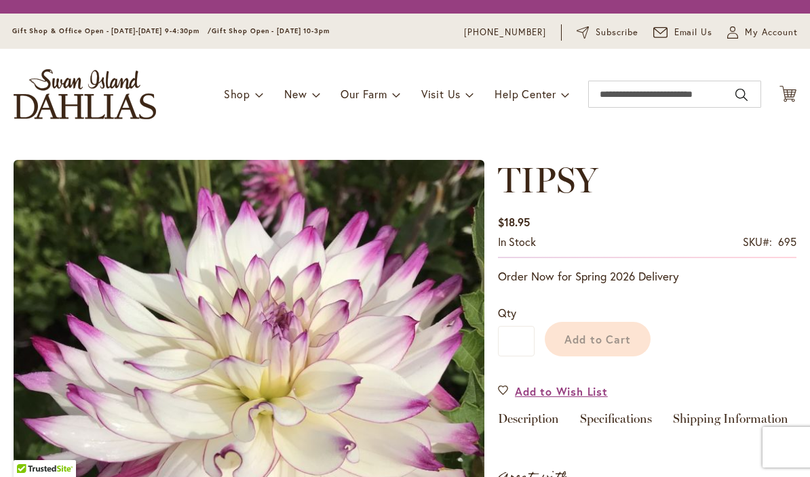
type input "****"
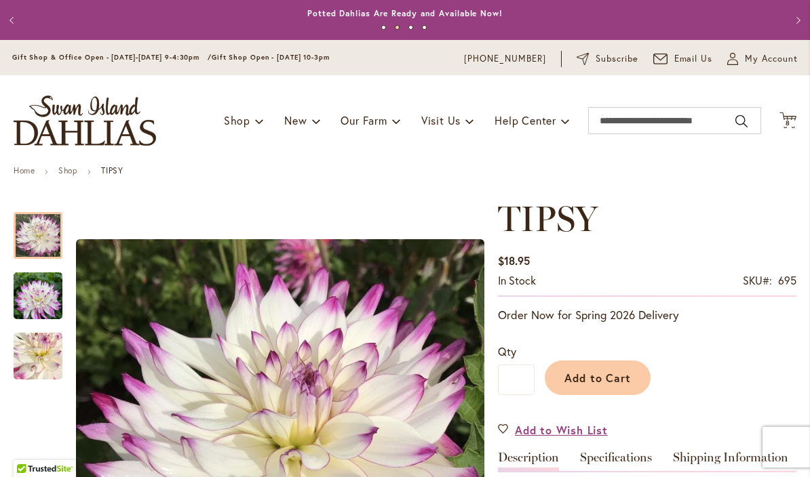
click at [789, 117] on icon "Cart .cls-1 { fill: #231f20; }" at bounding box center [787, 120] width 17 height 17
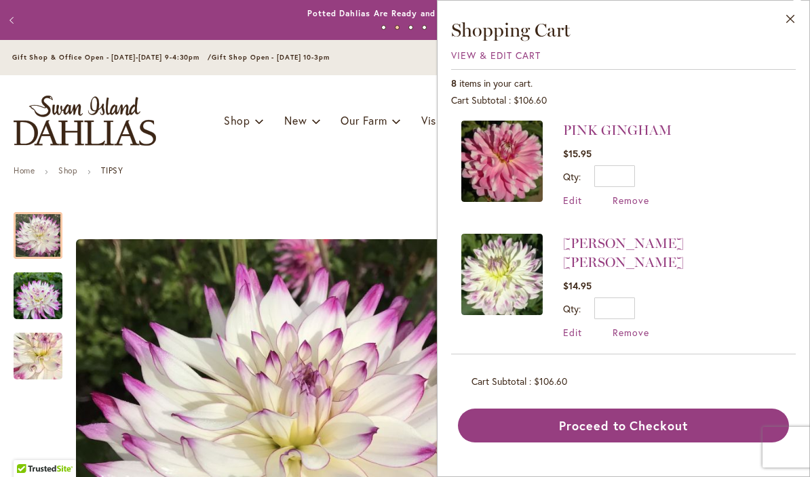
scroll to position [121, 0]
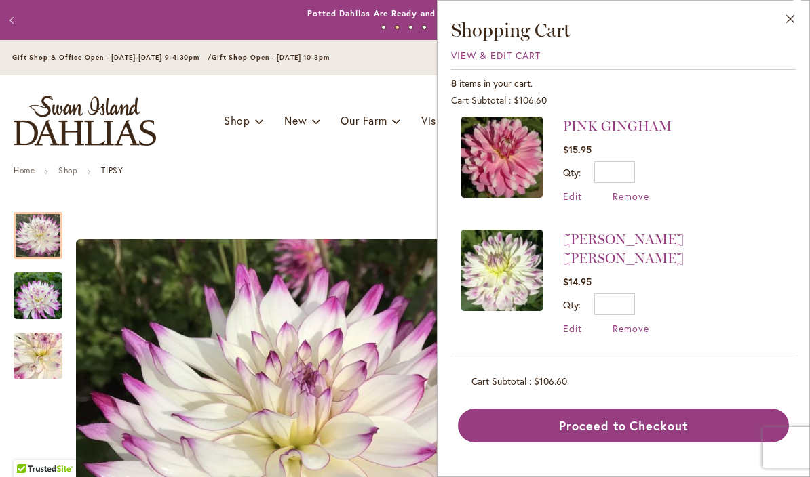
click at [642, 322] on span "Remove" at bounding box center [630, 328] width 37 height 13
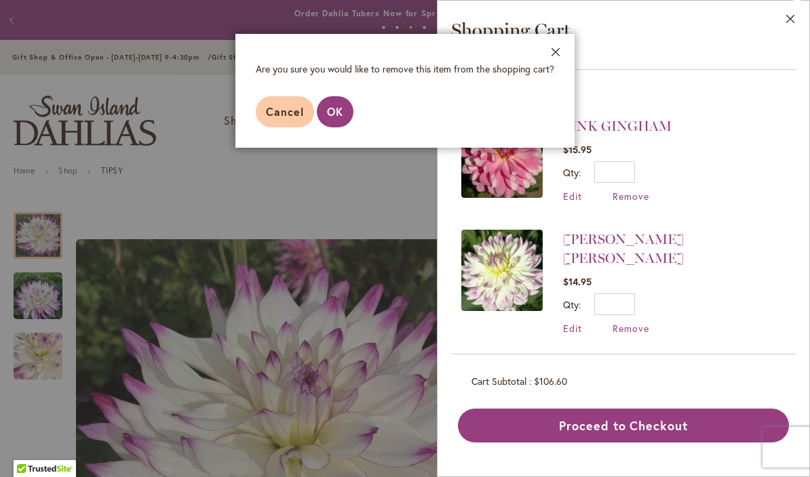
click at [346, 114] on button "OK" at bounding box center [335, 111] width 37 height 31
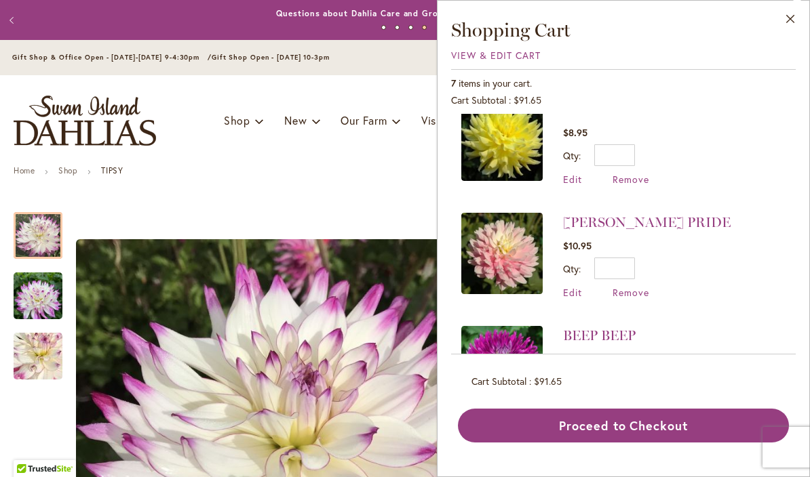
scroll to position [252, 0]
click at [643, 216] on link "[PERSON_NAME] PRIDE" at bounding box center [647, 222] width 168 height 16
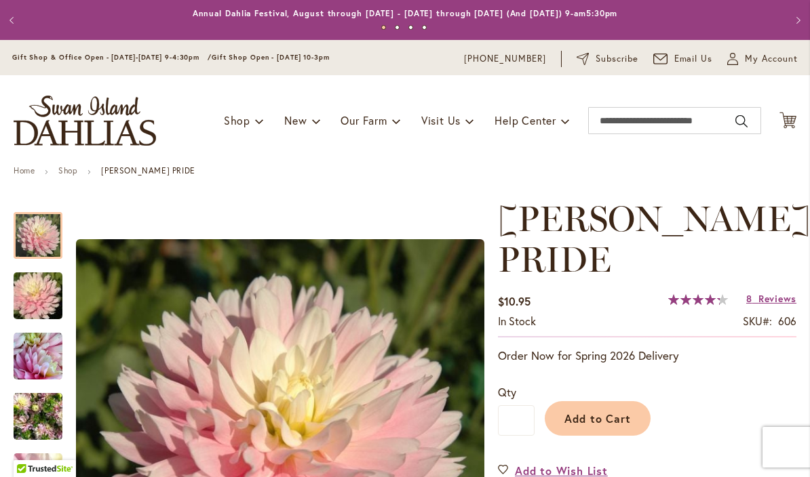
type input "****"
click at [793, 129] on span "Cart .cls-1 { fill: #231f20; }" at bounding box center [787, 121] width 17 height 18
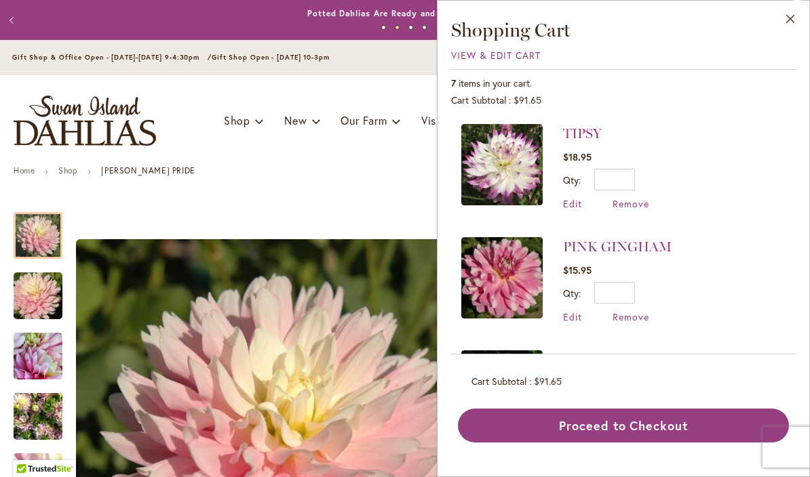
click at [638, 248] on link "PINK GINGHAM" at bounding box center [617, 247] width 109 height 16
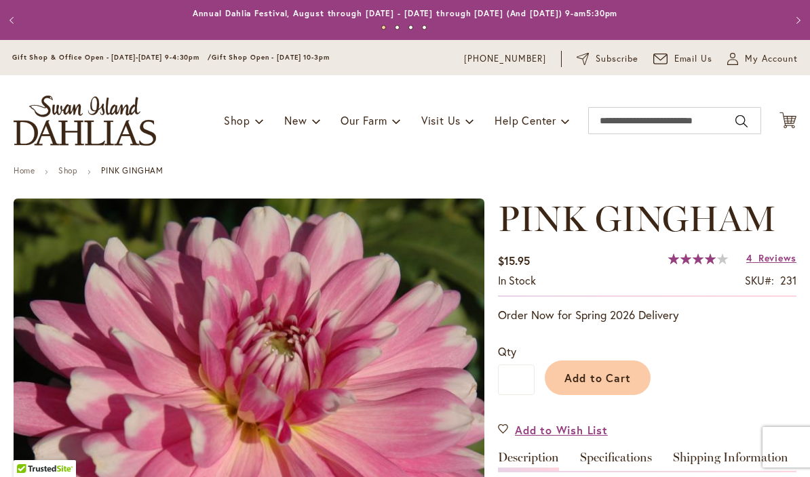
type input "****"
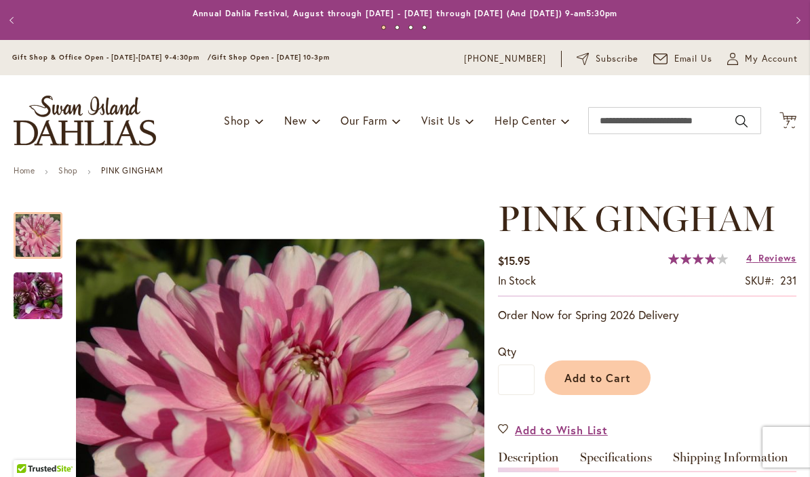
click at [787, 128] on icon "Cart .cls-1 { fill: #231f20; }" at bounding box center [787, 120] width 17 height 17
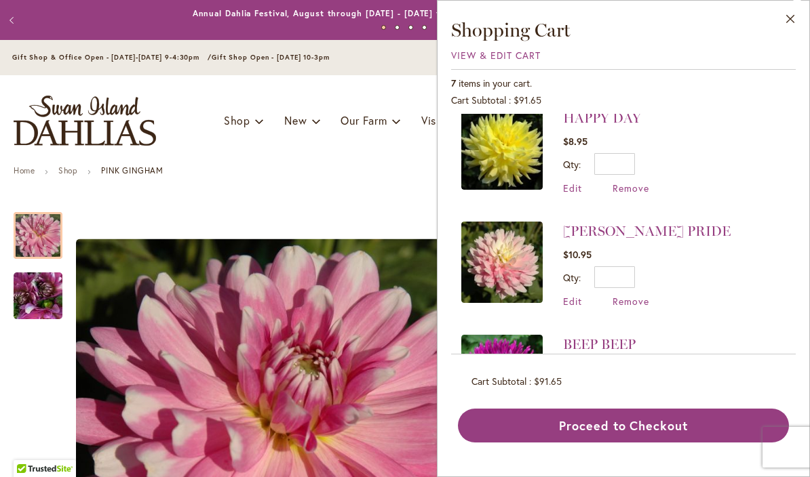
scroll to position [246, 0]
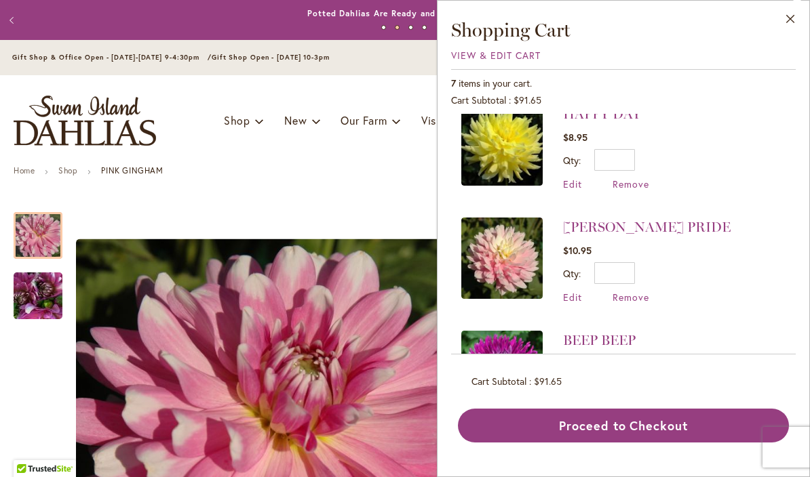
click at [644, 297] on span "Remove" at bounding box center [630, 297] width 37 height 13
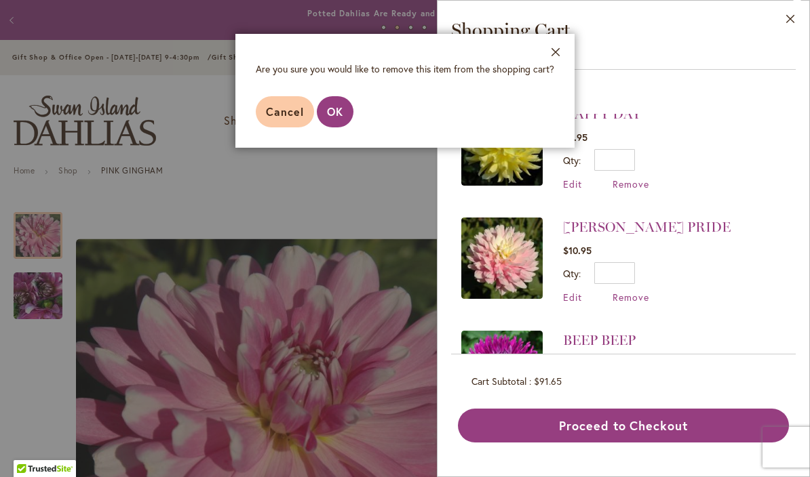
click at [332, 114] on span "OK" at bounding box center [335, 111] width 16 height 14
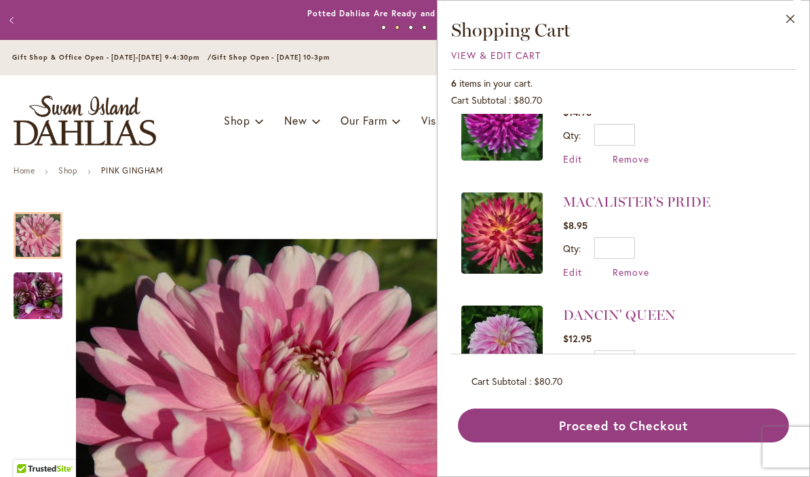
scroll to position [383, 0]
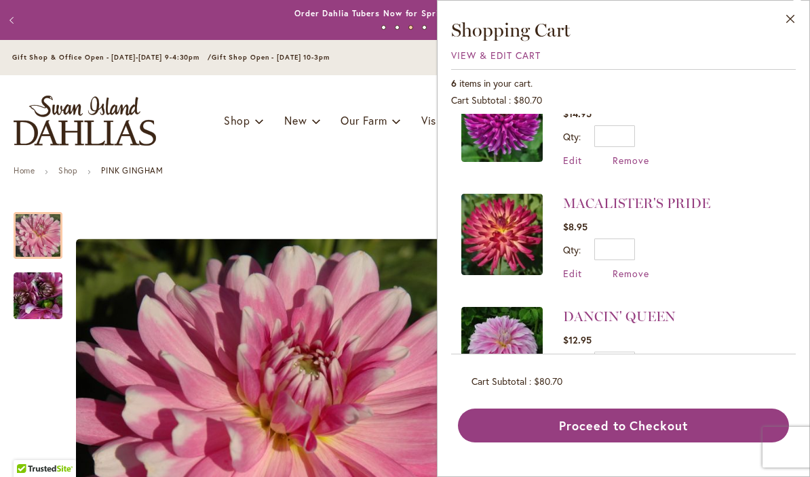
click at [659, 313] on link "DANCIN' QUEEN" at bounding box center [619, 317] width 113 height 16
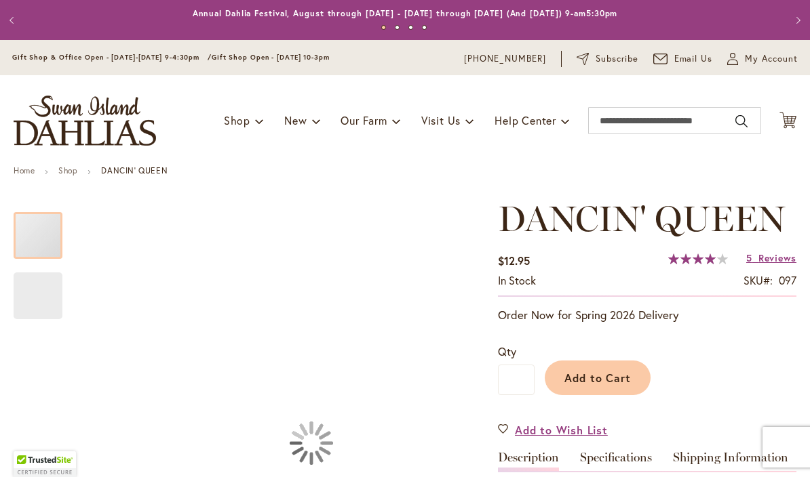
type input "****"
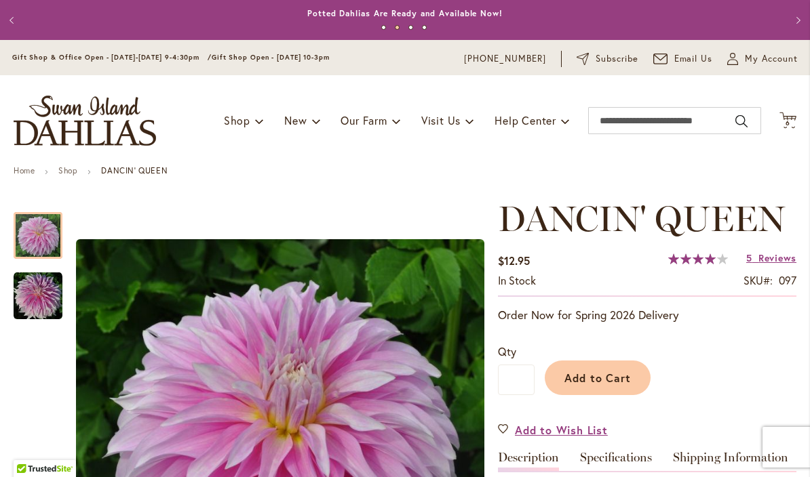
click at [794, 120] on span "6 6 items" at bounding box center [788, 123] width 14 height 7
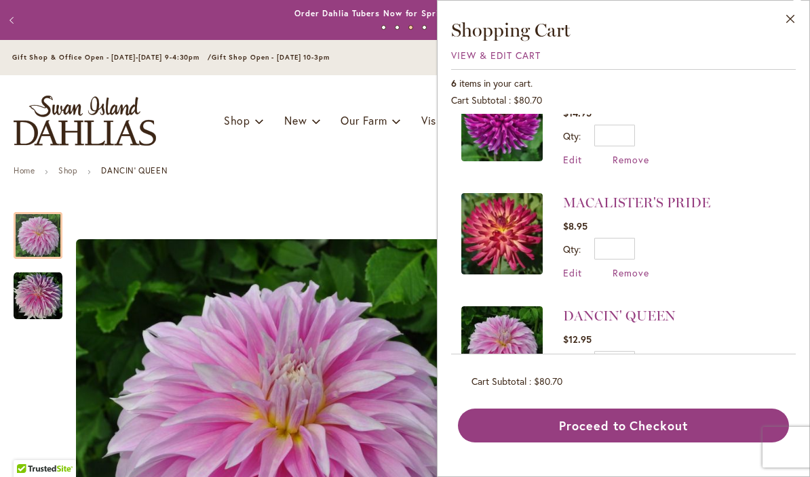
scroll to position [383, 0]
click at [639, 443] on button "Proceed to Checkout" at bounding box center [623, 426] width 331 height 34
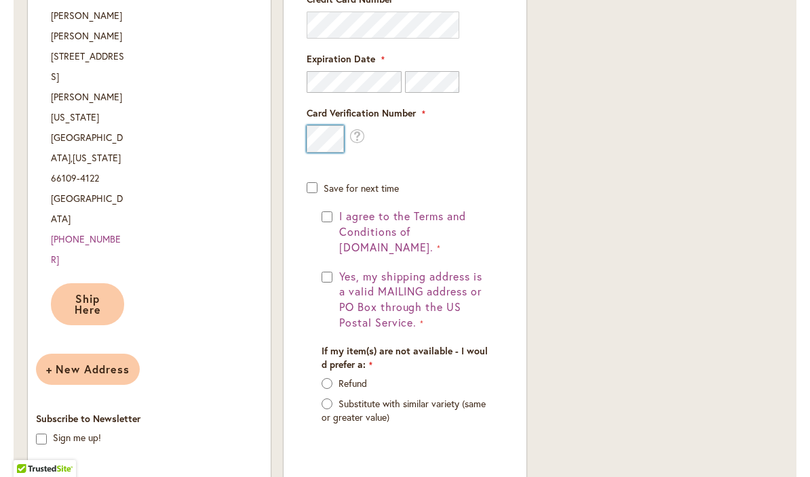
scroll to position [1085, 0]
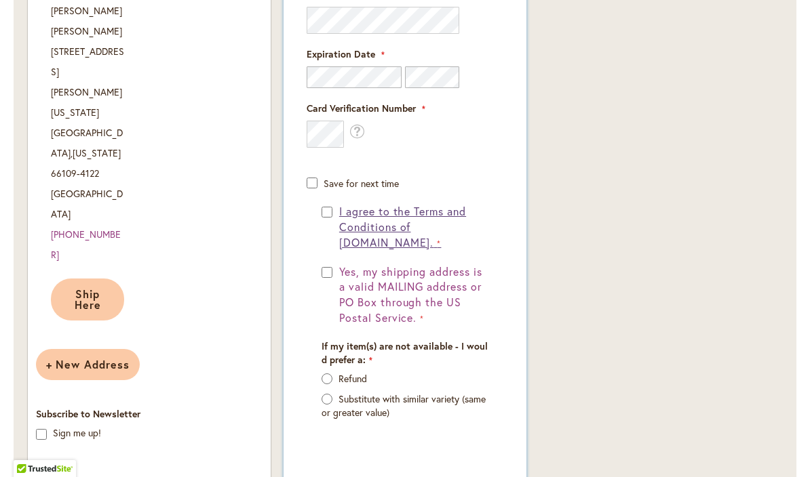
click at [339, 214] on span "I agree to the Terms and Conditions of [DOMAIN_NAME]." at bounding box center [402, 226] width 127 height 45
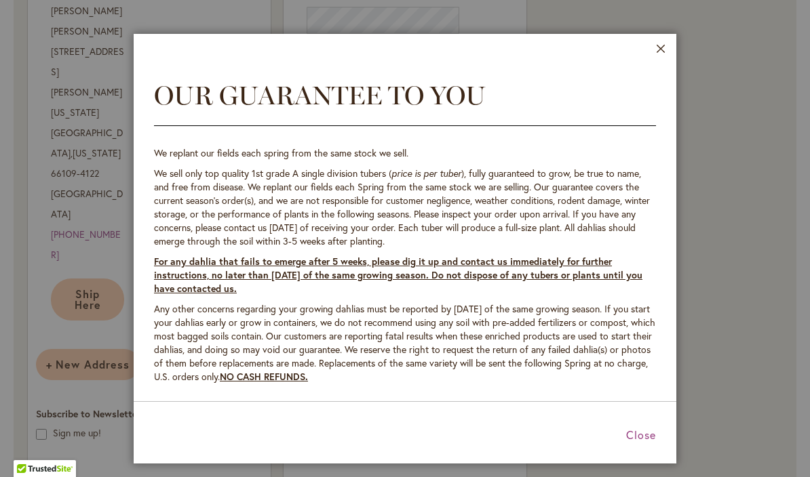
click at [651, 57] on header "Close" at bounding box center [405, 48] width 543 height 28
click at [633, 433] on span "Close" at bounding box center [641, 435] width 30 height 14
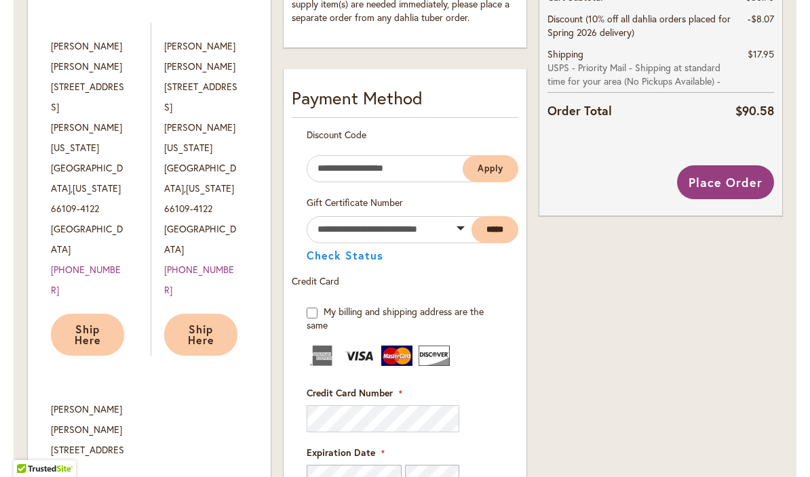
scroll to position [708, 0]
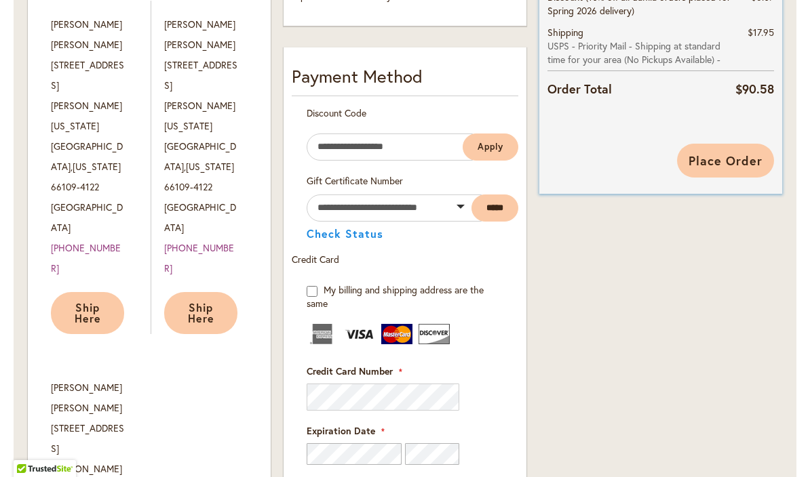
click at [729, 155] on span "Place Order" at bounding box center [725, 161] width 74 height 16
